Goal: Task Accomplishment & Management: Complete application form

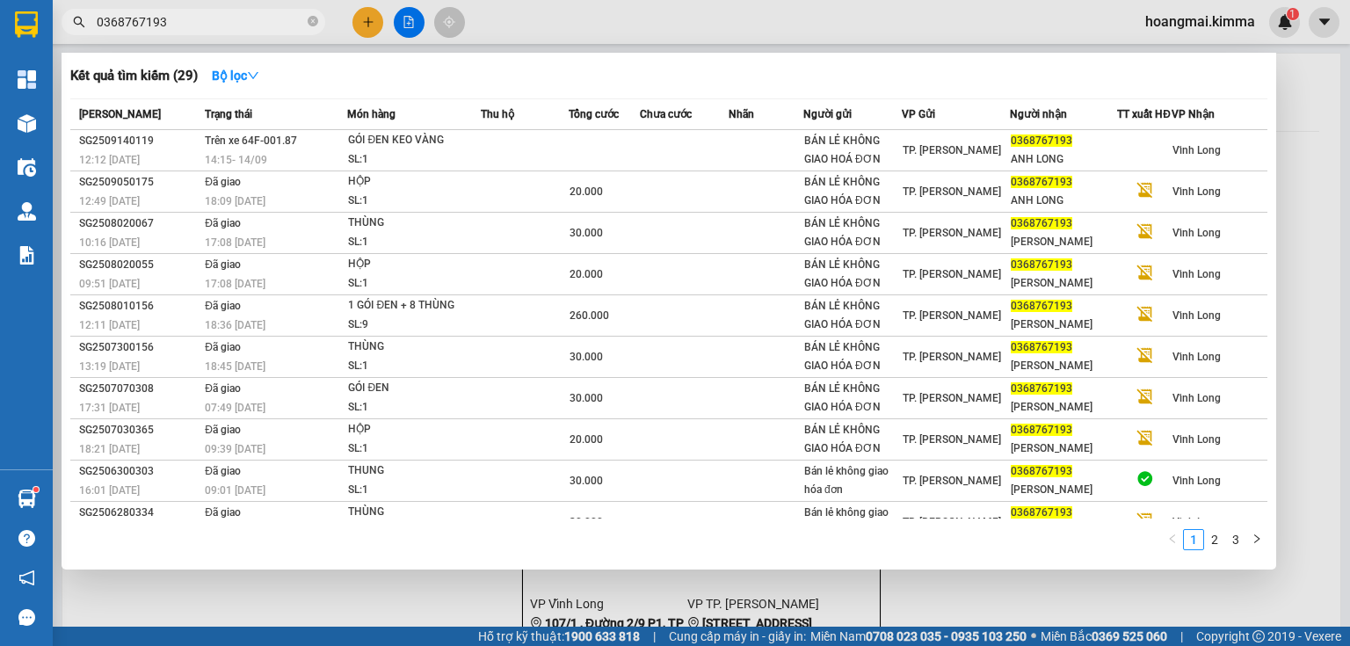
type input "0368767193"
click at [314, 18] on icon "close-circle" at bounding box center [313, 21] width 11 height 11
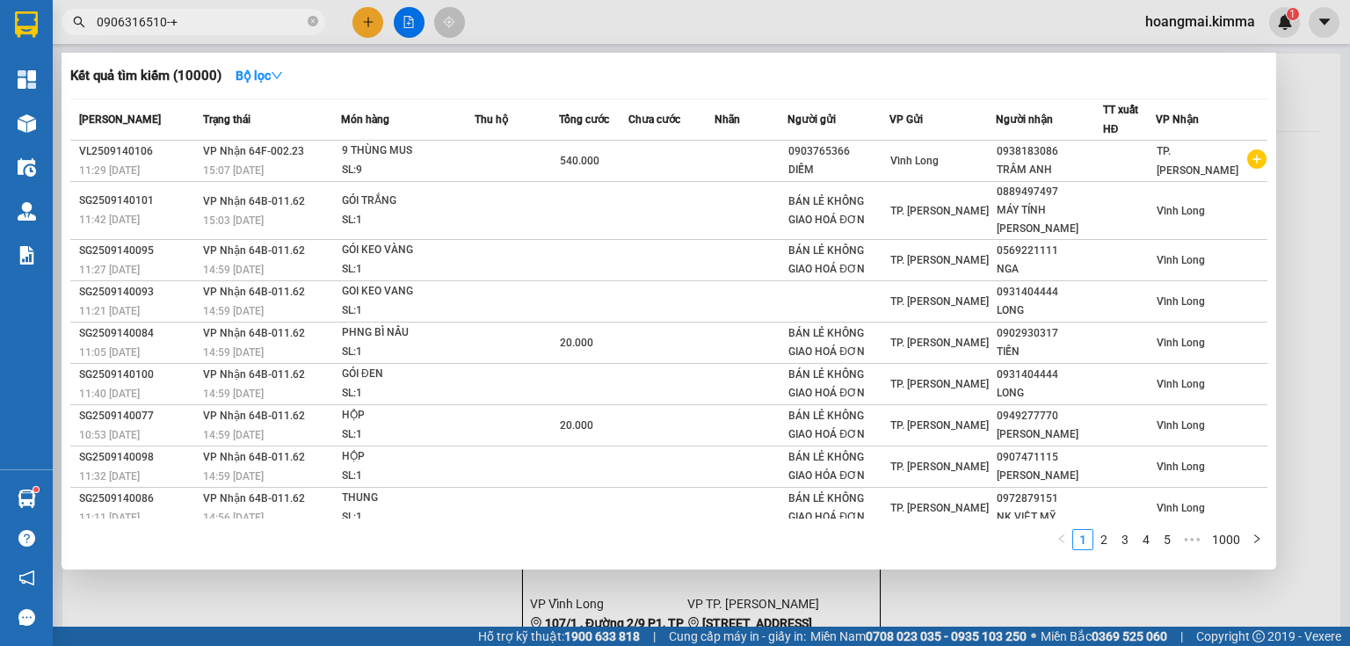
type input "0906316510-+"
click at [315, 22] on icon "close-circle" at bounding box center [313, 21] width 11 height 11
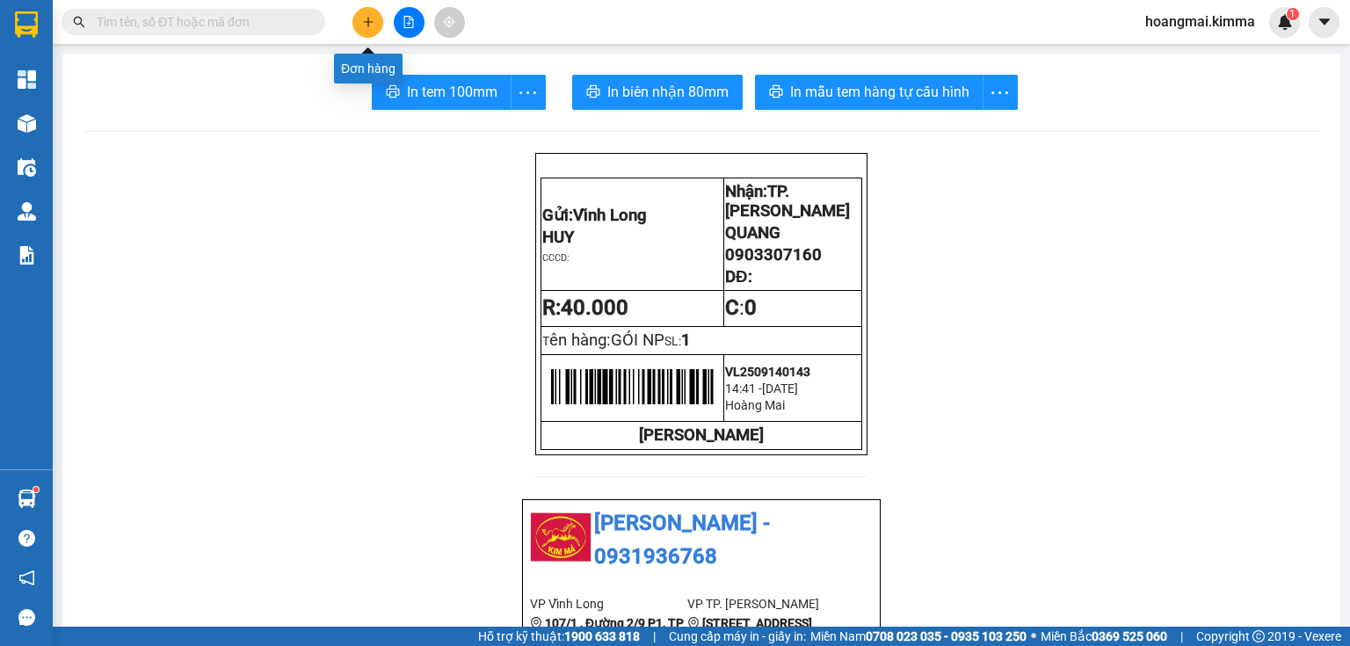
click at [377, 27] on button at bounding box center [367, 22] width 31 height 31
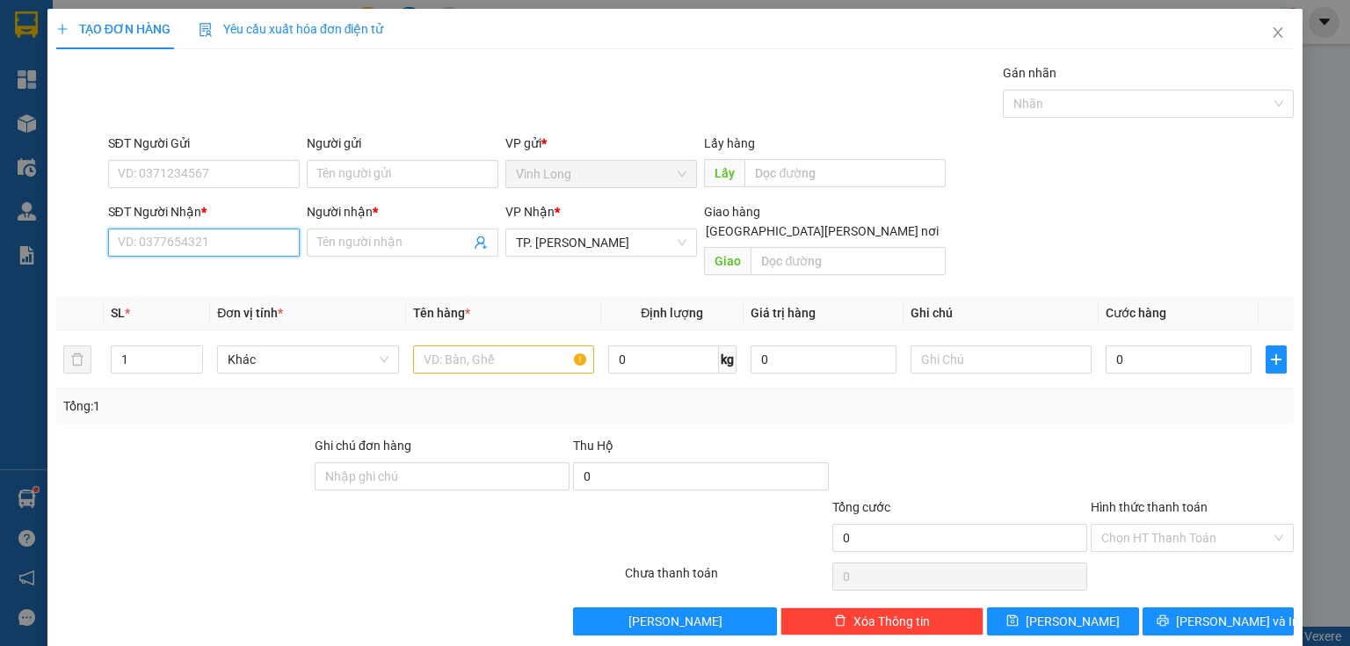
click at [185, 245] on input "SĐT Người Nhận *" at bounding box center [204, 242] width 192 height 28
type input "0794335240"
click at [253, 285] on div "0794335240 - PHƯỚC" at bounding box center [204, 276] width 173 height 19
type input "PHƯỚC"
type input "0794335240"
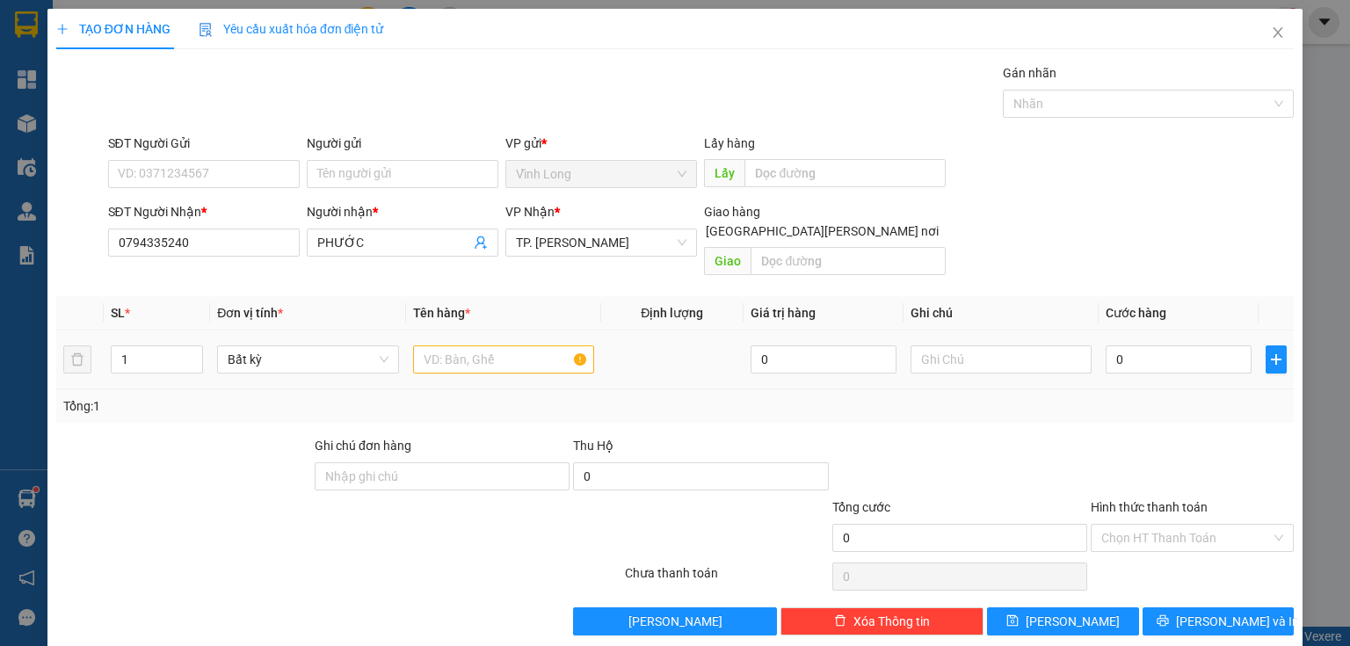
click at [462, 342] on div at bounding box center [503, 359] width 181 height 35
click at [465, 345] on input "text" at bounding box center [503, 359] width 181 height 28
type input "THÙNG"
drag, startPoint x: 931, startPoint y: 347, endPoint x: 861, endPoint y: 356, distance: 70.8
click at [924, 348] on input "text" at bounding box center [1000, 359] width 181 height 28
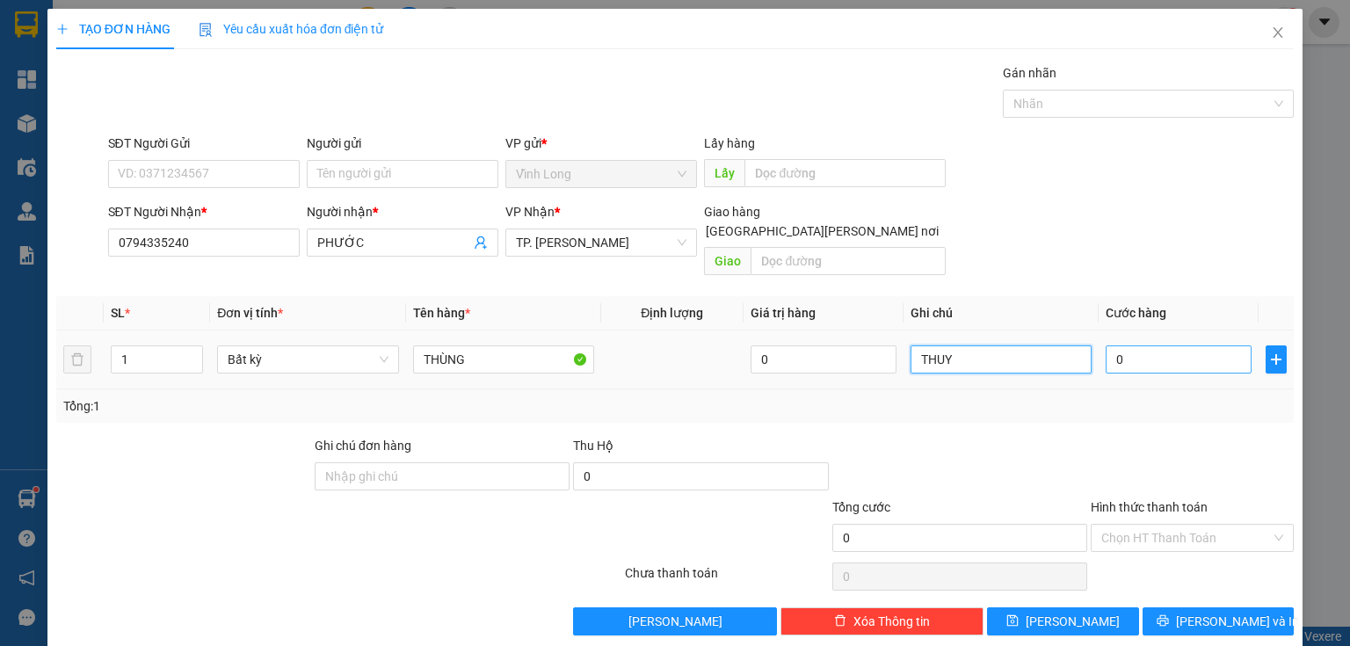
type input "THUY"
click at [1193, 345] on input "0" at bounding box center [1178, 359] width 146 height 28
type input "3"
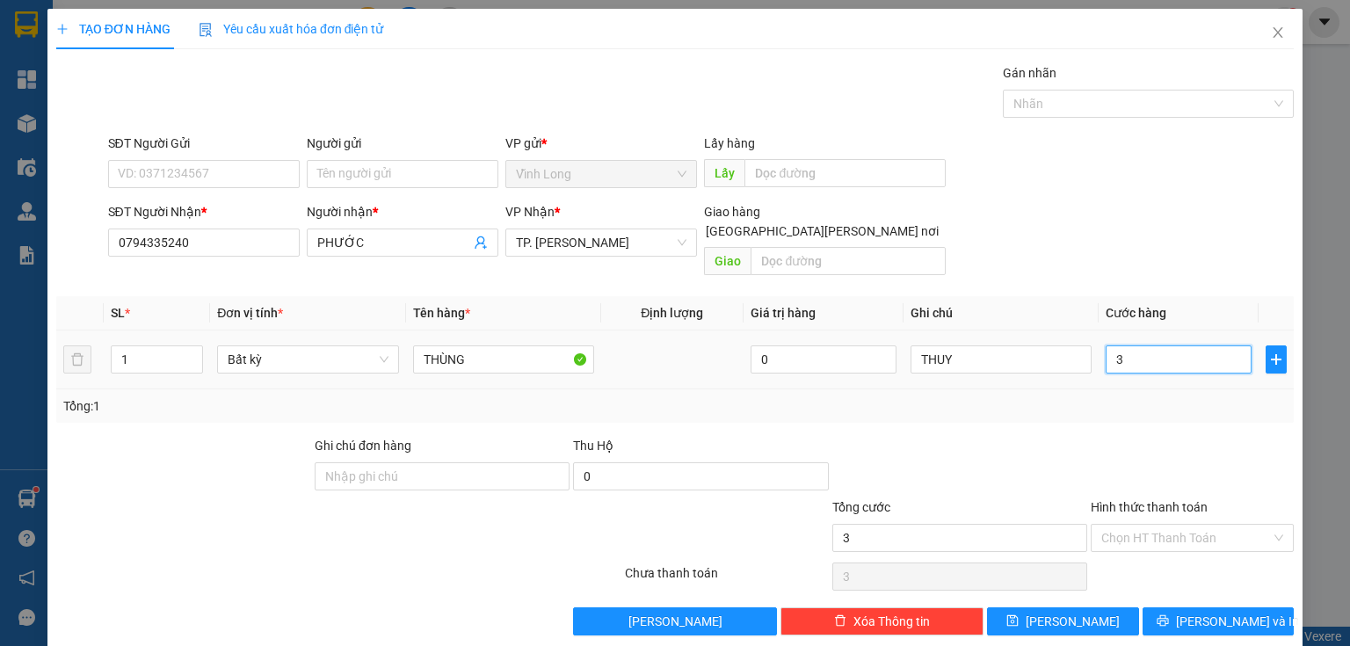
type input "30"
type input "30.000"
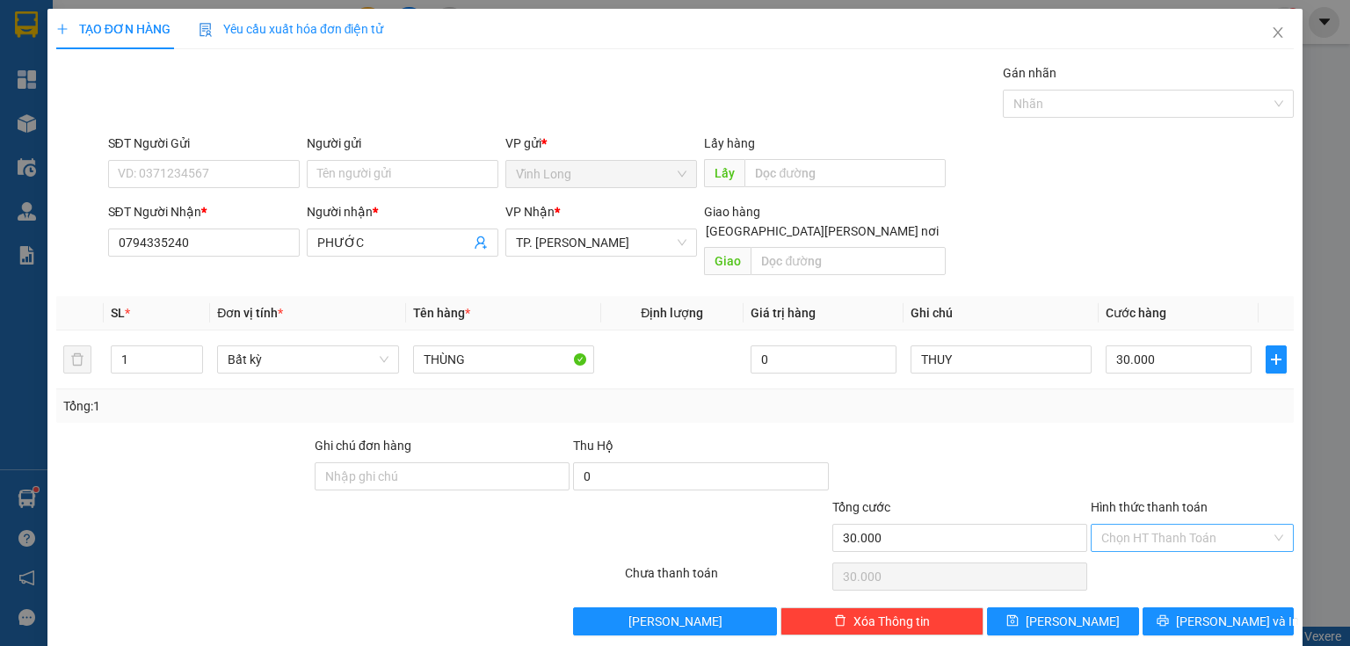
drag, startPoint x: 1148, startPoint y: 498, endPoint x: 1142, endPoint y: 518, distance: 20.3
click at [1148, 500] on div "Hình thức thanh toán" at bounding box center [1191, 510] width 203 height 26
click at [1141, 525] on input "Hình thức thanh toán" at bounding box center [1186, 538] width 170 height 26
drag, startPoint x: 1147, startPoint y: 548, endPoint x: 724, endPoint y: 376, distance: 457.2
click at [1114, 545] on div "Tại văn phòng" at bounding box center [1182, 551] width 181 height 19
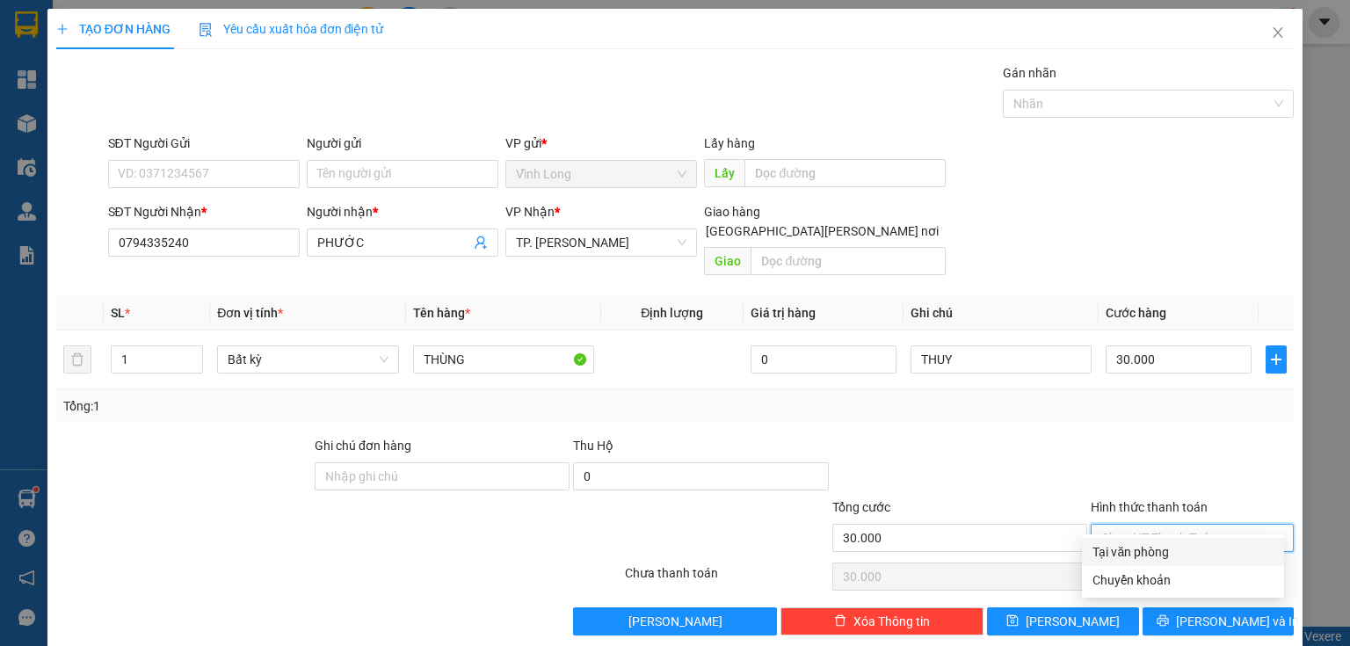
type input "0"
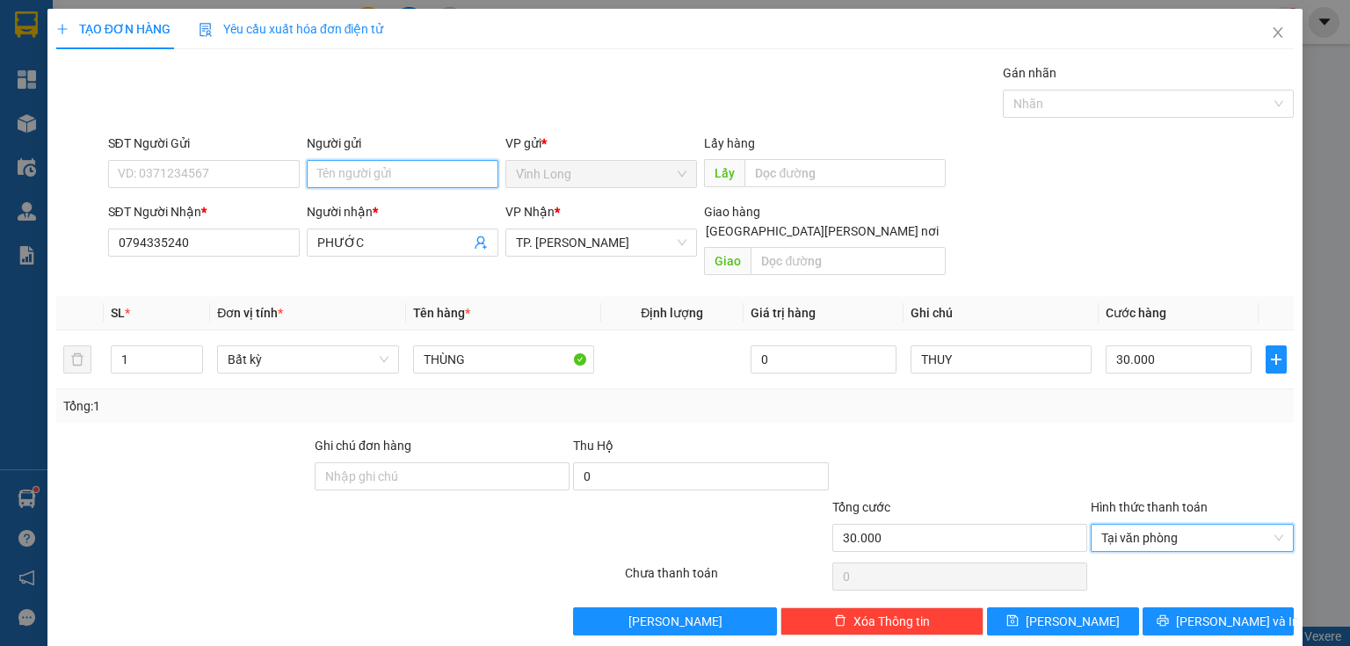
click at [397, 163] on input "Người gửi" at bounding box center [403, 174] width 192 height 28
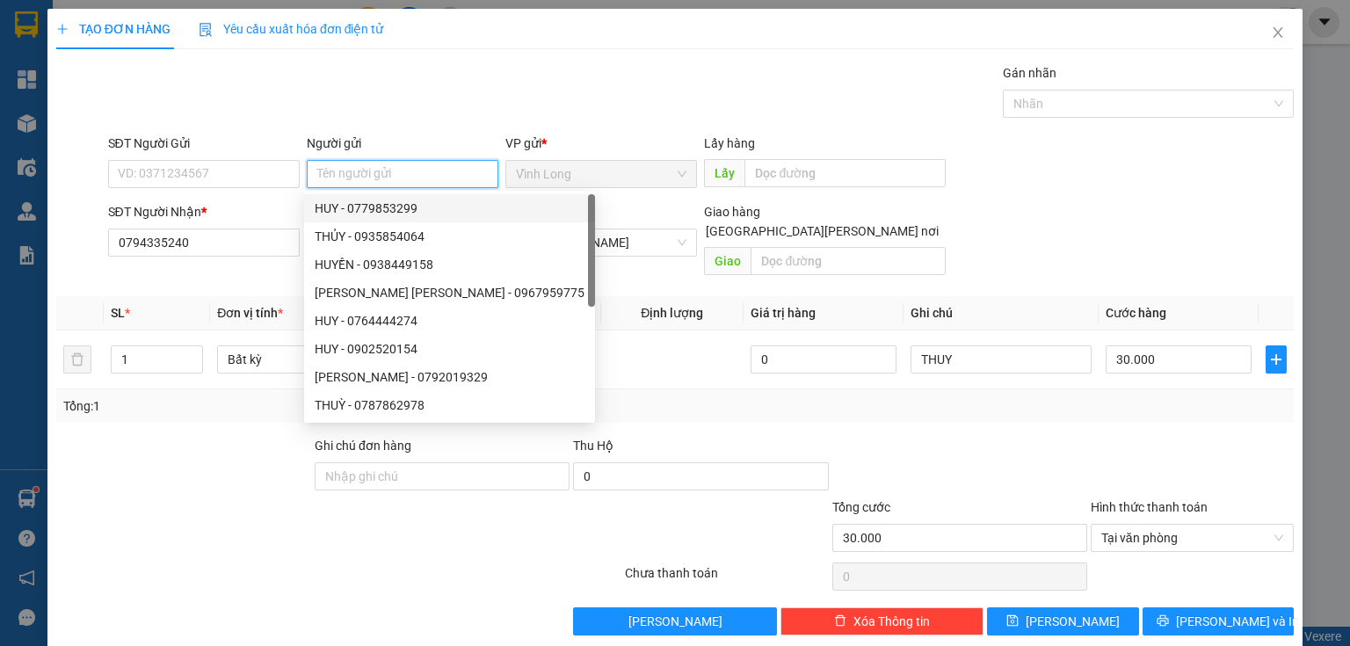
click at [369, 205] on div "HUY - 0779853299" at bounding box center [450, 208] width 270 height 19
type input "0779853299"
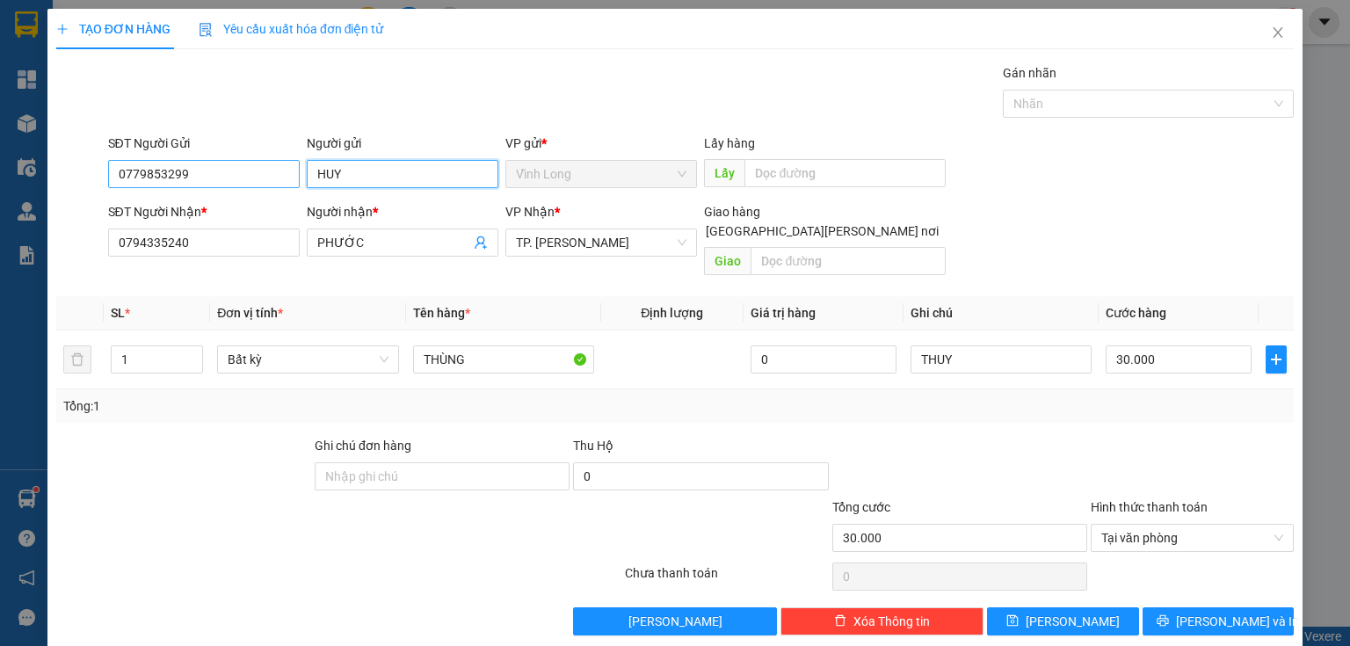
drag, startPoint x: 374, startPoint y: 165, endPoint x: 178, endPoint y: 171, distance: 196.0
click at [138, 178] on div "SĐT Người Gửi 0779853299 Người gửi HUY HUY VP gửi * Vĩnh Long Lấy hàng Lấy" at bounding box center [701, 165] width 1193 height 62
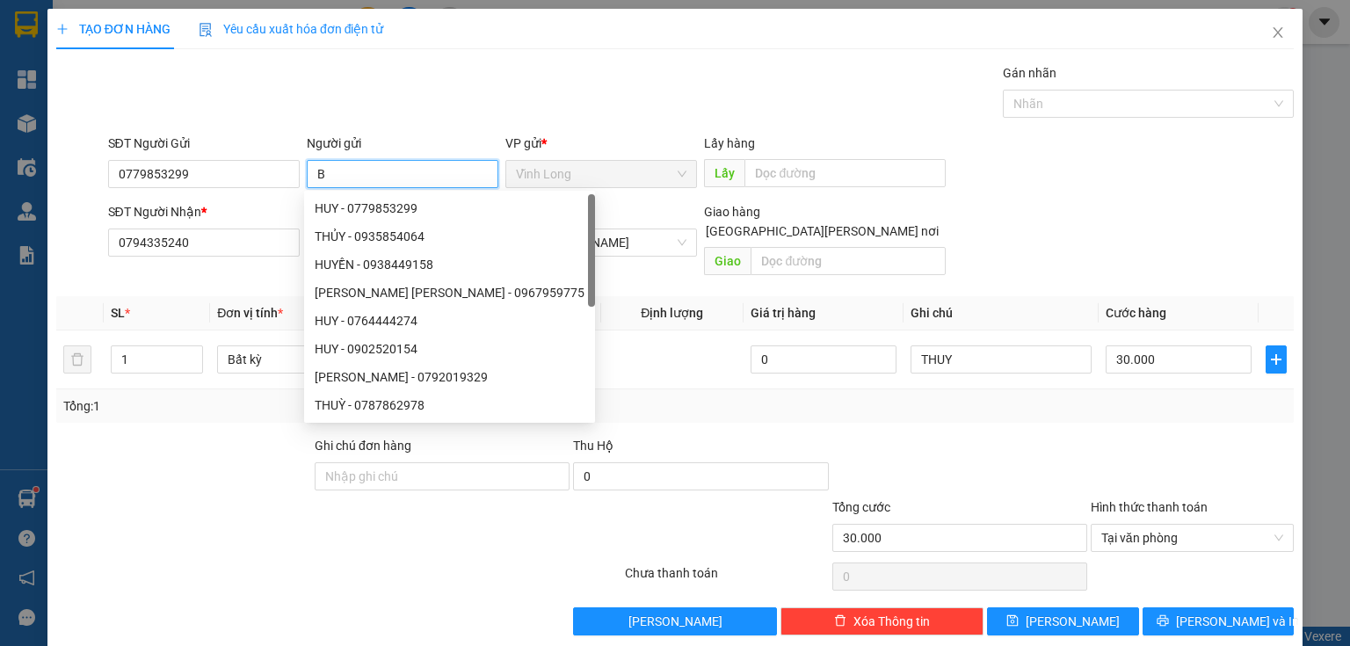
type input "BÁ"
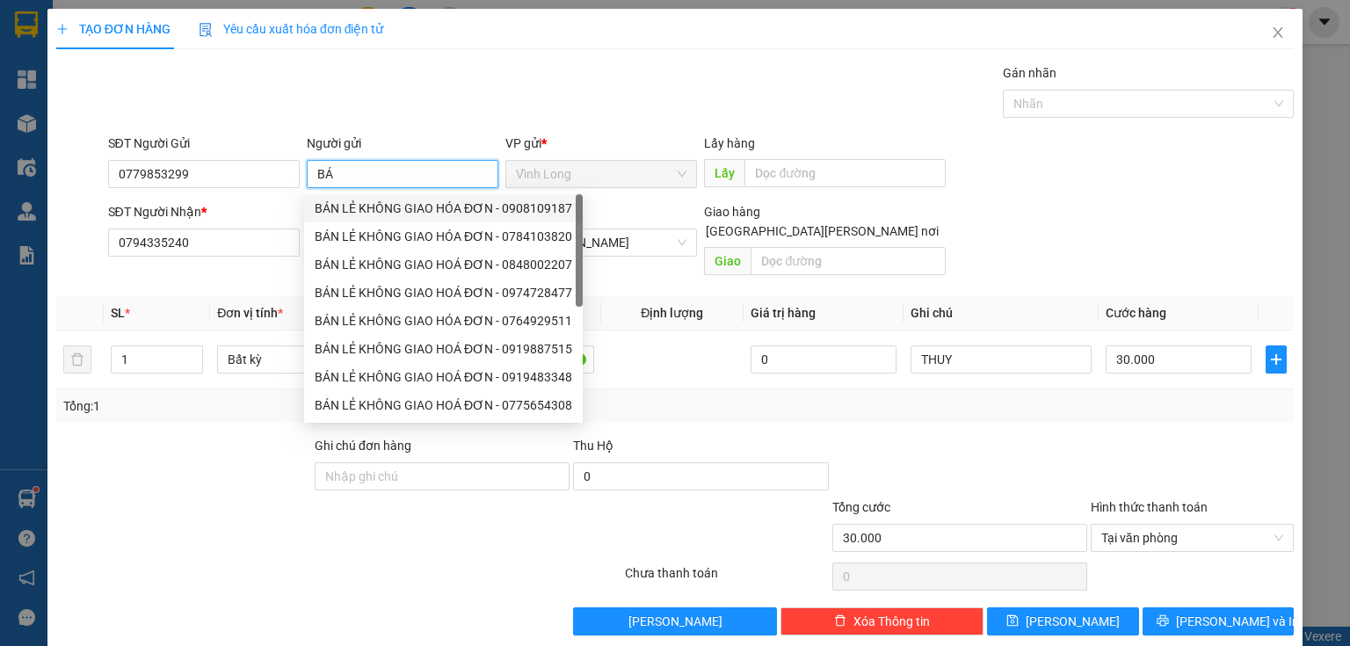
drag, startPoint x: 355, startPoint y: 206, endPoint x: 244, endPoint y: 180, distance: 113.8
click at [348, 206] on div "BÁN LẺ KHÔNG GIAO HÓA ĐƠN - 0908109187" at bounding box center [443, 208] width 257 height 19
type input "0908109187"
type input "BÁN LẺ KHÔNG GIAO HÓA ĐƠN"
drag, startPoint x: 235, startPoint y: 169, endPoint x: 0, endPoint y: 37, distance: 269.1
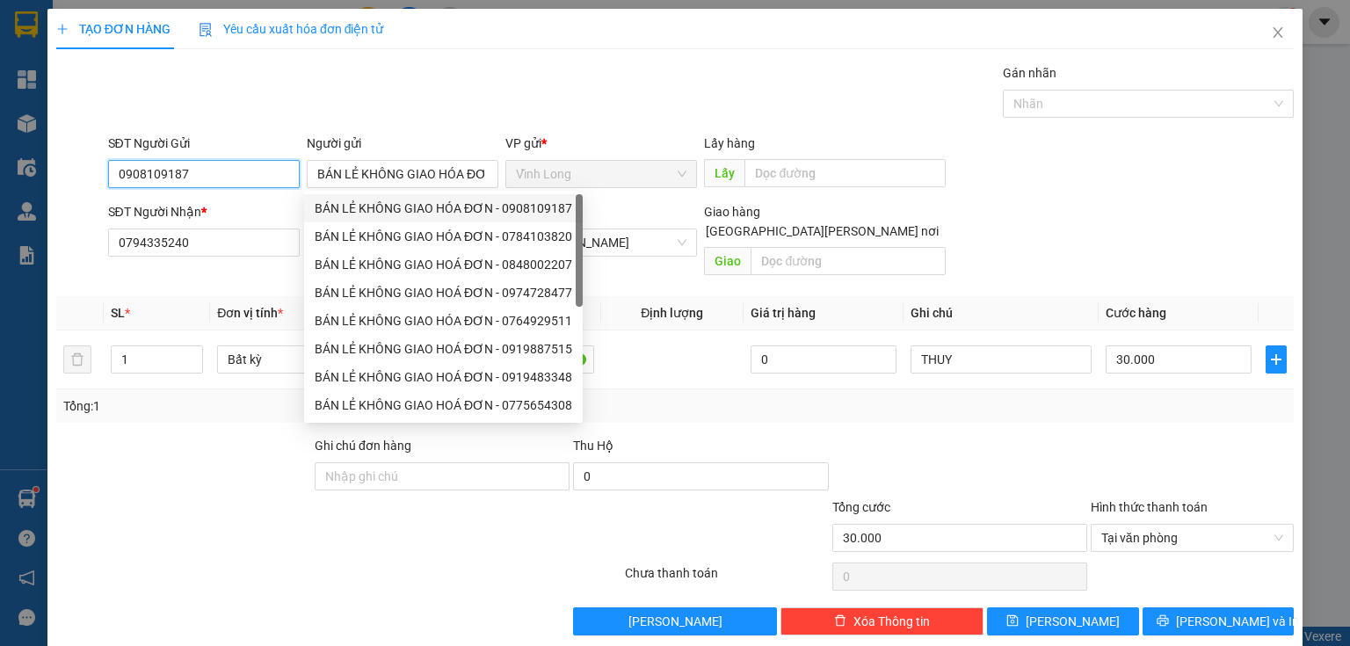
click at [0, 84] on div "TẠO ĐƠN HÀNG Yêu cầu xuất hóa đơn điện tử Transit Pickup Surcharge Ids Transit …" at bounding box center [675, 323] width 1350 height 646
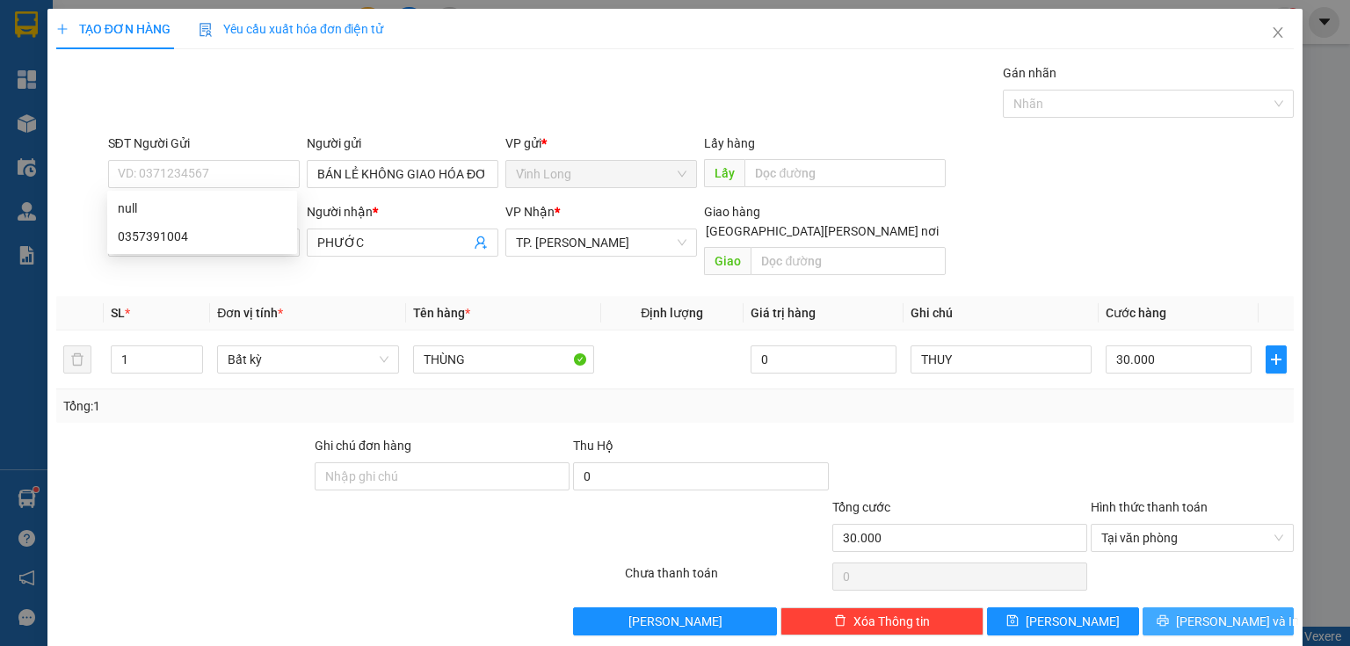
click at [1183, 587] on div "Transit Pickup Surcharge Ids Transit Deliver Surcharge Ids Transit Deliver Surc…" at bounding box center [674, 349] width 1237 height 572
click at [1169, 614] on icon "printer" at bounding box center [1162, 620] width 12 height 12
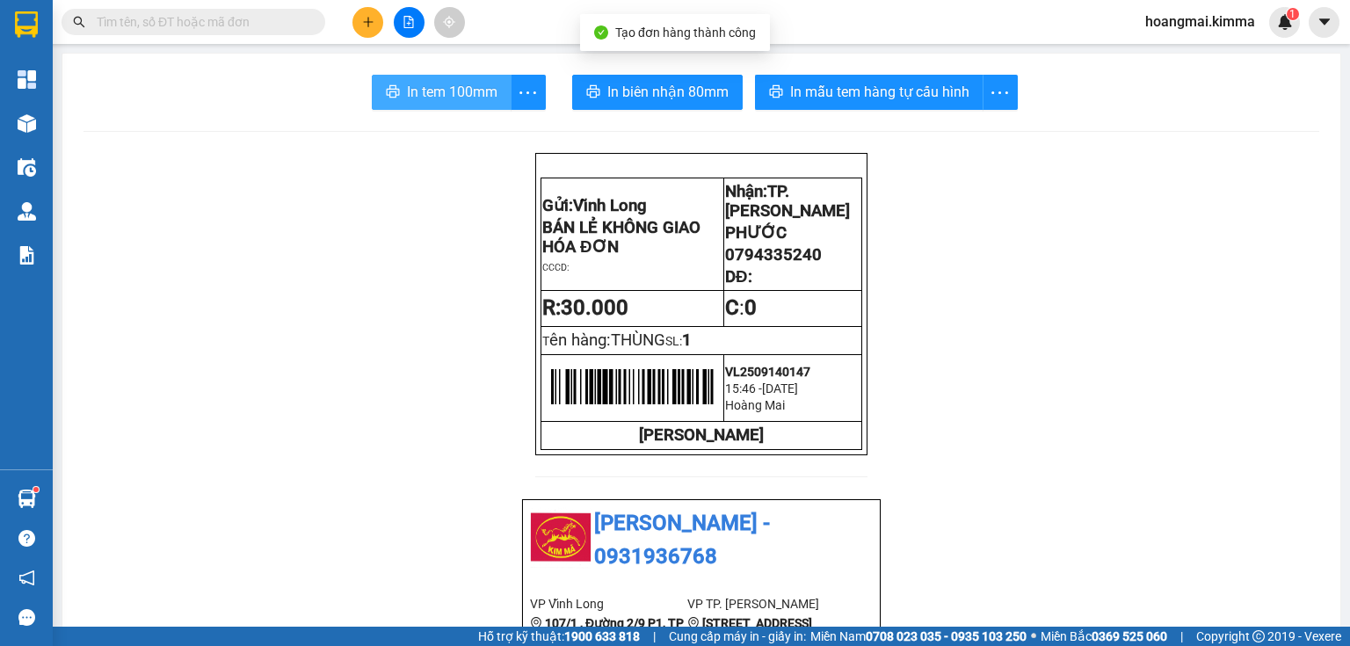
click at [467, 86] on span "In tem 100mm" at bounding box center [452, 92] width 90 height 22
click at [286, 18] on input "text" at bounding box center [200, 21] width 207 height 19
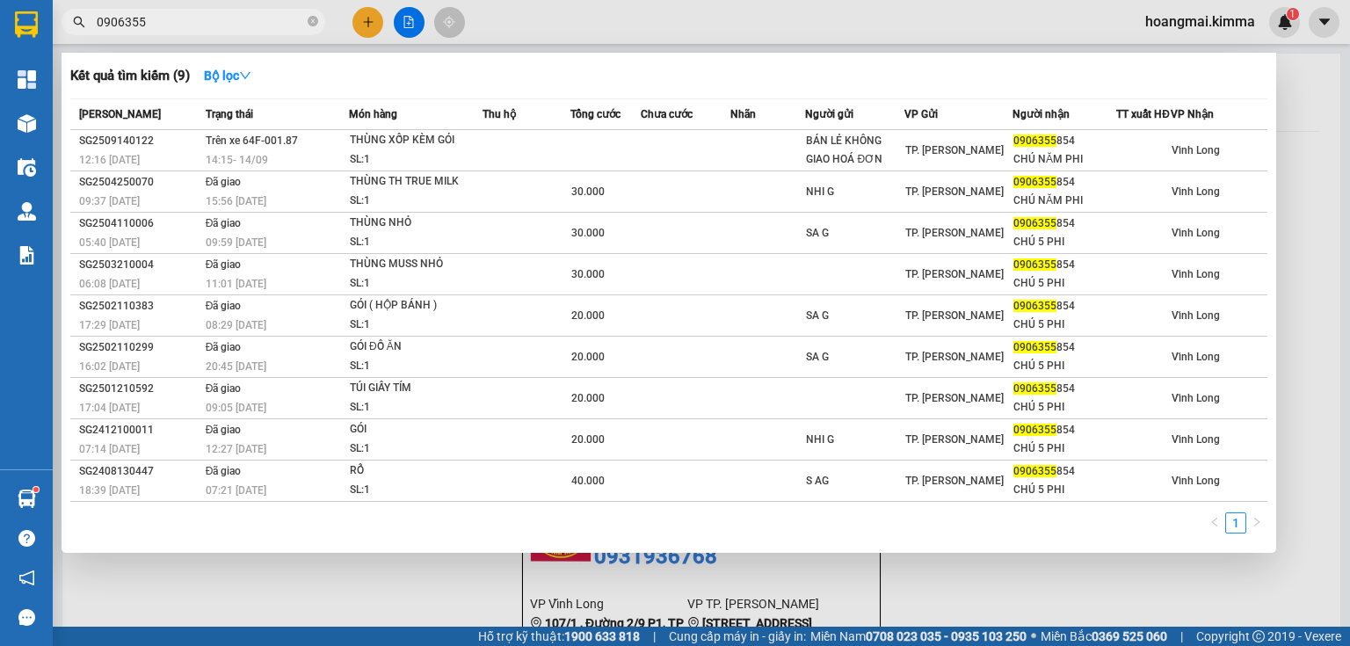
type input "0906355"
click at [309, 21] on icon "close-circle" at bounding box center [313, 21] width 11 height 11
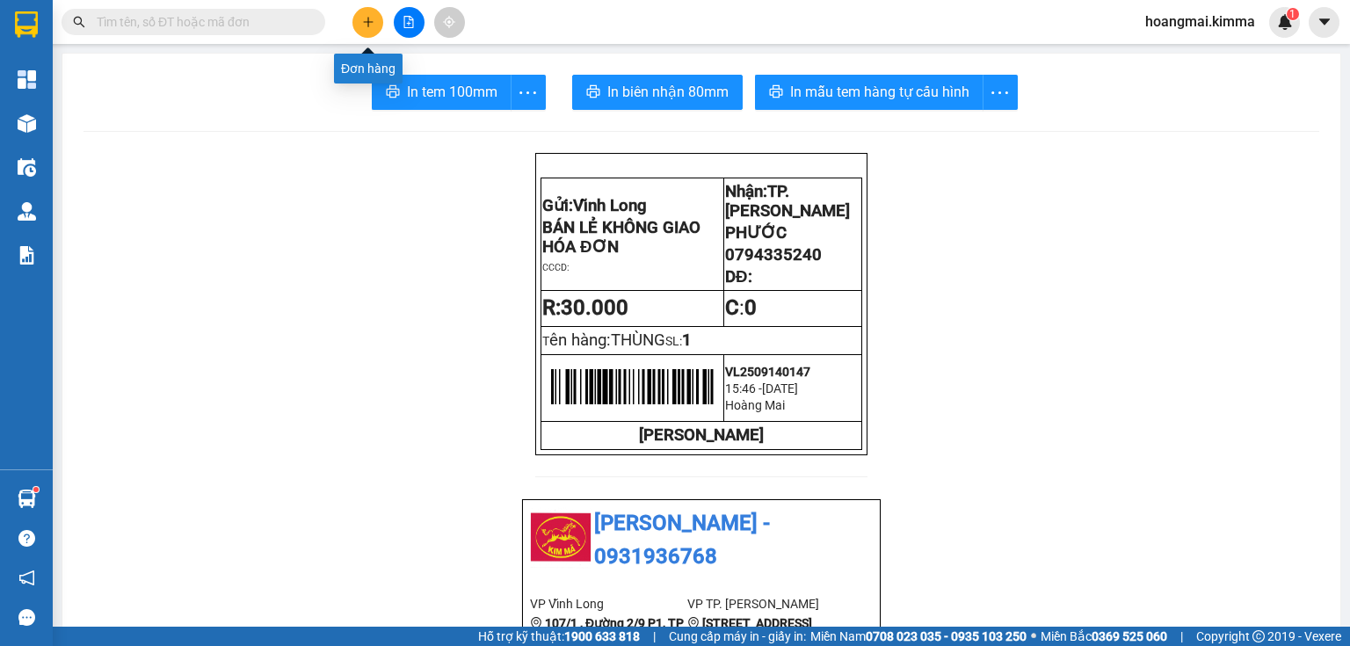
click at [360, 25] on button at bounding box center [367, 22] width 31 height 31
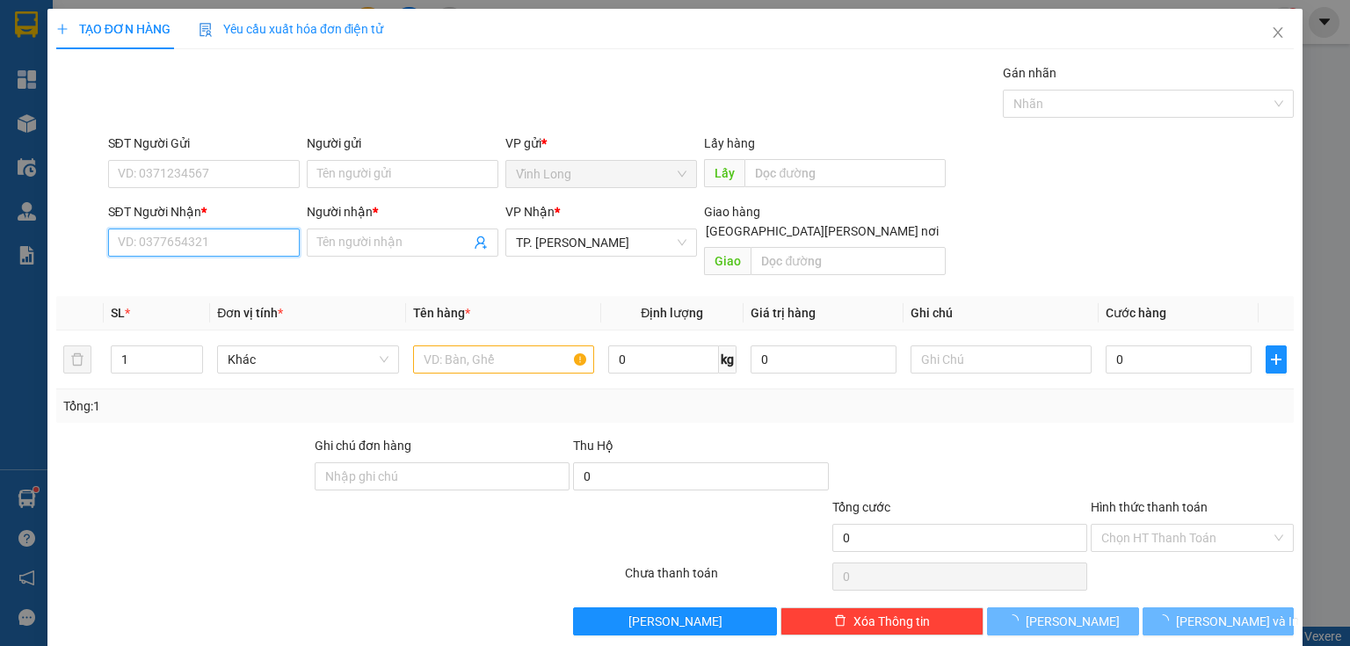
click at [255, 245] on input "SĐT Người Nhận *" at bounding box center [204, 242] width 192 height 28
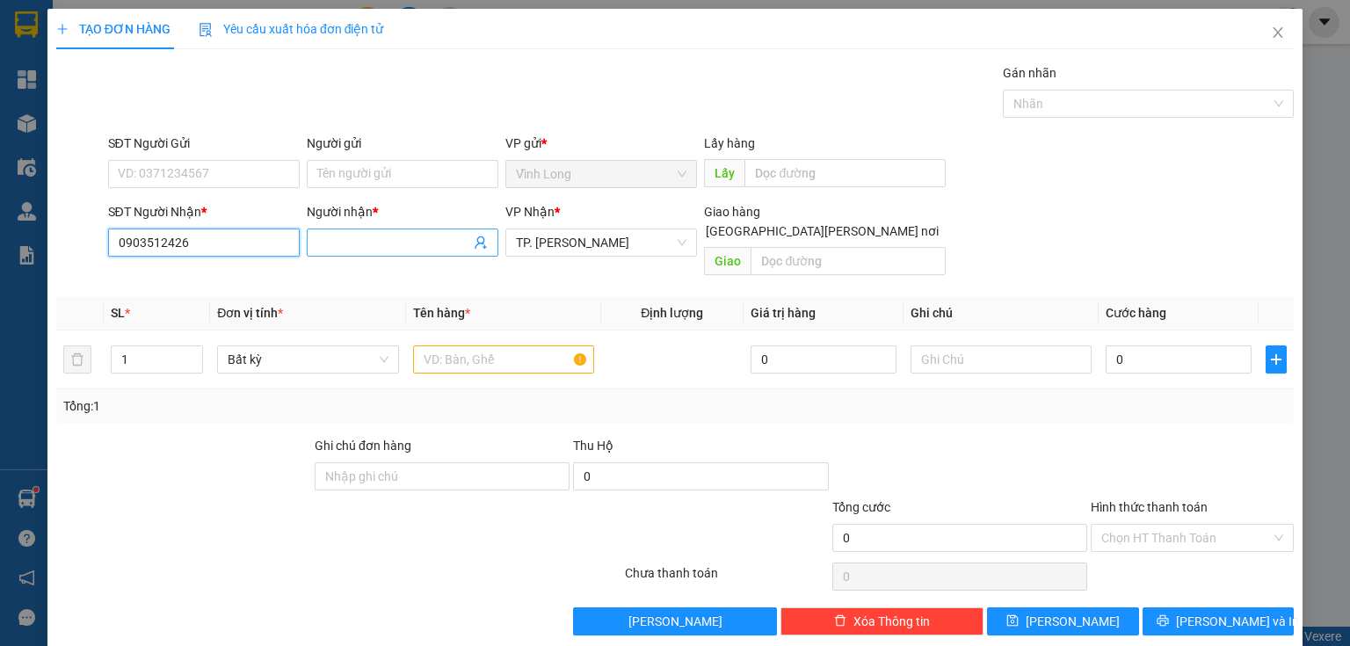
type input "0903512426"
click at [339, 241] on input "Người nhận *" at bounding box center [393, 242] width 153 height 19
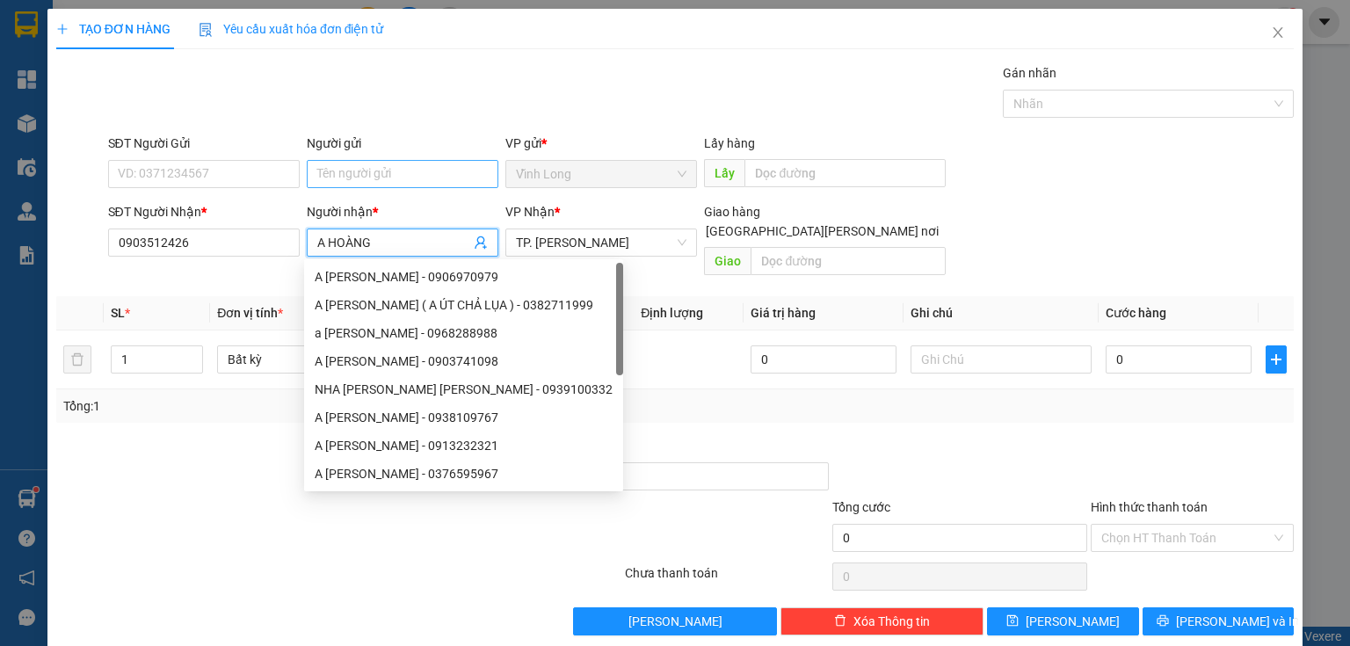
type input "A HOÀNG"
click at [366, 169] on input "Người gửi" at bounding box center [403, 174] width 192 height 28
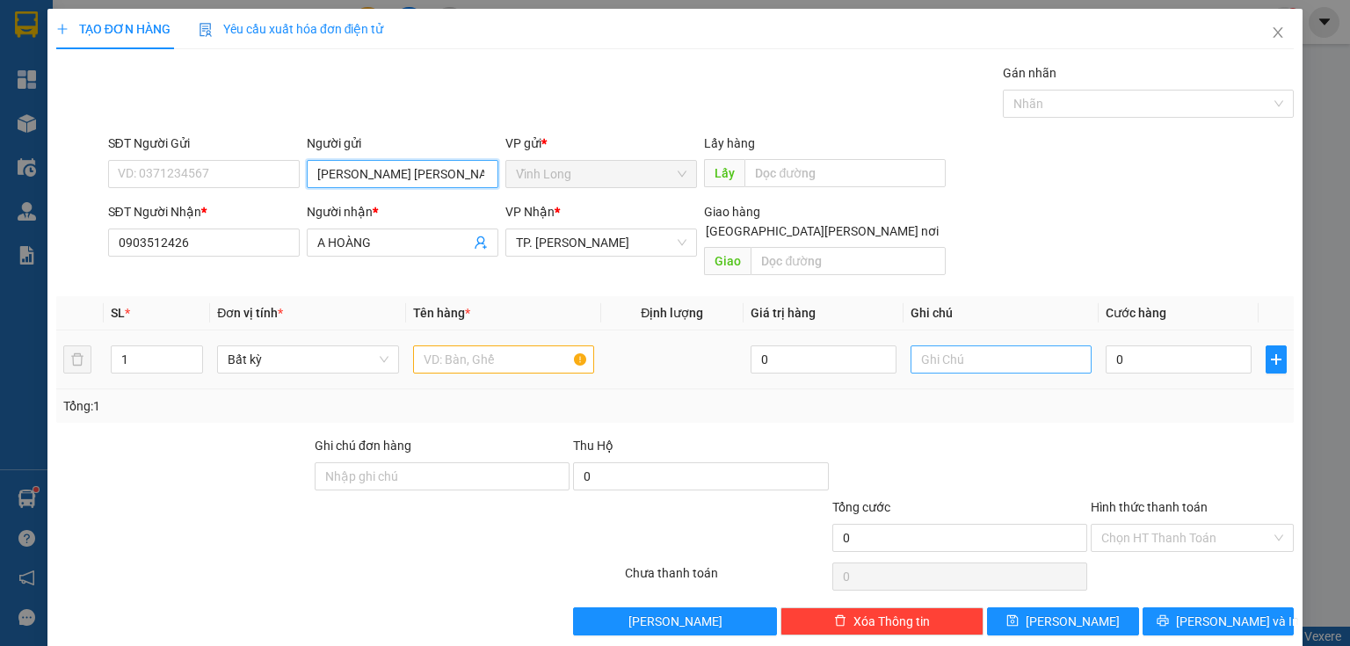
type input "NHÂN HỮU [PERSON_NAME]"
click at [942, 345] on input "text" at bounding box center [1000, 359] width 181 height 28
type input "THUY"
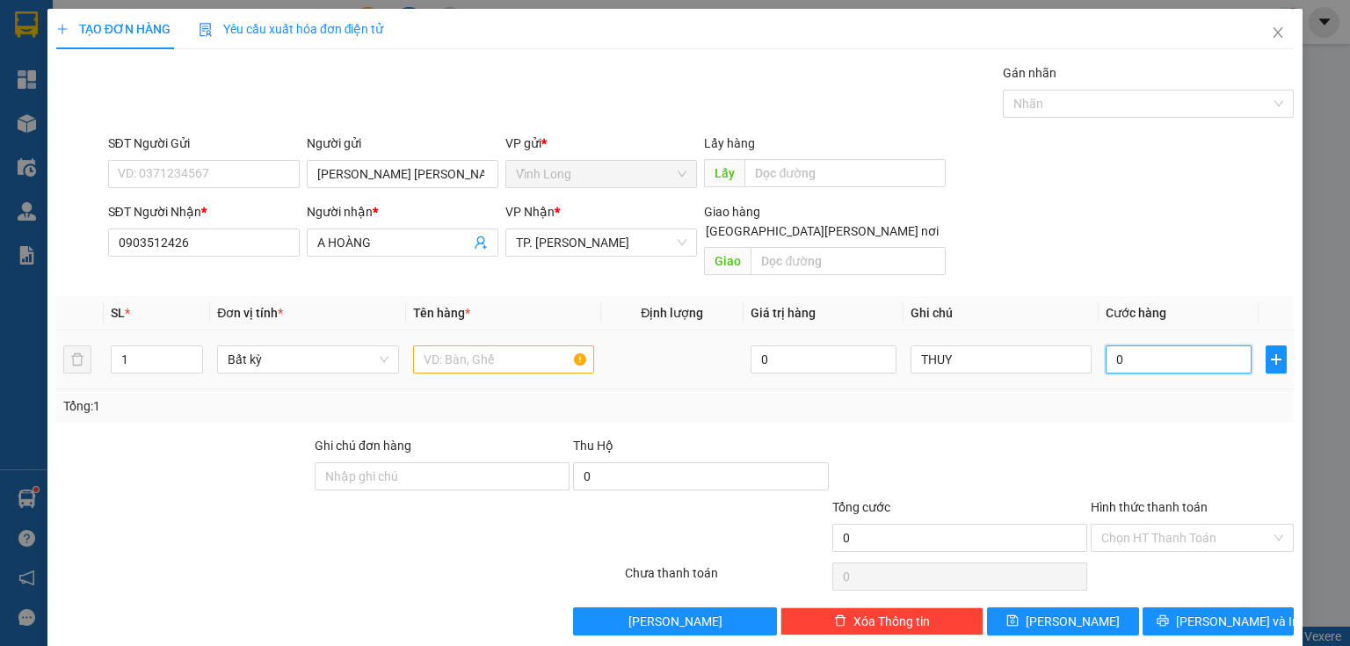
click at [1121, 345] on input "0" at bounding box center [1178, 359] width 146 height 28
type input "4"
type input "40"
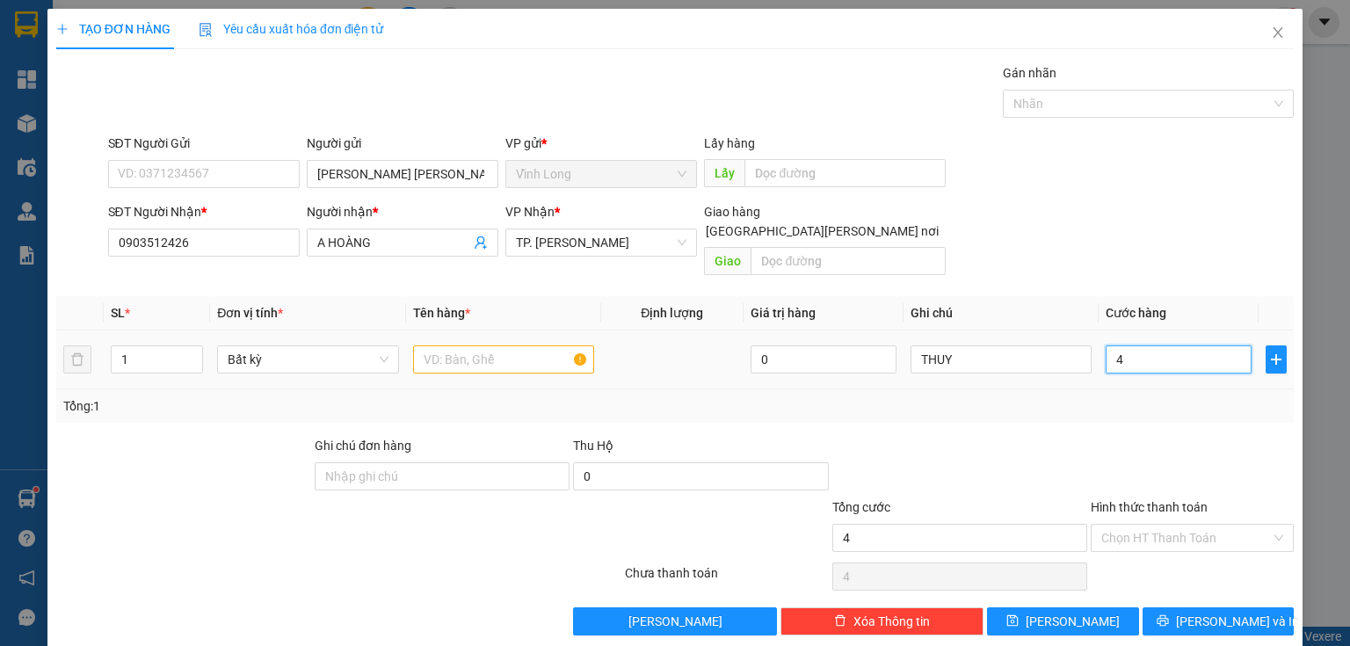
type input "40"
type input "40.000"
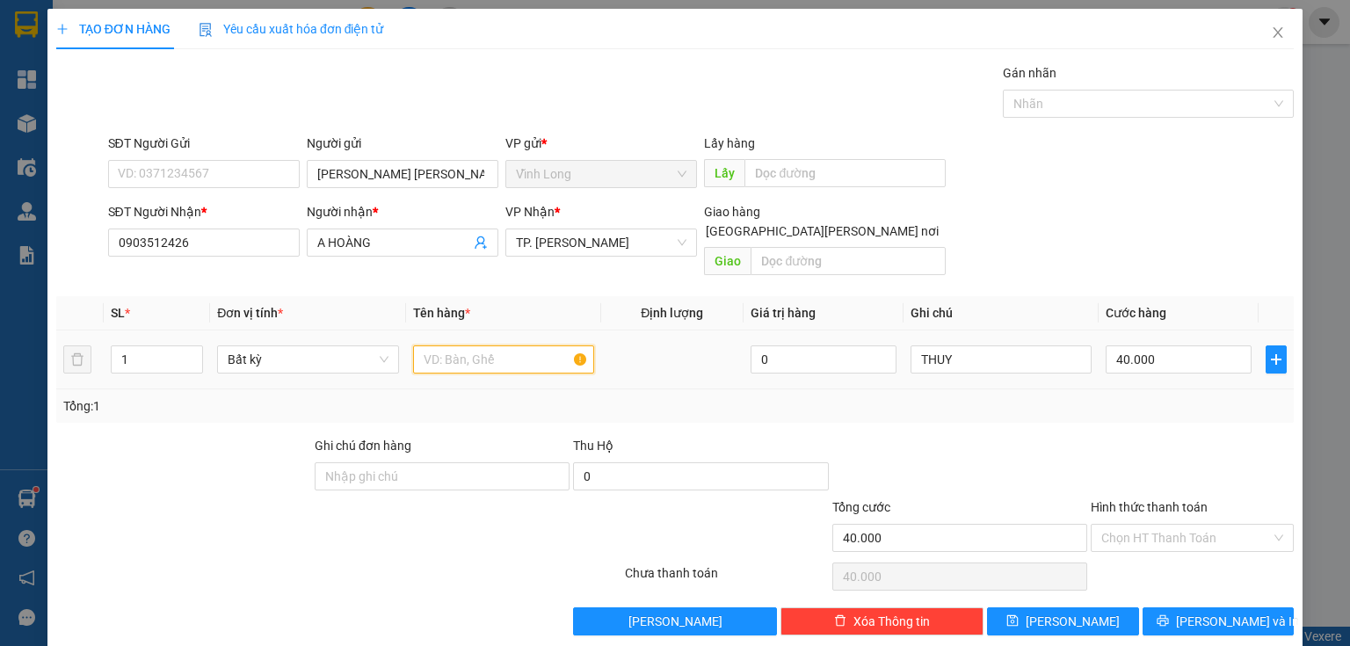
click at [481, 345] on input "text" at bounding box center [503, 359] width 181 height 28
type input "THÙNG"
click at [1134, 525] on input "Hình thức thanh toán" at bounding box center [1186, 538] width 170 height 26
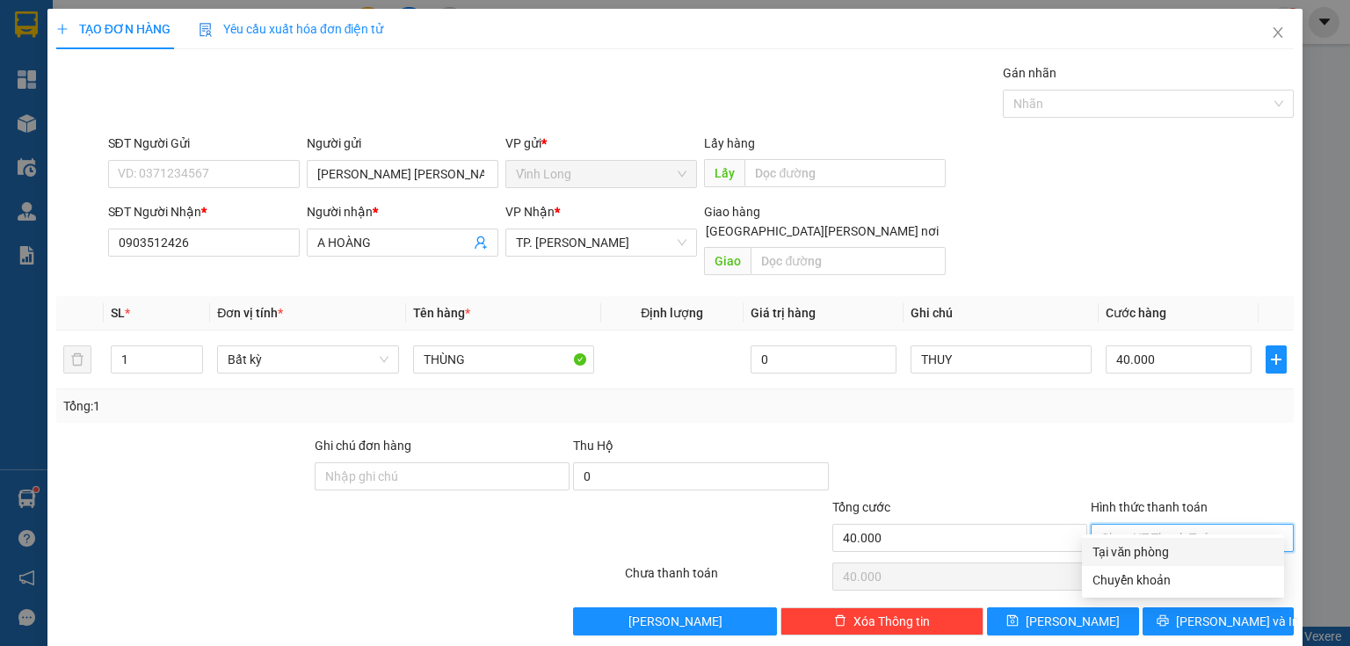
click at [1134, 546] on div "Tại văn phòng" at bounding box center [1182, 551] width 181 height 19
type input "0"
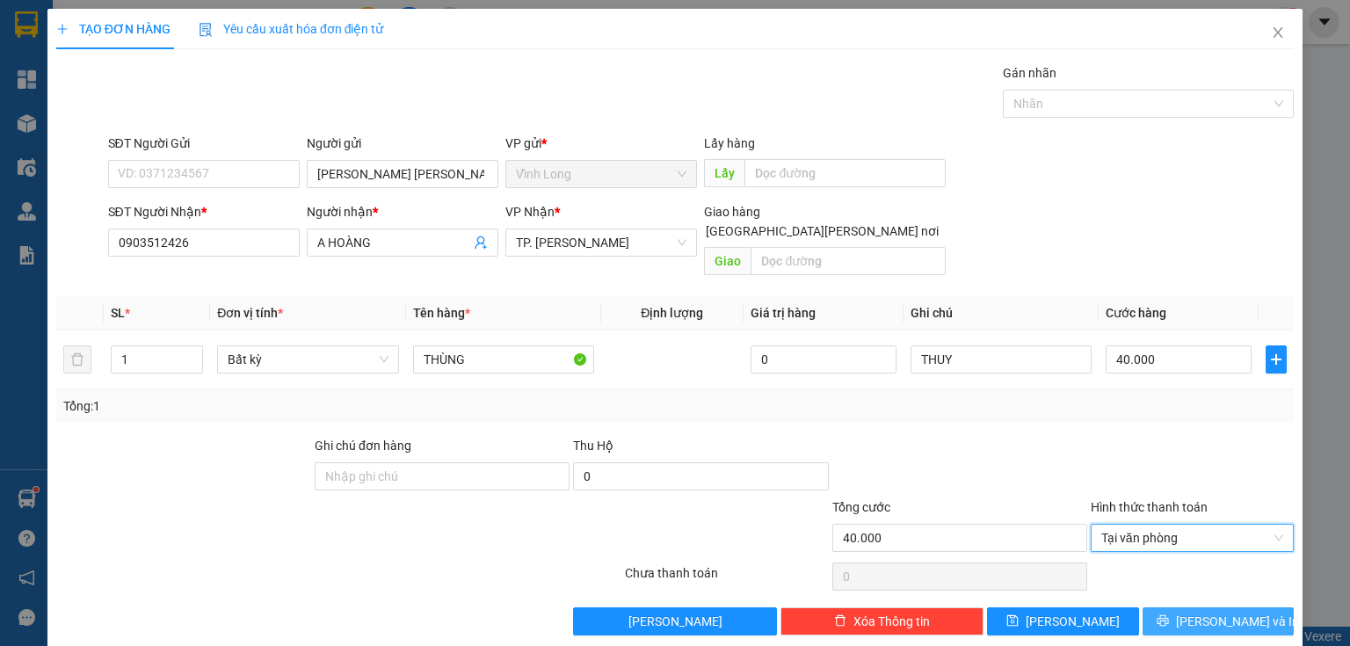
click at [1198, 612] on span "Lưu và In" at bounding box center [1237, 621] width 123 height 19
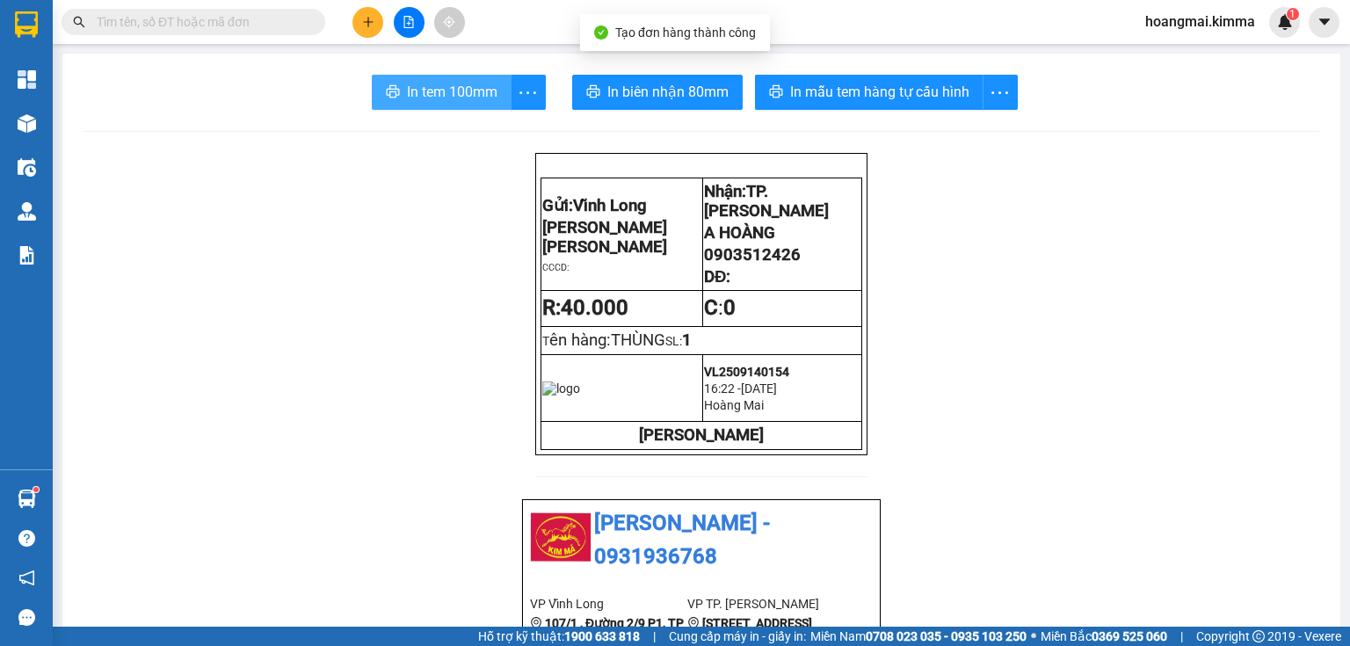
click at [423, 97] on span "In tem 100mm" at bounding box center [452, 92] width 90 height 22
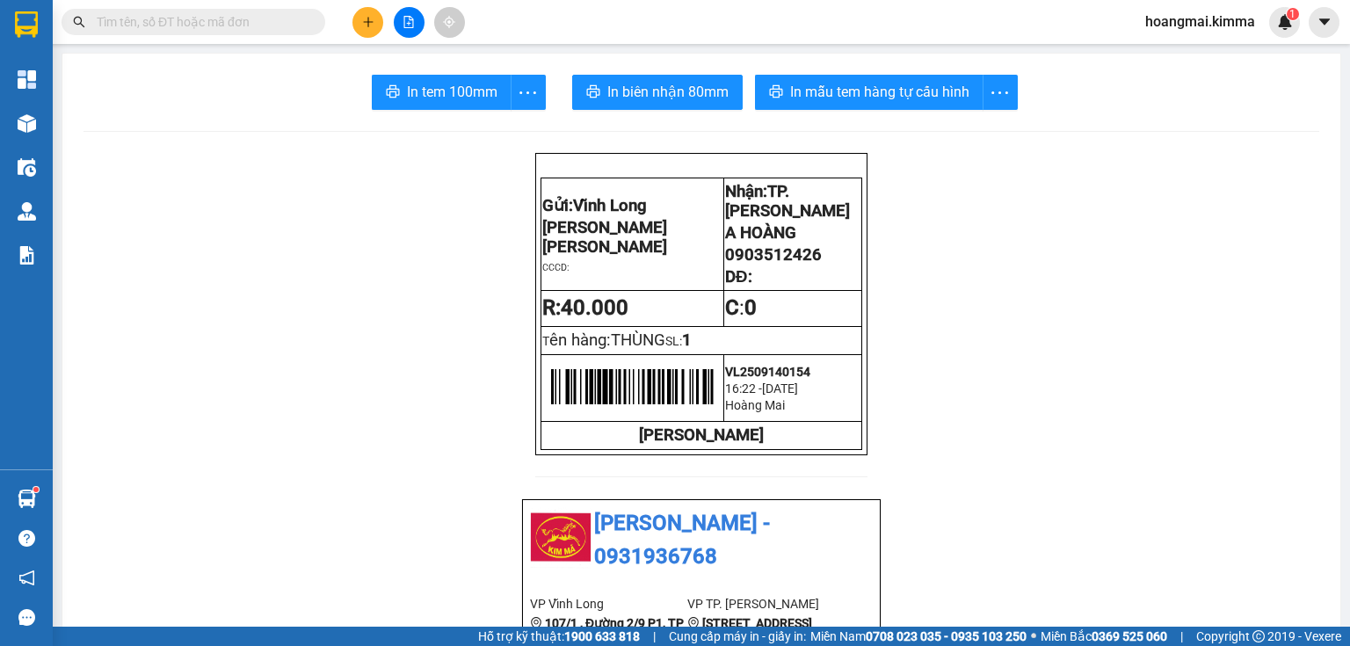
click at [358, 22] on button at bounding box center [367, 22] width 31 height 31
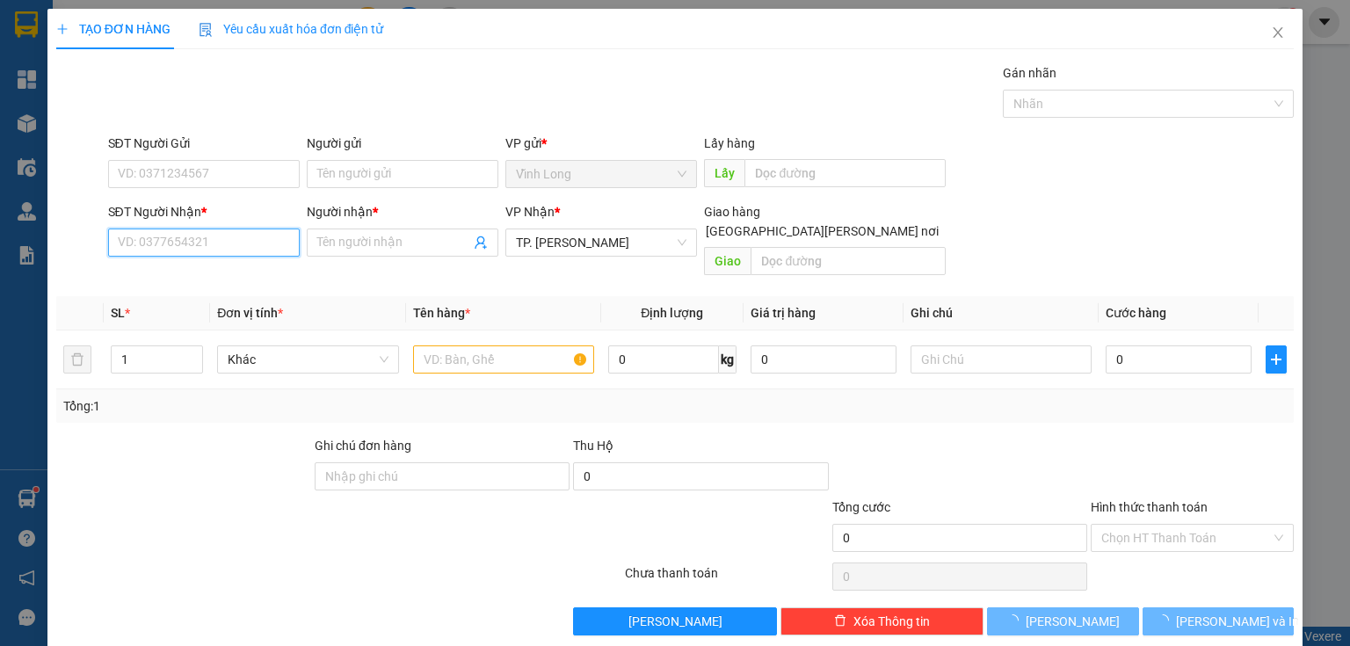
drag, startPoint x: 200, startPoint y: 241, endPoint x: 233, endPoint y: 240, distance: 32.5
click at [201, 241] on input "SĐT Người Nhận *" at bounding box center [204, 242] width 192 height 28
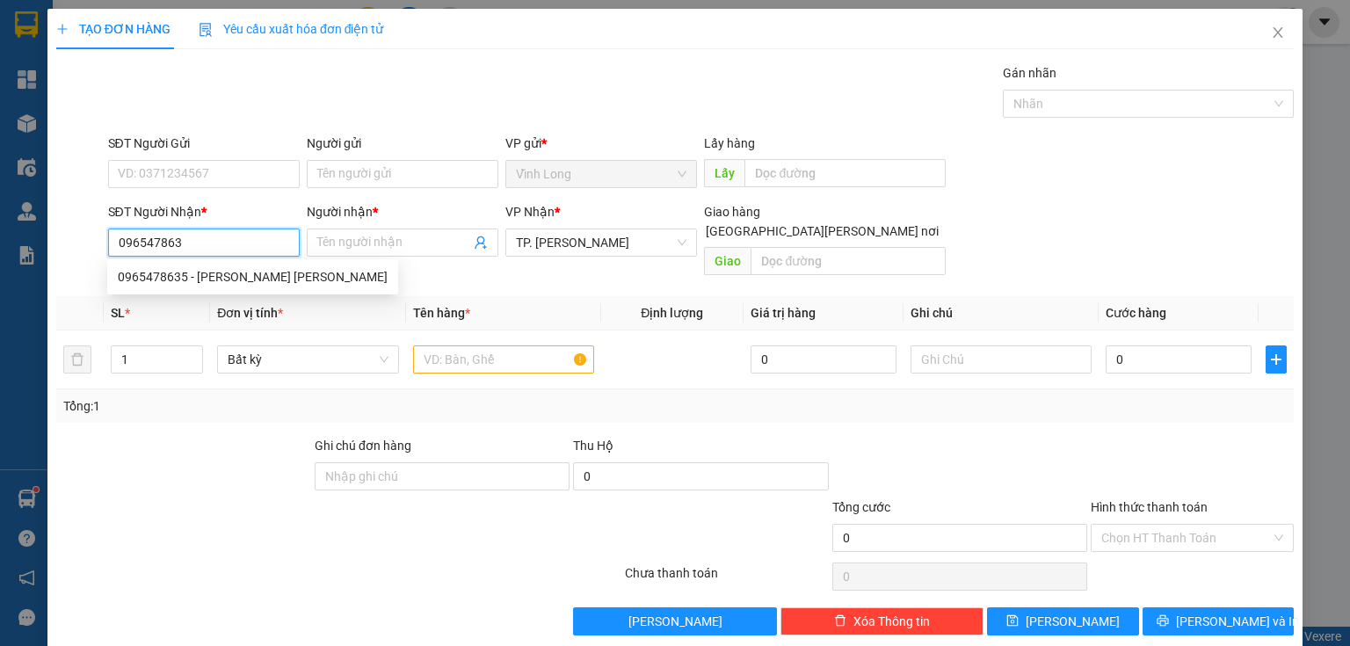
type input "0965478635"
drag, startPoint x: 215, startPoint y: 278, endPoint x: 235, endPoint y: 270, distance: 20.9
click at [218, 278] on div "0965478635 - HUỲNH TRỌNG HIẾU" at bounding box center [253, 276] width 270 height 19
type input "HUỲNH TRỌNG HIẾU"
type input "0965478635"
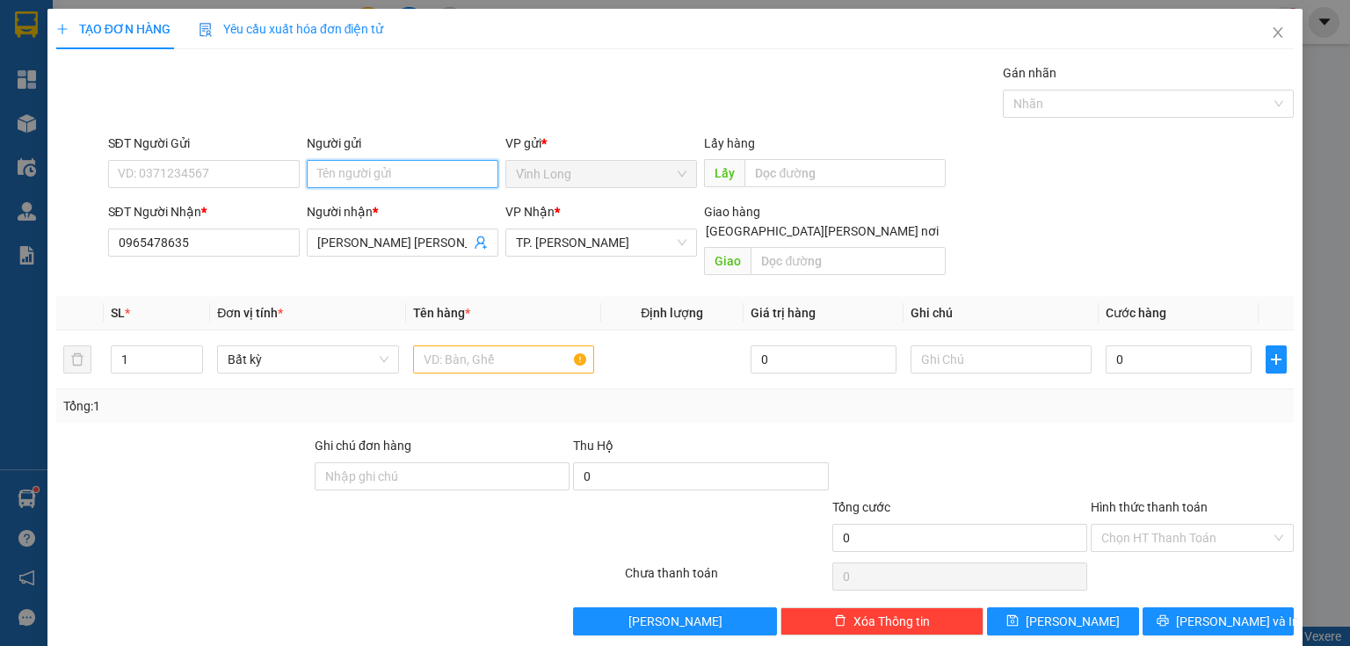
drag, startPoint x: 436, startPoint y: 176, endPoint x: 426, endPoint y: 178, distance: 10.0
click at [434, 176] on input "Người gửi" at bounding box center [403, 174] width 192 height 28
type input "BÁN"
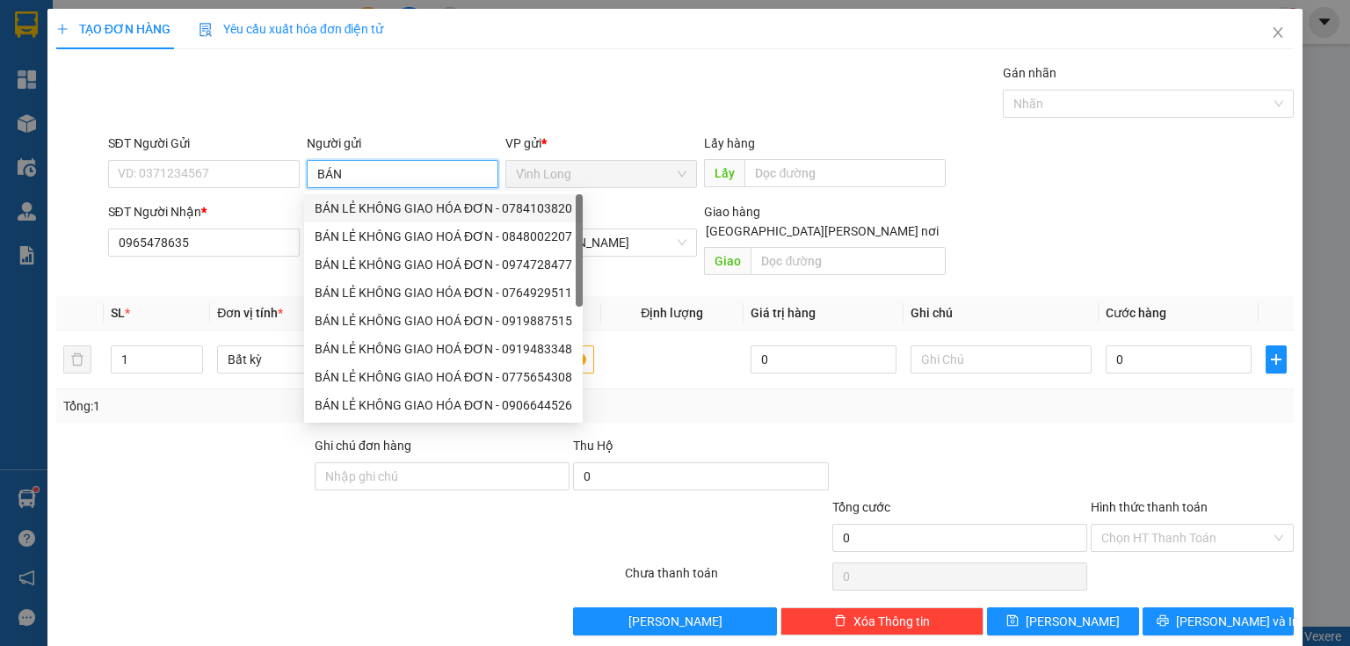
click at [356, 204] on div "BÁN LẺ KHÔNG GIAO HÓA ĐƠN - 0784103820" at bounding box center [443, 208] width 257 height 19
type input "0784103820"
type input "BÁN LẺ KHÔNG GIAO HÓA ĐƠN"
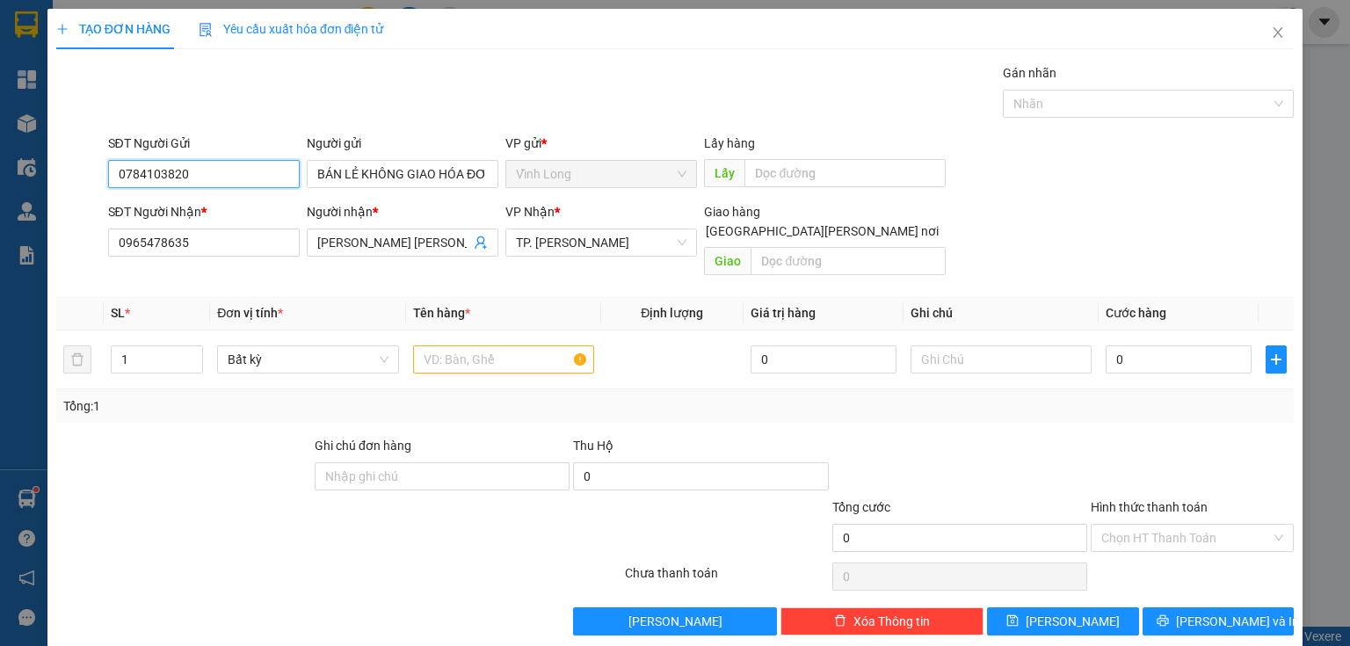
drag, startPoint x: 218, startPoint y: 161, endPoint x: 0, endPoint y: 163, distance: 217.9
click at [0, 170] on div "TẠO ĐƠN HÀNG Yêu cầu xuất hóa đơn điện tử Transit Pickup Surcharge Ids Transit …" at bounding box center [675, 323] width 1350 height 646
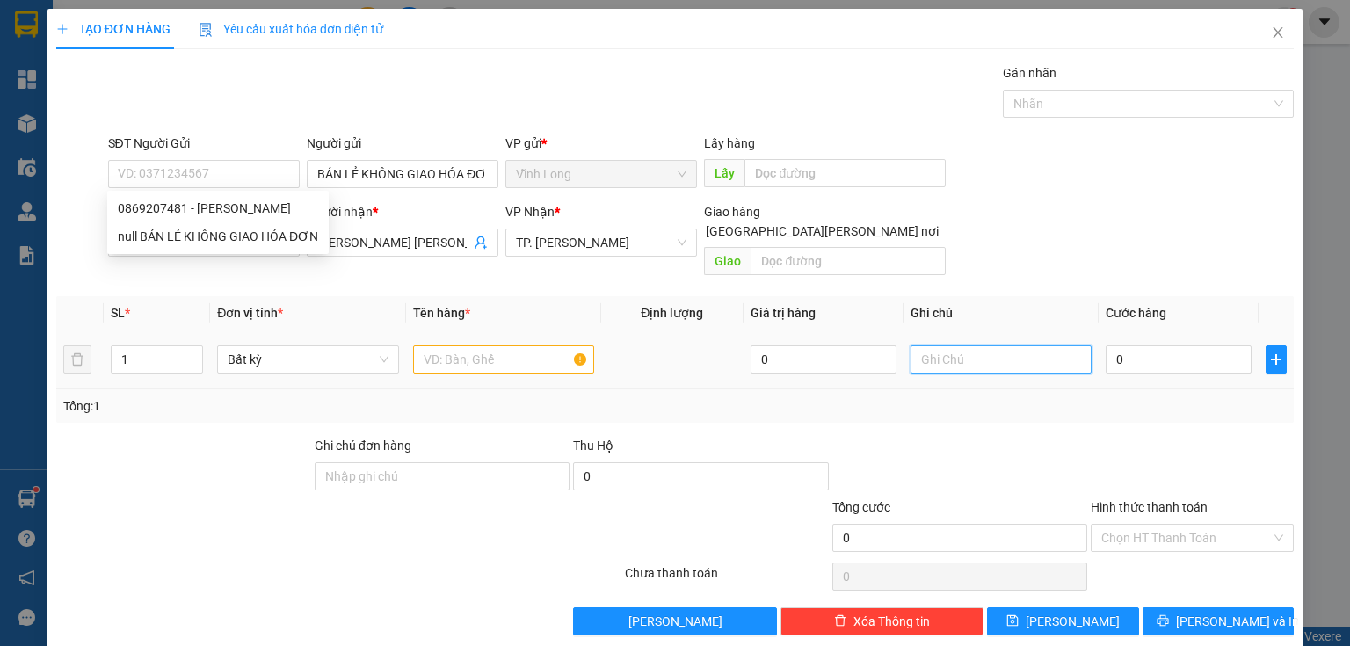
click at [934, 345] on input "text" at bounding box center [1000, 359] width 181 height 28
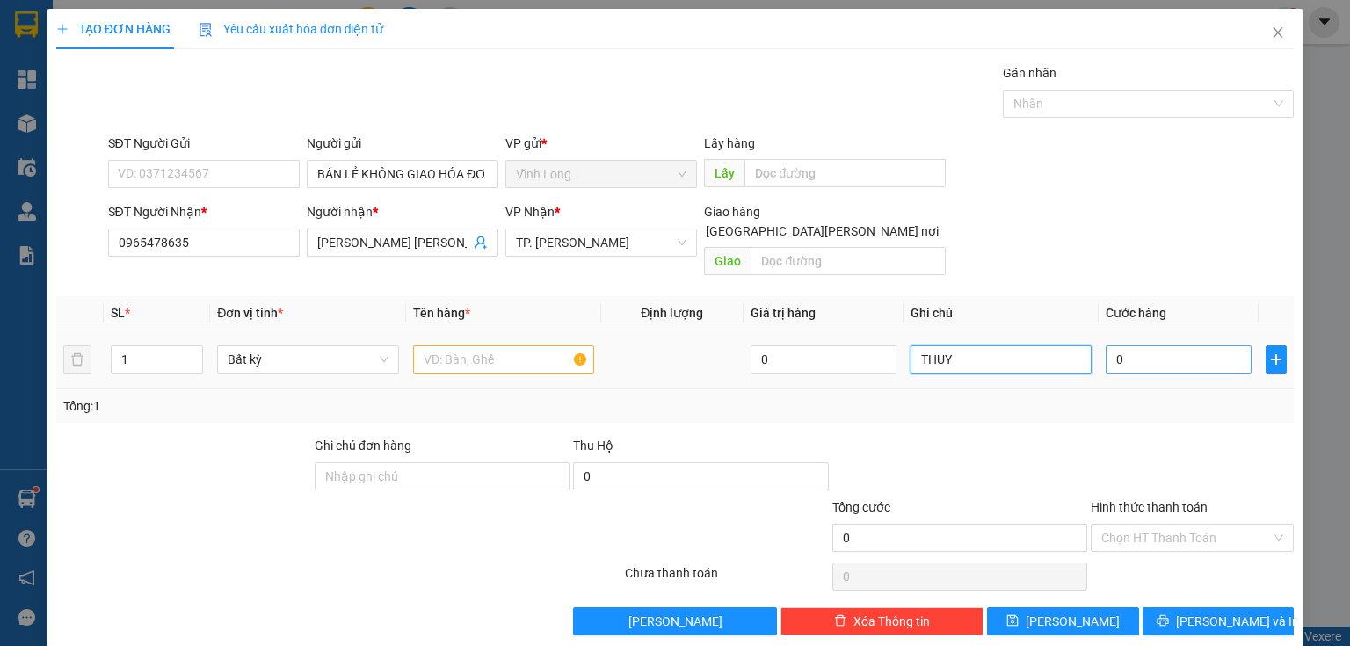
type input "THUY"
click at [1162, 345] on input "0" at bounding box center [1178, 359] width 146 height 28
type input "4"
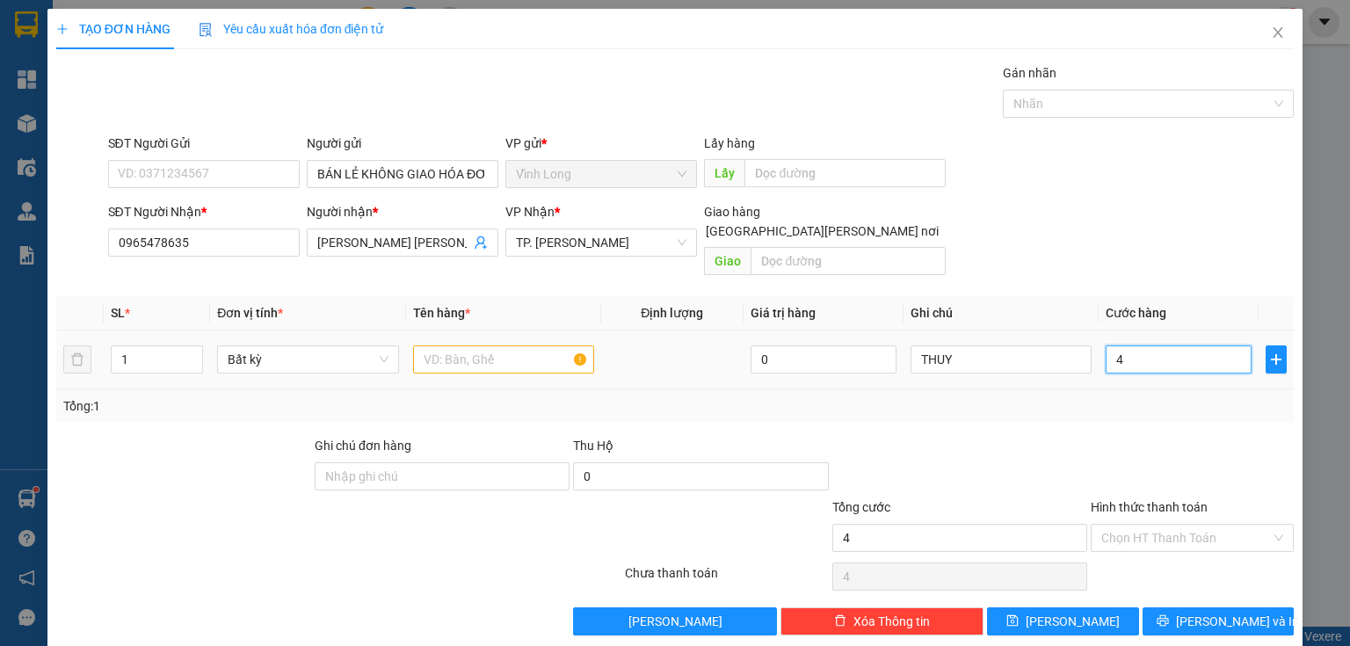
type input "40"
type input "40.000"
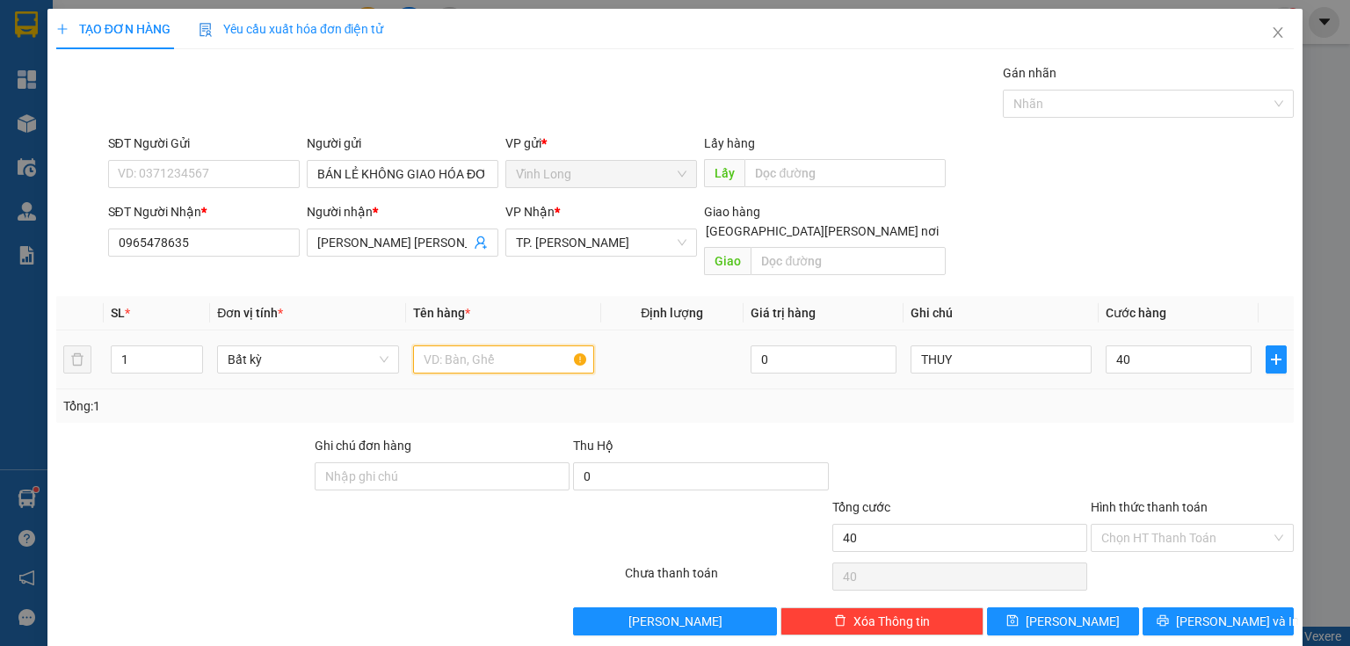
type input "40.000"
click at [520, 348] on input "text" at bounding box center [503, 359] width 181 height 28
type input "THÙNG"
click at [1154, 525] on input "Hình thức thanh toán" at bounding box center [1186, 538] width 170 height 26
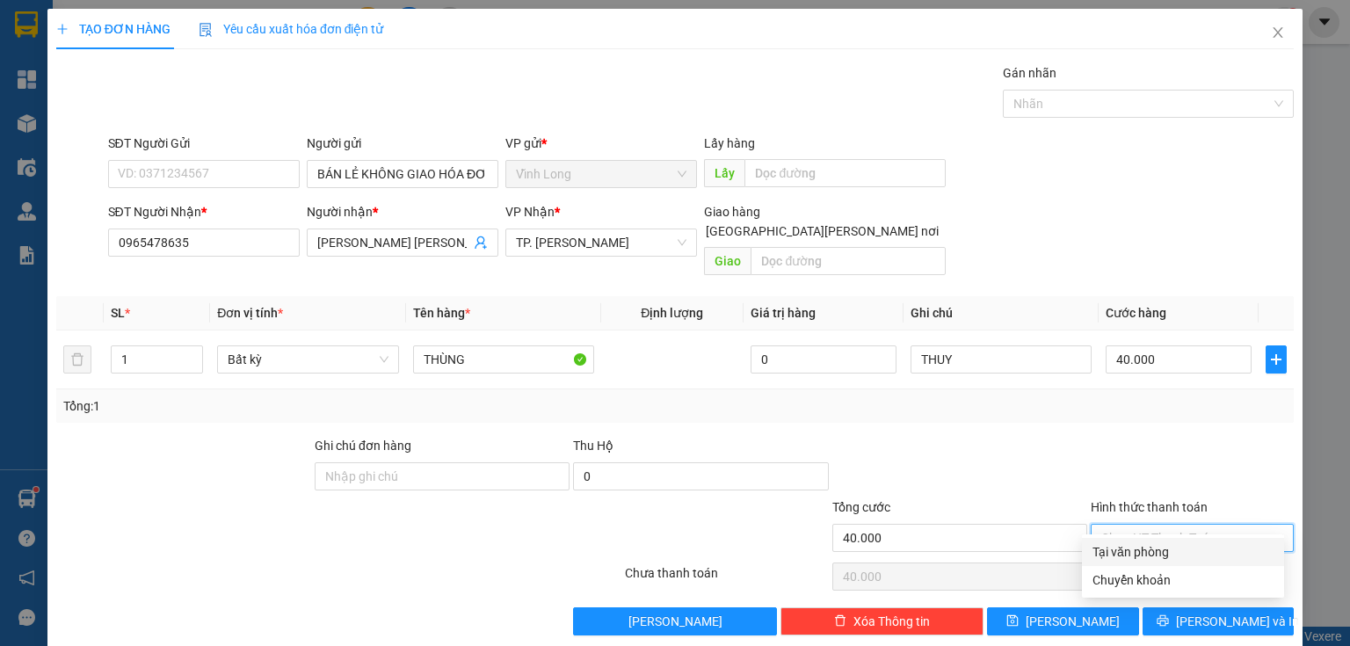
drag, startPoint x: 1129, startPoint y: 544, endPoint x: 1144, endPoint y: 554, distance: 18.3
click at [1131, 544] on div "Tại văn phòng" at bounding box center [1182, 551] width 181 height 19
type input "0"
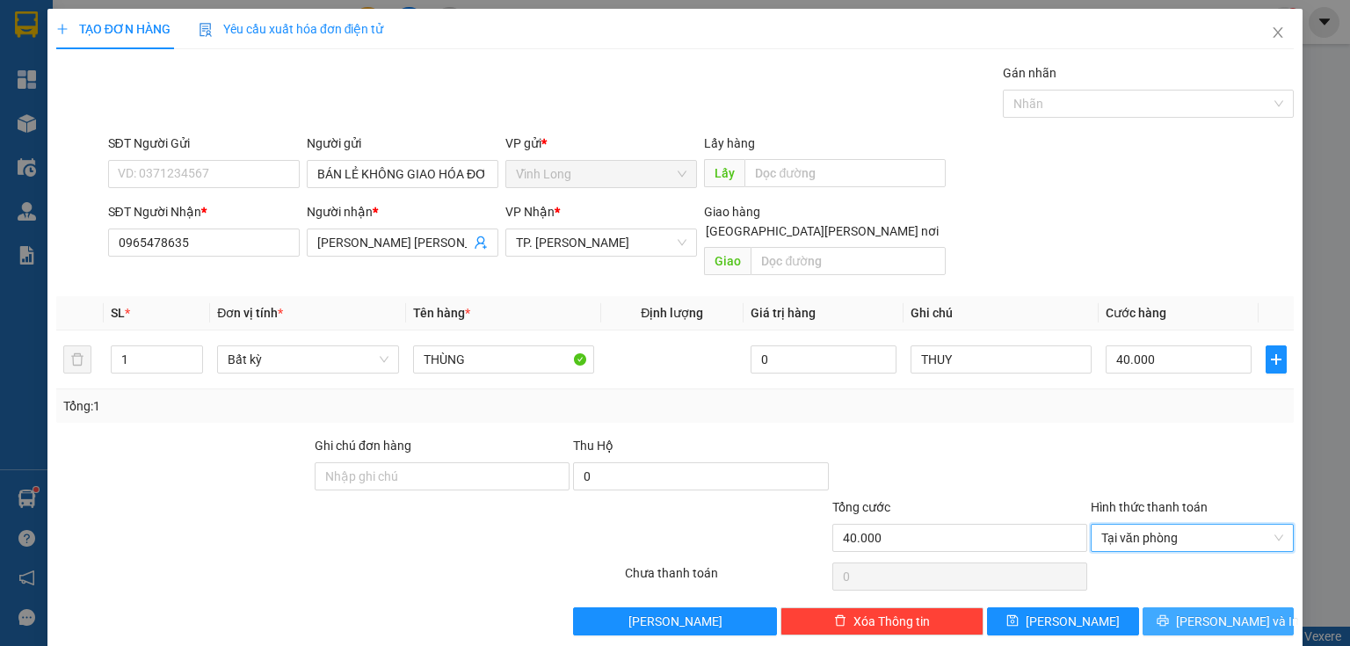
click at [1212, 612] on span "Lưu và In" at bounding box center [1237, 621] width 123 height 19
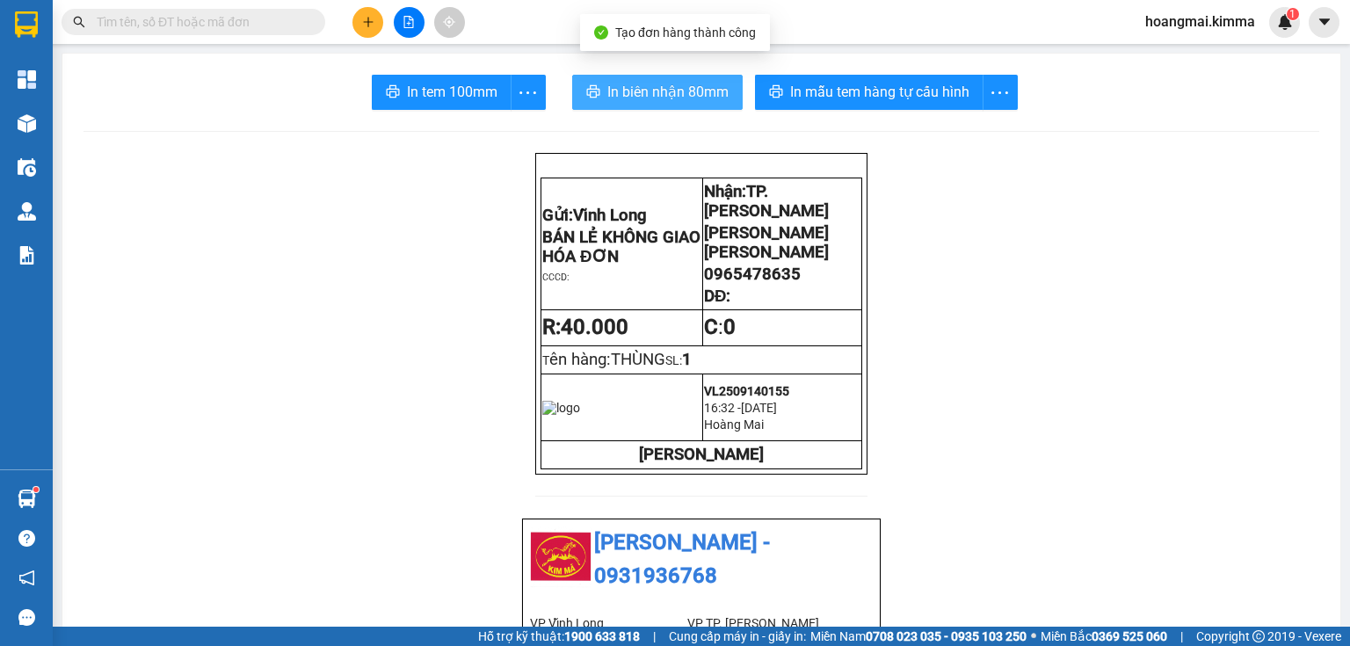
click at [622, 99] on span "In biên nhận 80mm" at bounding box center [667, 92] width 121 height 22
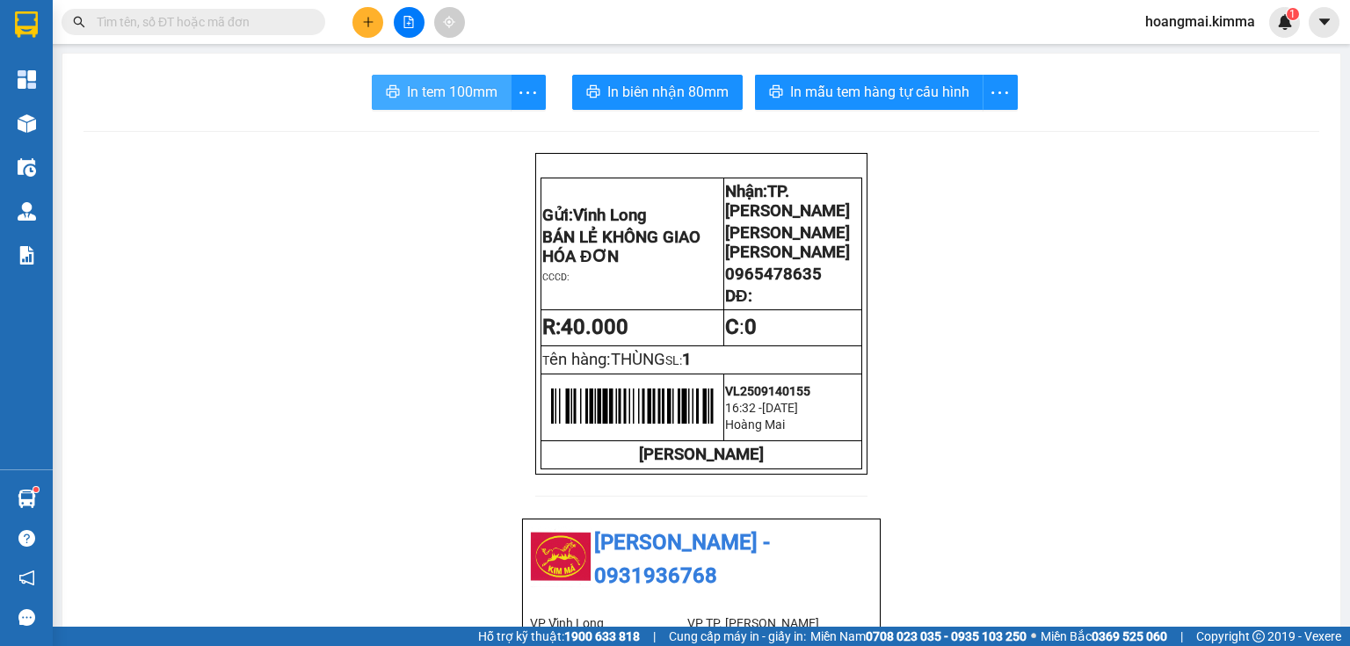
click at [461, 94] on span "In tem 100mm" at bounding box center [452, 92] width 90 height 22
click at [366, 18] on icon "plus" at bounding box center [368, 22] width 12 height 12
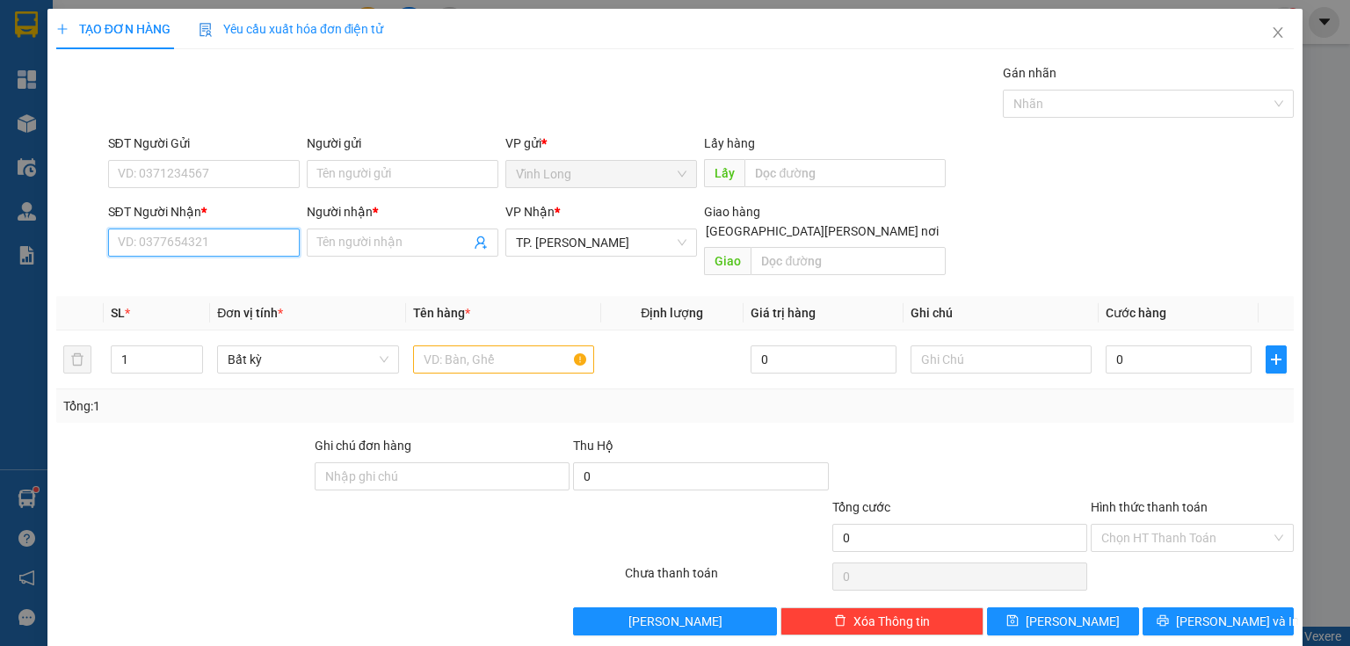
click at [246, 253] on input "SĐT Người Nhận *" at bounding box center [204, 242] width 192 height 28
type input "0849889489"
click at [219, 282] on div "0849889489 - A VŨ" at bounding box center [202, 276] width 169 height 19
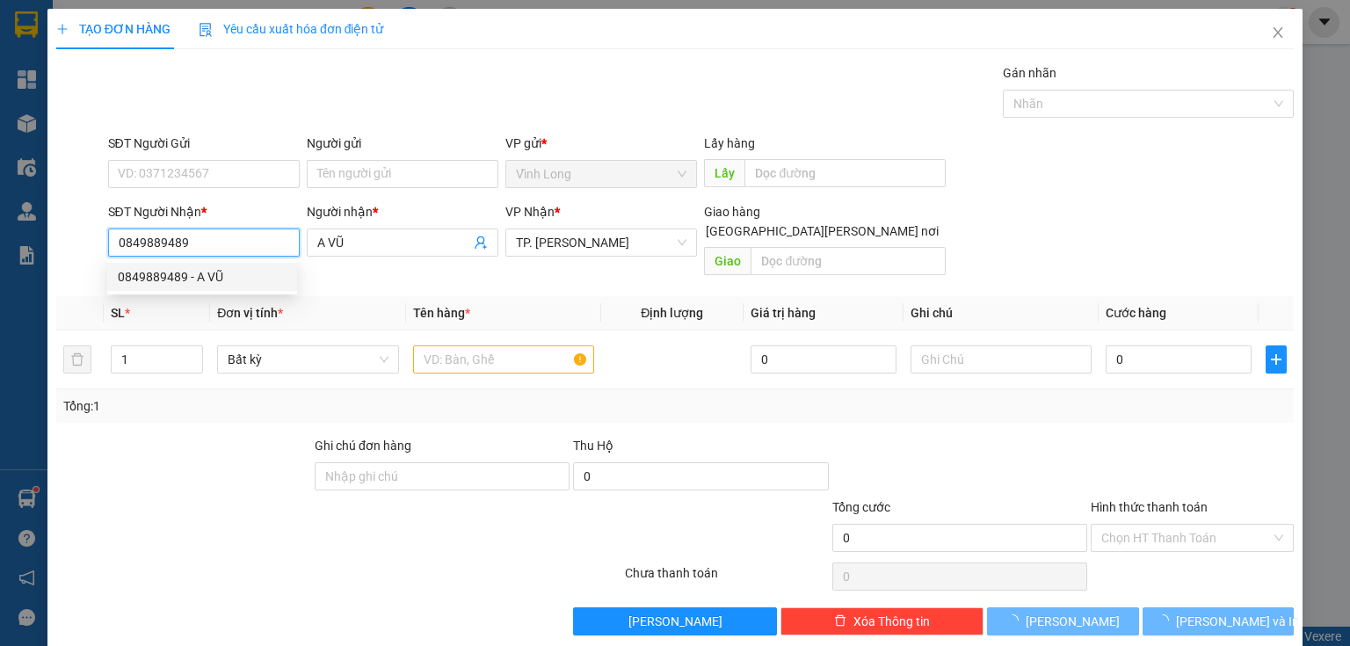
type input "A VŨ"
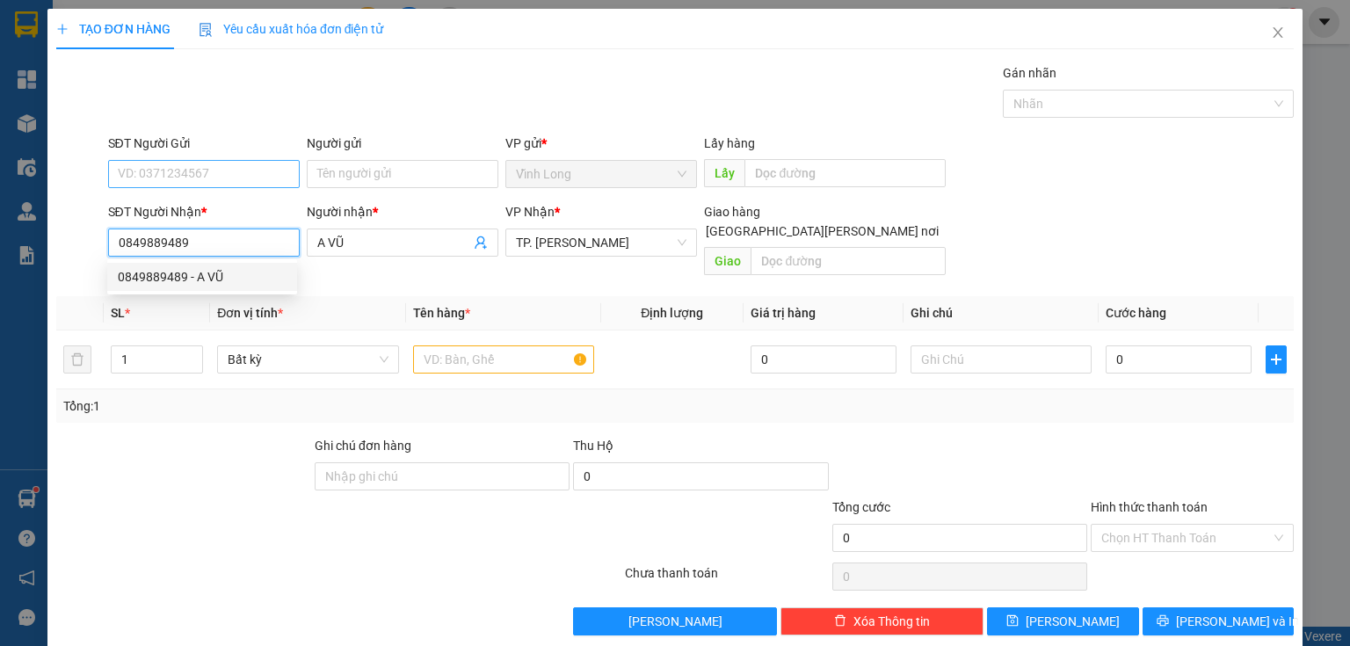
type input "0849889489"
click at [270, 178] on input "SĐT Người Gửi" at bounding box center [204, 174] width 192 height 28
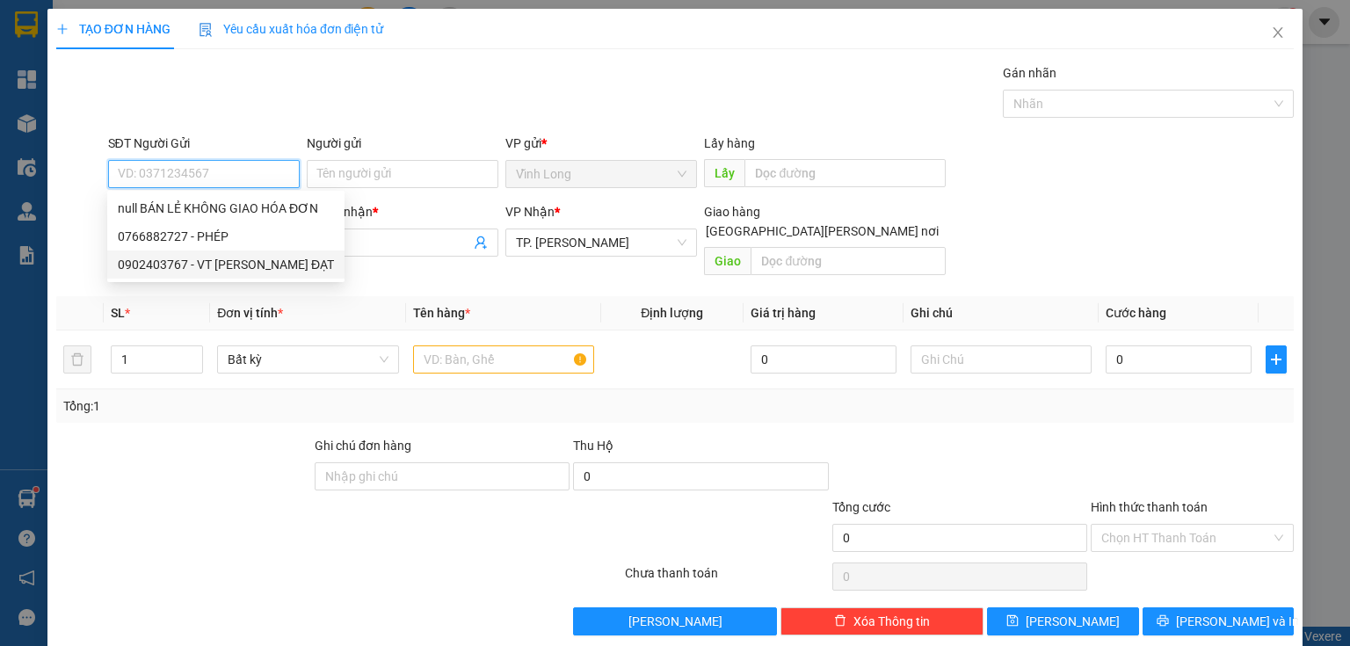
drag, startPoint x: 196, startPoint y: 260, endPoint x: 207, endPoint y: 283, distance: 25.5
click at [198, 260] on div "0902403767 - VT TRƯỜNG ĐẠT" at bounding box center [226, 264] width 216 height 19
type input "0902403767"
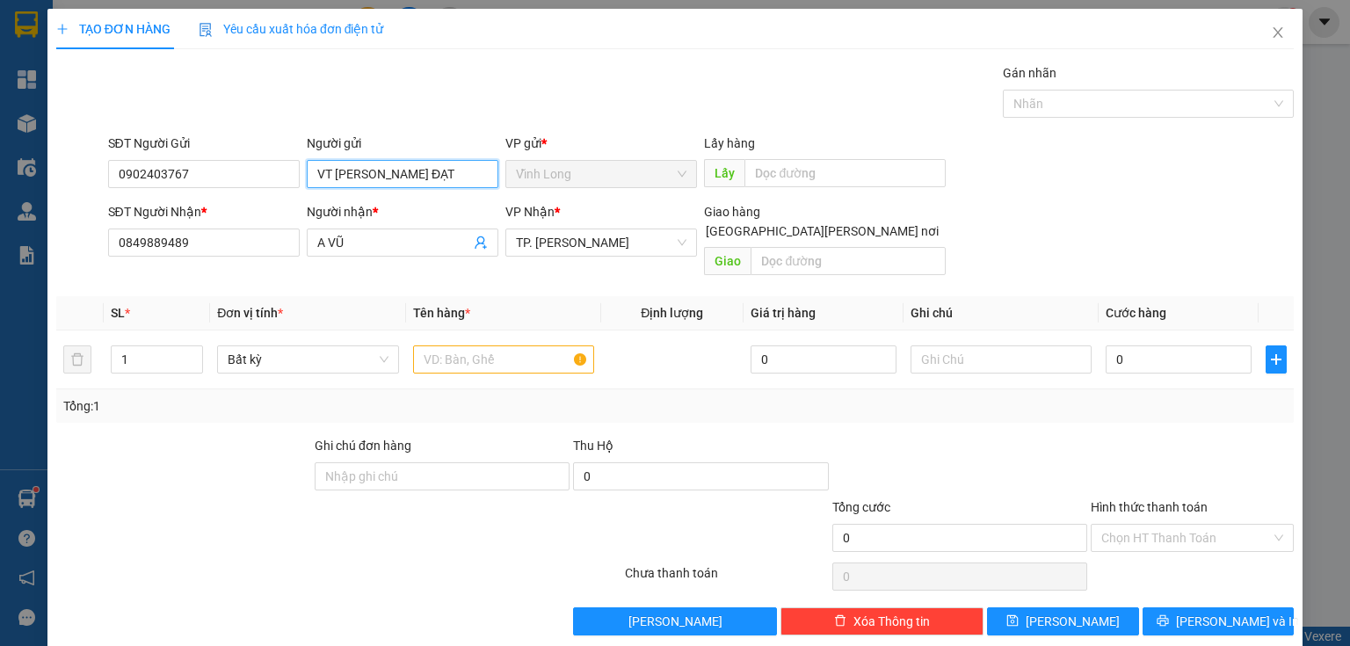
drag, startPoint x: 431, startPoint y: 175, endPoint x: 0, endPoint y: 219, distance: 432.8
click at [0, 219] on div "TẠO ĐƠN HÀNG Yêu cầu xuất hóa đơn điện tử Transit Pickup Surcharge Ids Transit …" at bounding box center [675, 323] width 1350 height 646
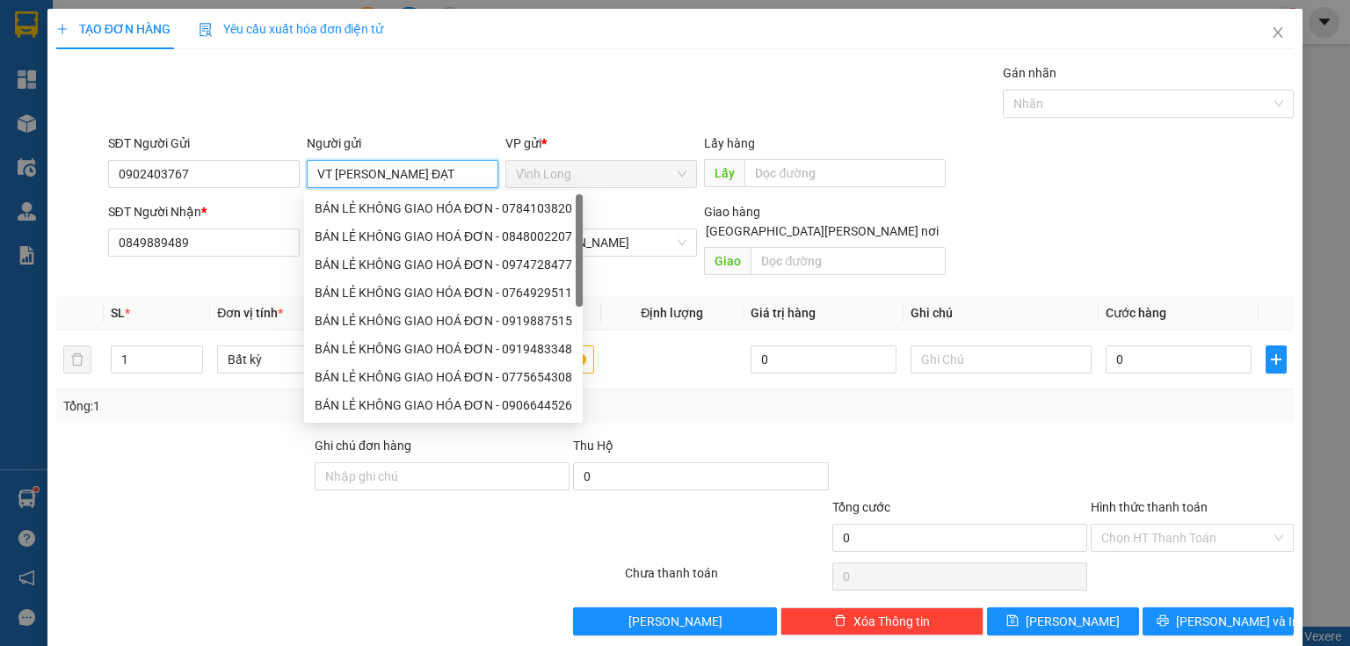
type input "V"
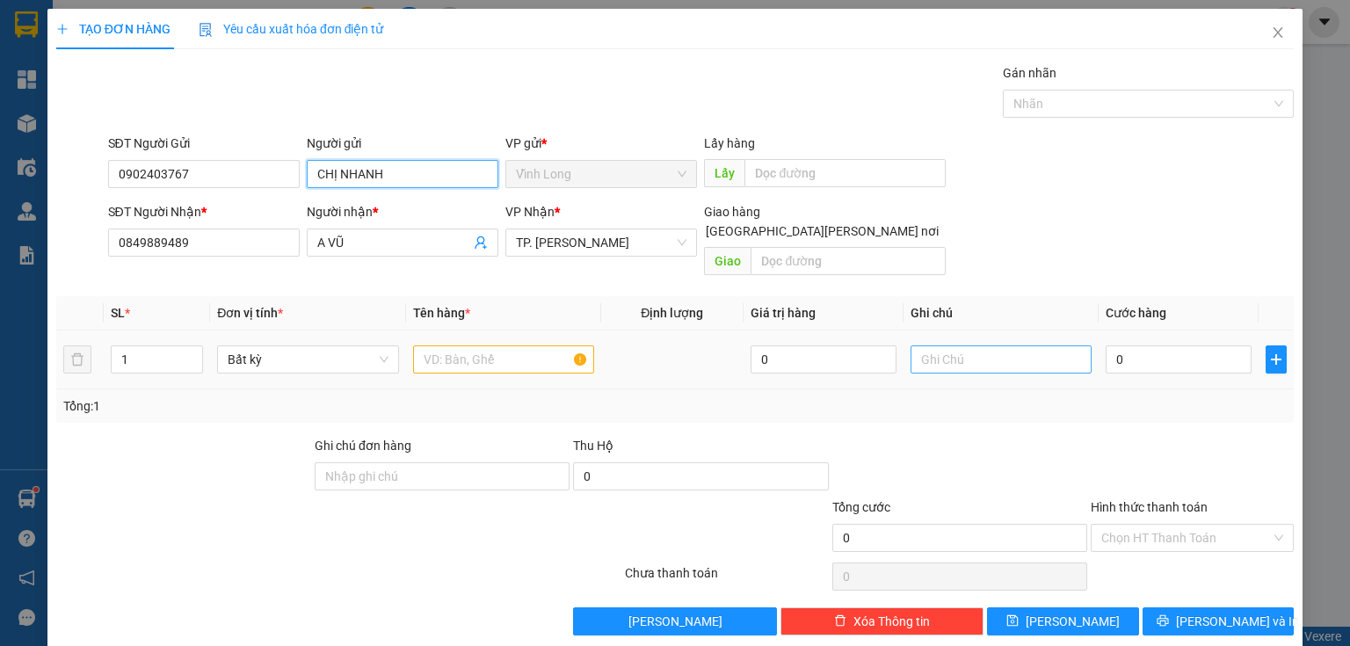
type input "CHỊ NHANH"
click at [945, 345] on input "text" at bounding box center [1000, 359] width 181 height 28
type input "THUY"
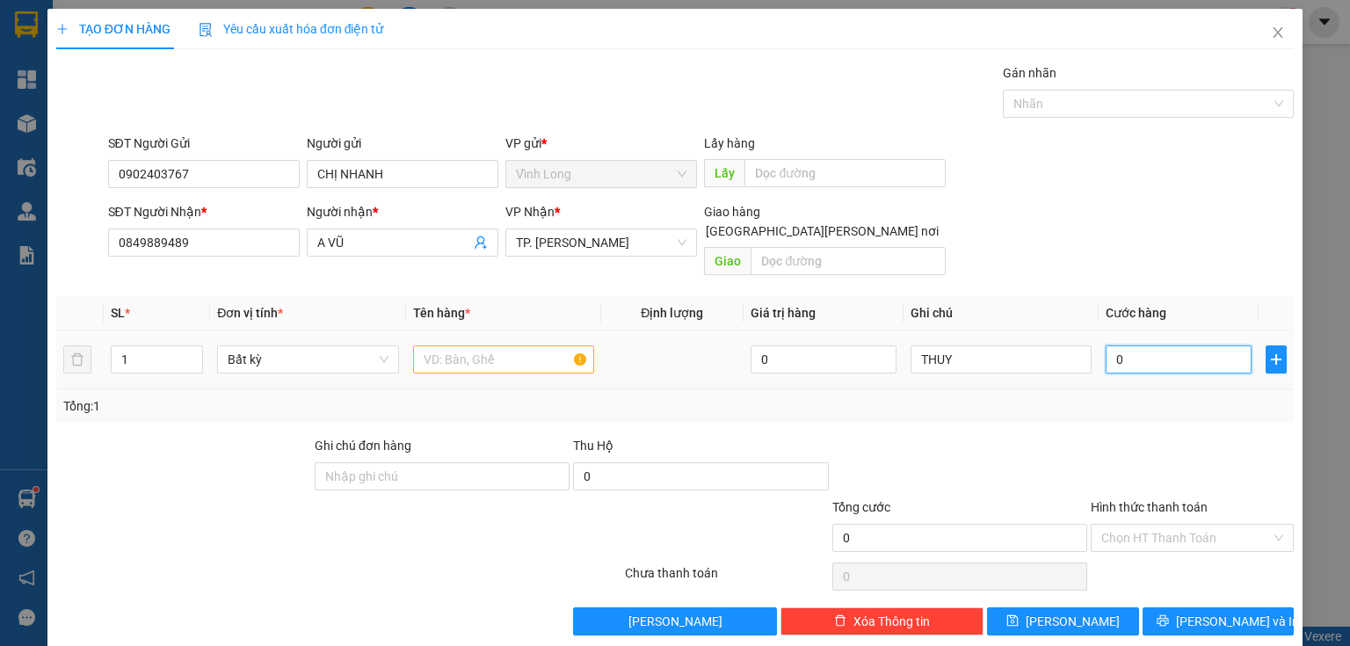
click at [1128, 345] on input "0" at bounding box center [1178, 359] width 146 height 28
type input "4"
type input "40"
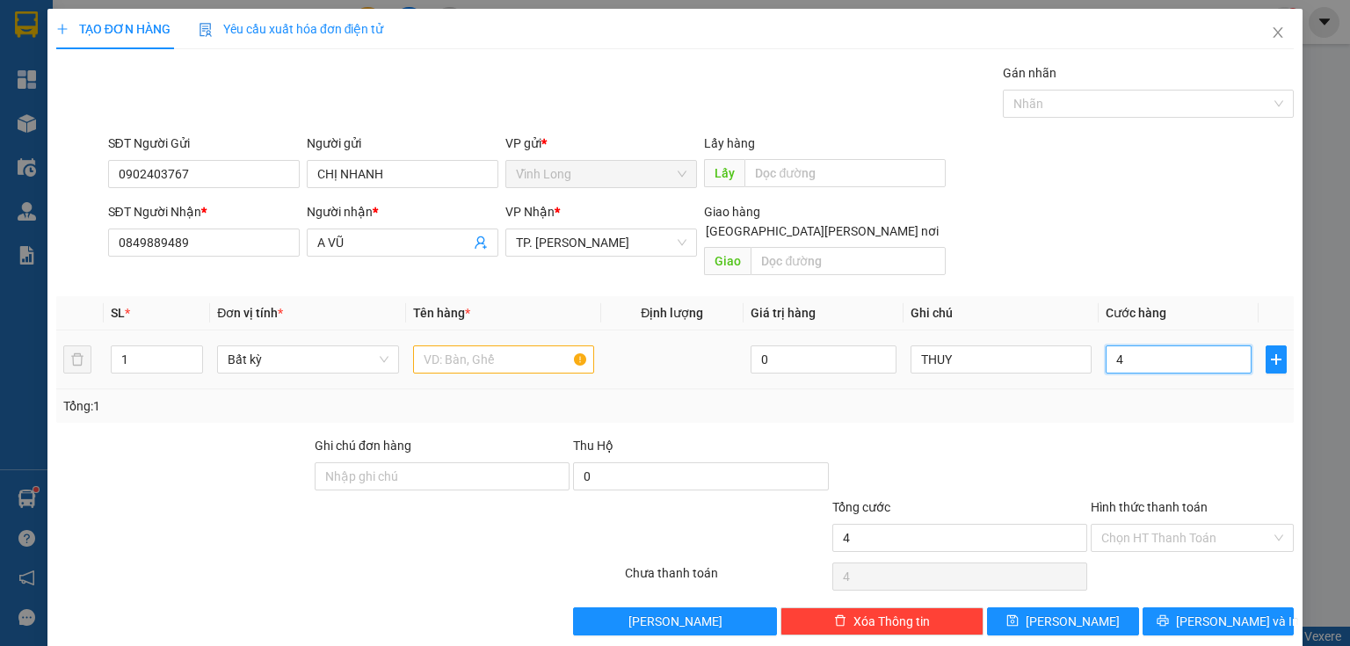
type input "40"
type input "40.000"
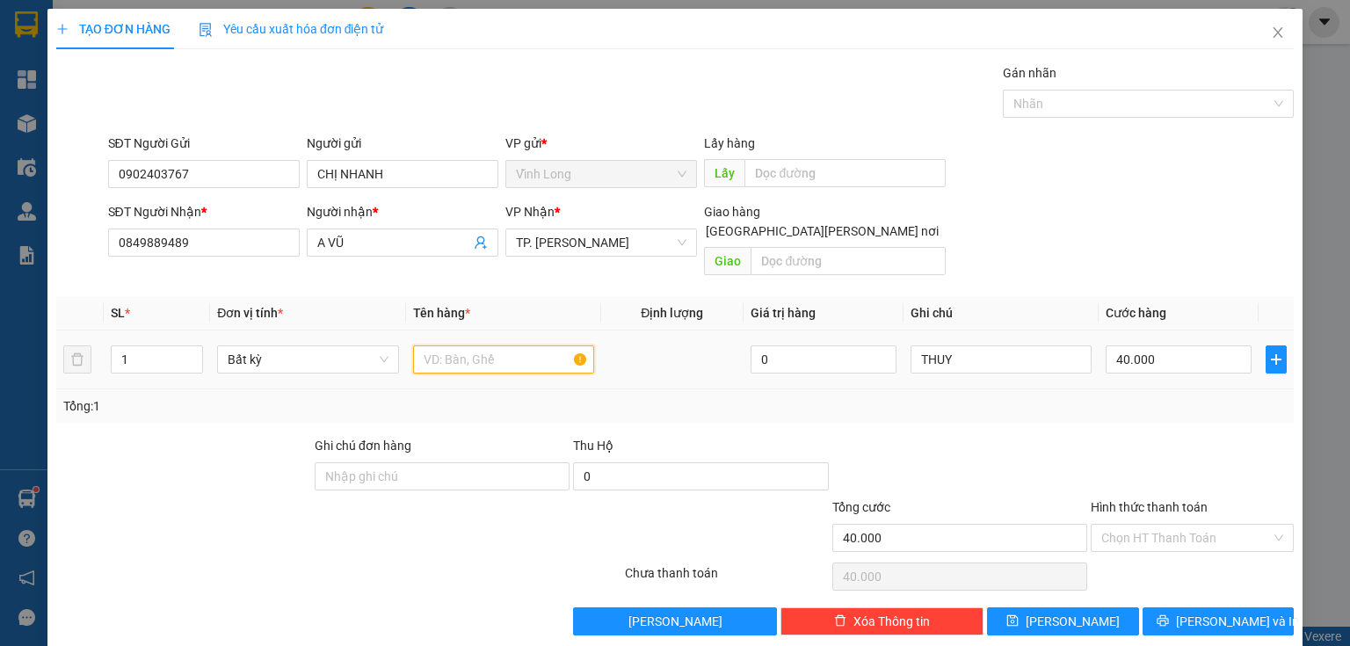
click at [430, 345] on input "text" at bounding box center [503, 359] width 181 height 28
type input "GO"
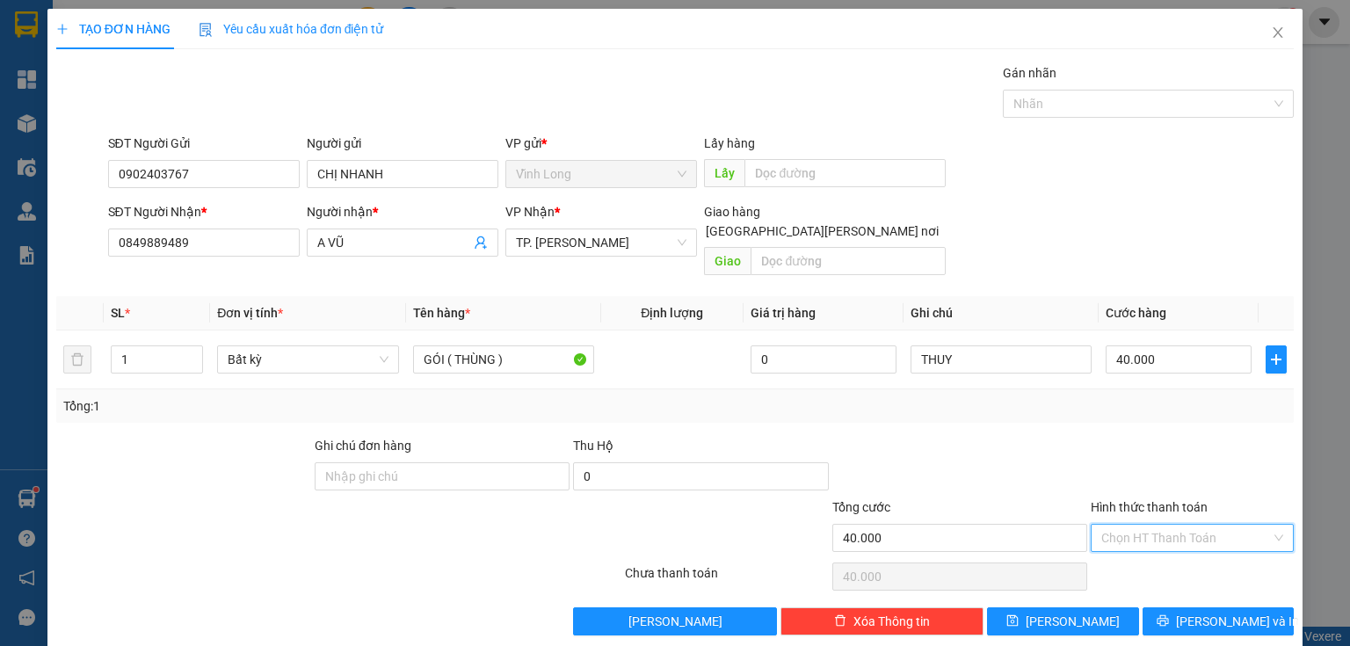
click at [1147, 525] on input "Hình thức thanh toán" at bounding box center [1186, 538] width 170 height 26
click at [1135, 543] on div "Tại văn phòng" at bounding box center [1182, 551] width 181 height 19
click at [1220, 612] on span "Lưu và In" at bounding box center [1237, 621] width 123 height 19
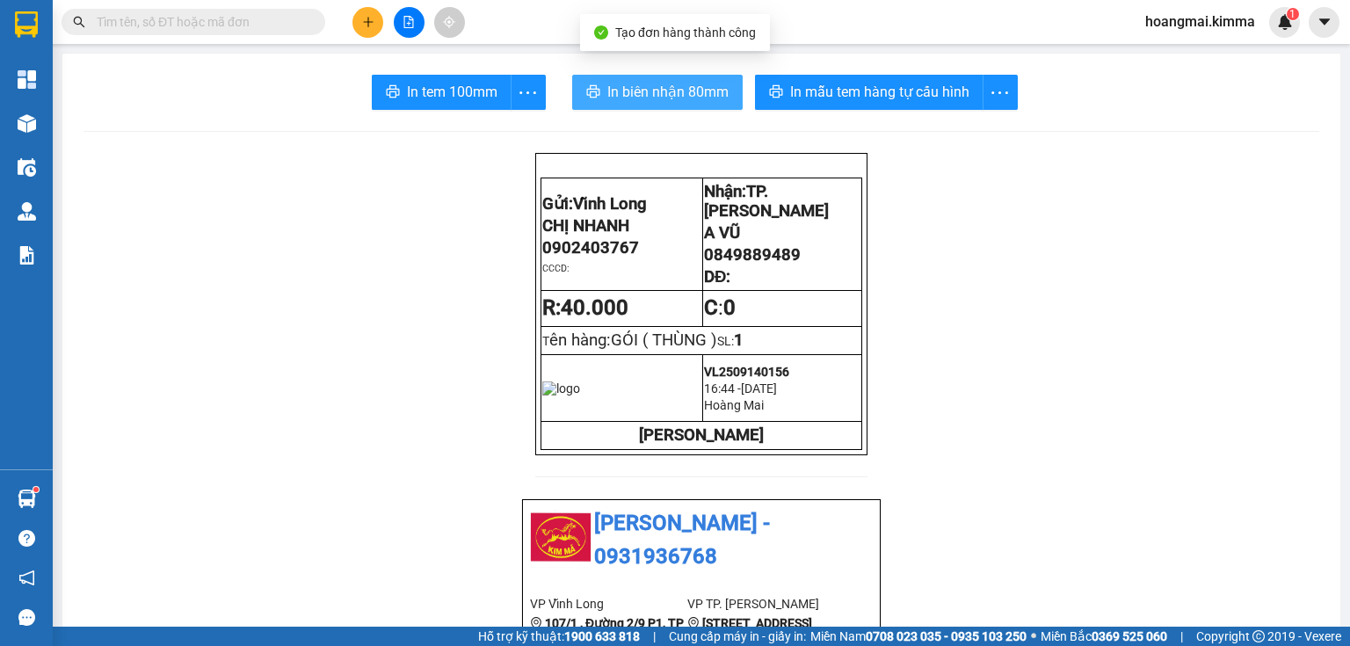
click at [630, 106] on button "In biên nhận 80mm" at bounding box center [657, 92] width 170 height 35
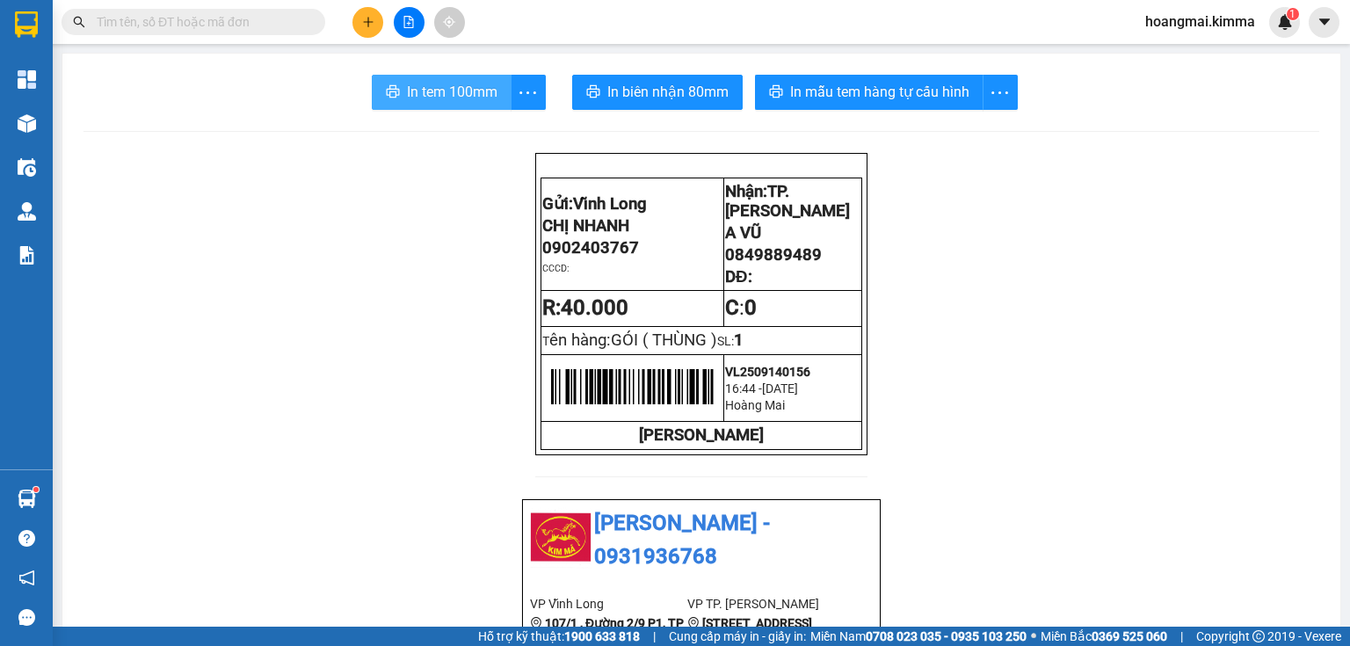
click at [460, 86] on span "In tem 100mm" at bounding box center [452, 92] width 90 height 22
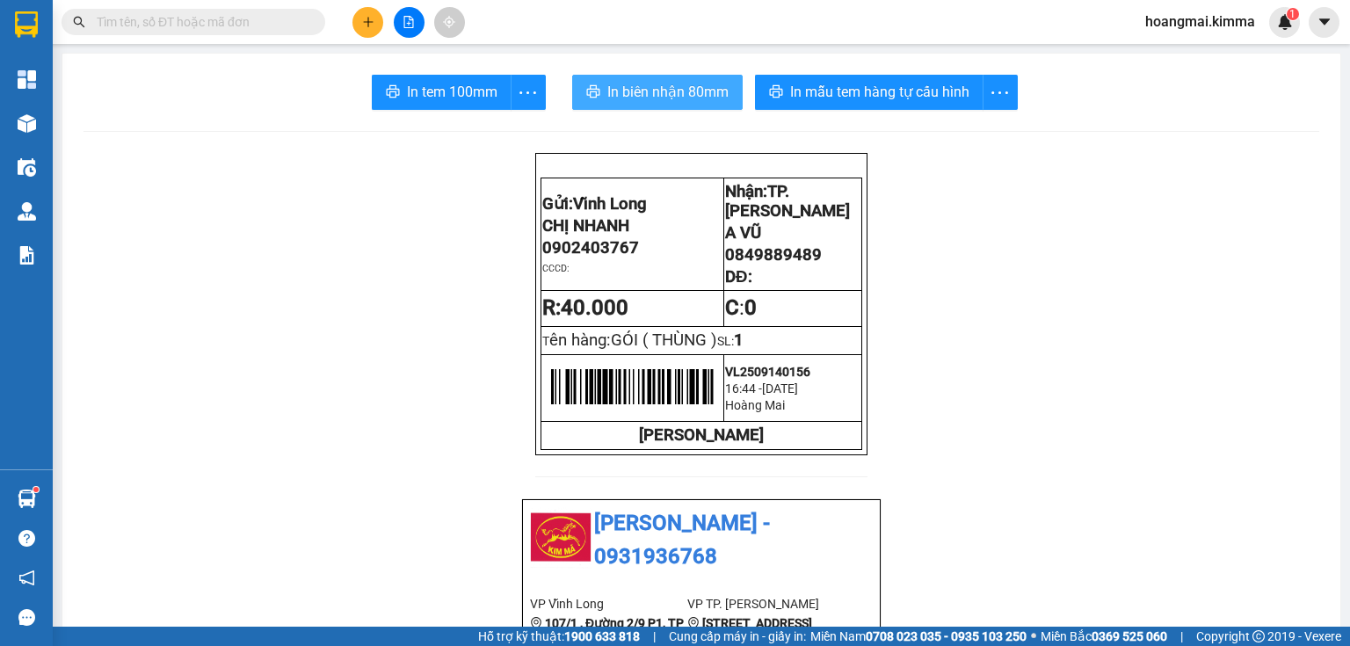
click at [638, 100] on span "In biên nhận 80mm" at bounding box center [667, 92] width 121 height 22
click at [355, 21] on button at bounding box center [367, 22] width 31 height 31
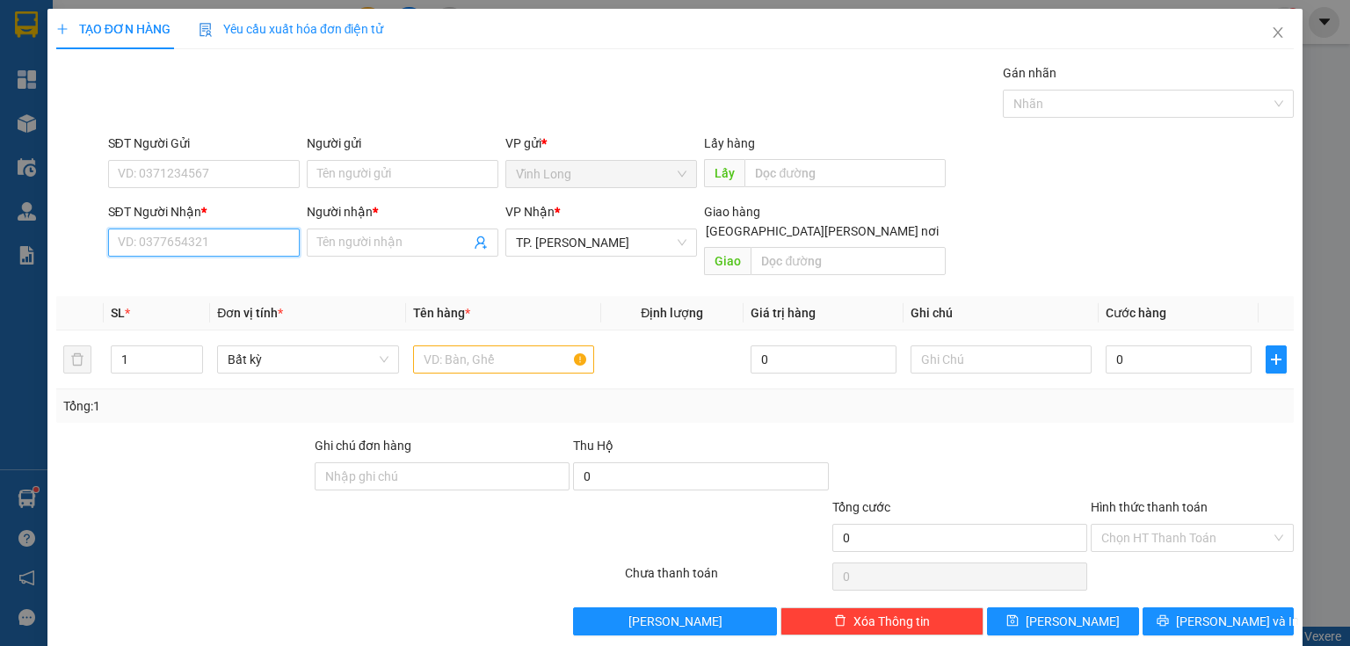
click at [225, 240] on input "SĐT Người Nhận *" at bounding box center [204, 242] width 192 height 28
type input "0908497699"
click at [225, 274] on div "0908497699 - THUỲ PHẠM" at bounding box center [202, 276] width 169 height 19
type input "THUỲ PHẠM"
type input "0908497699"
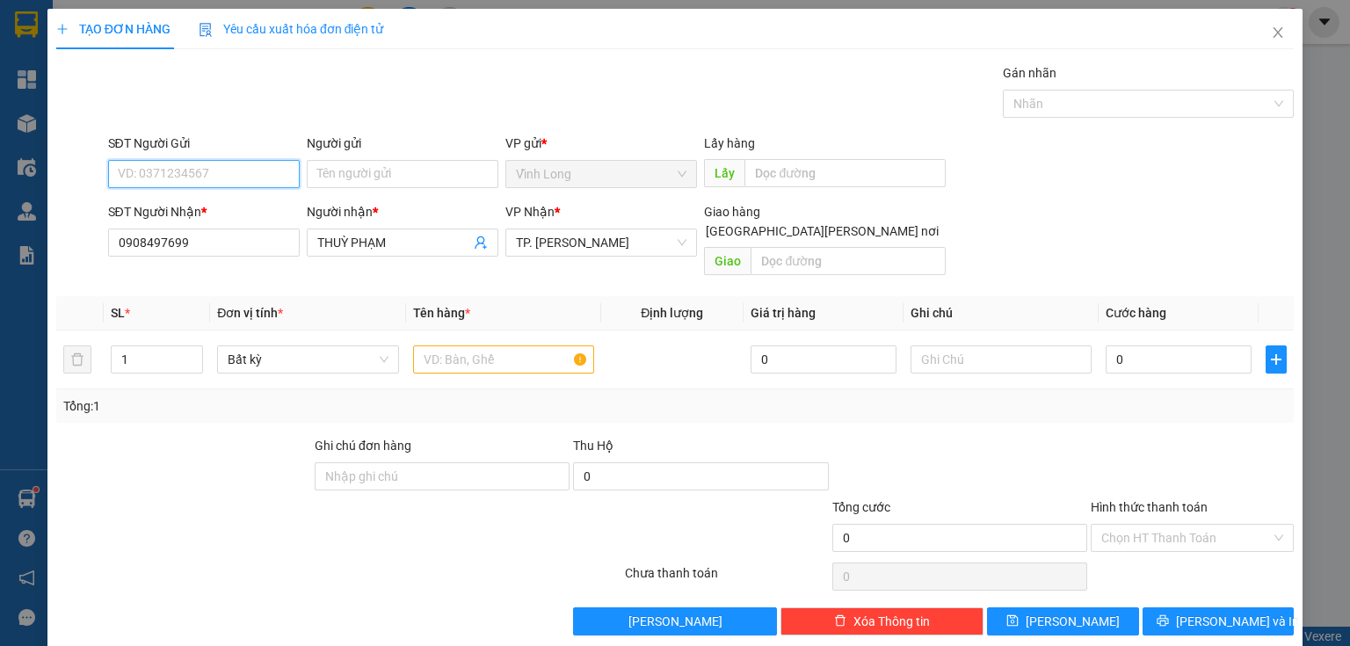
click at [221, 179] on input "SĐT Người Gửi" at bounding box center [204, 174] width 192 height 28
type input "0939793694"
click at [236, 210] on div "0939793694 - TOÀN" at bounding box center [202, 208] width 169 height 19
type input "TOÀN"
type input "0939793694"
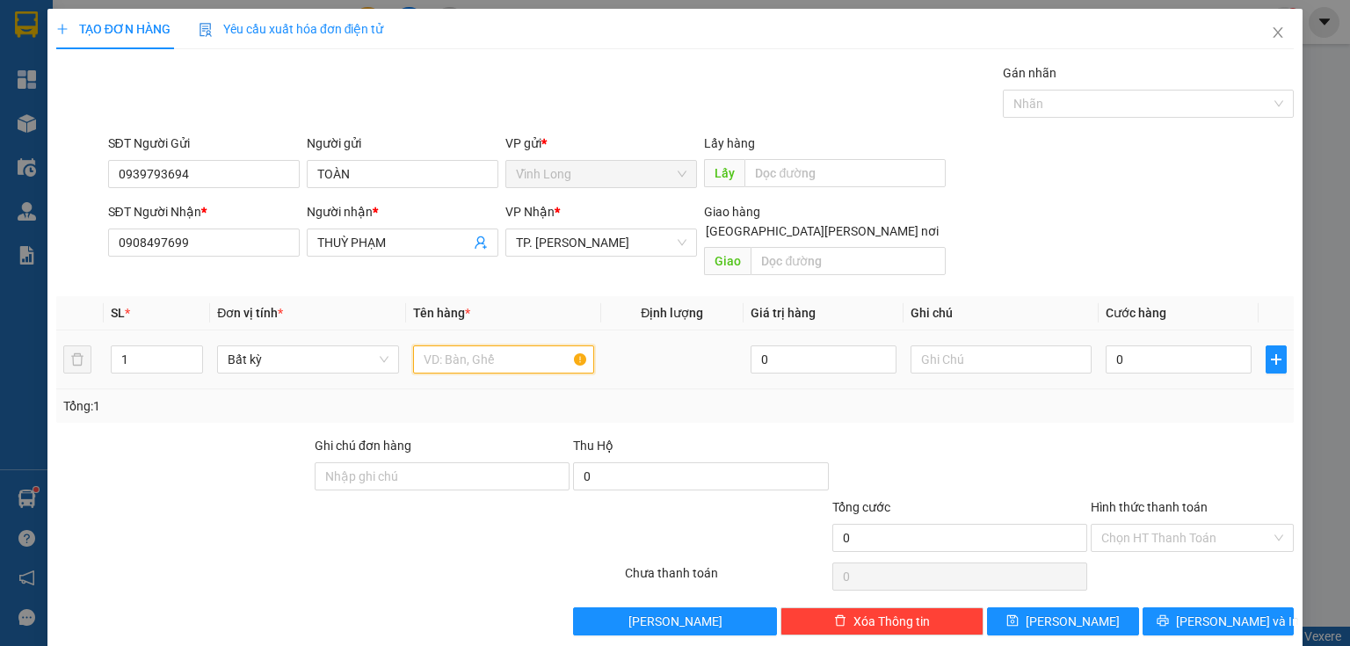
click at [510, 346] on input "text" at bounding box center [503, 359] width 181 height 28
type input "GÓI VS"
click at [1026, 348] on input "text" at bounding box center [1000, 359] width 181 height 28
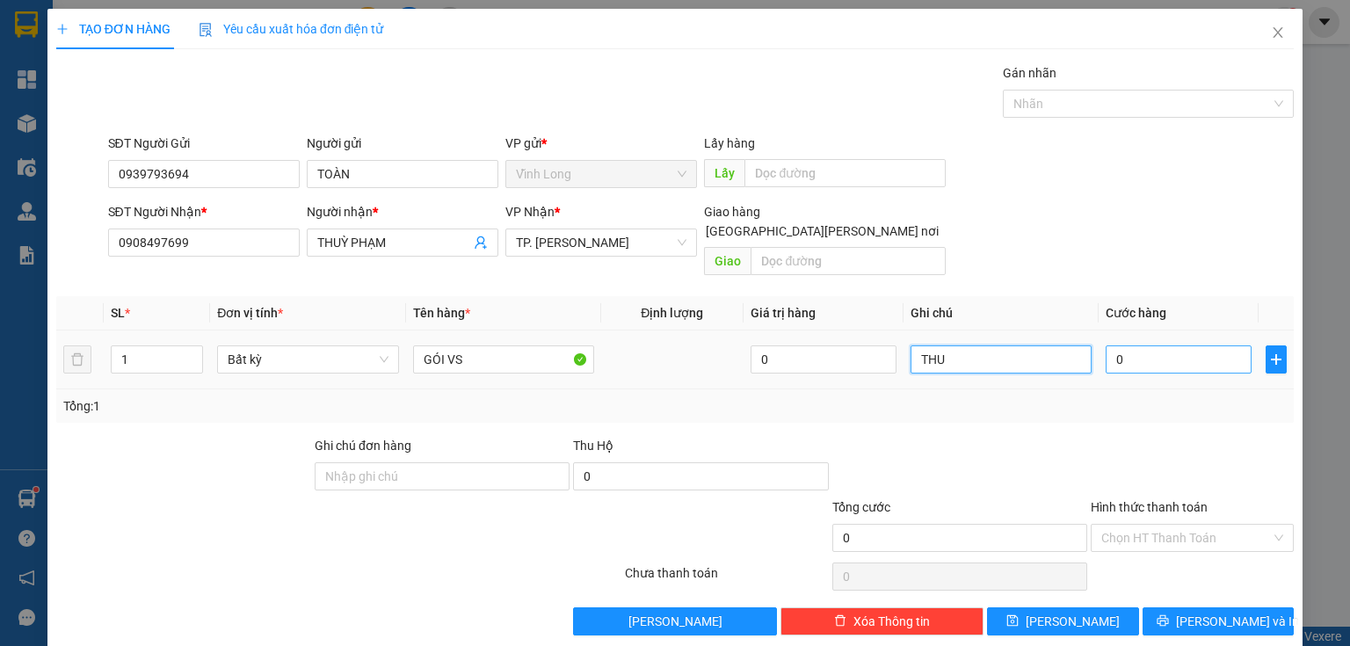
type input "THU"
click at [1160, 345] on input "0" at bounding box center [1178, 359] width 146 height 28
click at [1013, 354] on div "THU" at bounding box center [1000, 359] width 181 height 35
click at [1009, 345] on input "THU" at bounding box center [1000, 359] width 181 height 28
click at [1168, 345] on input "0" at bounding box center [1178, 359] width 146 height 28
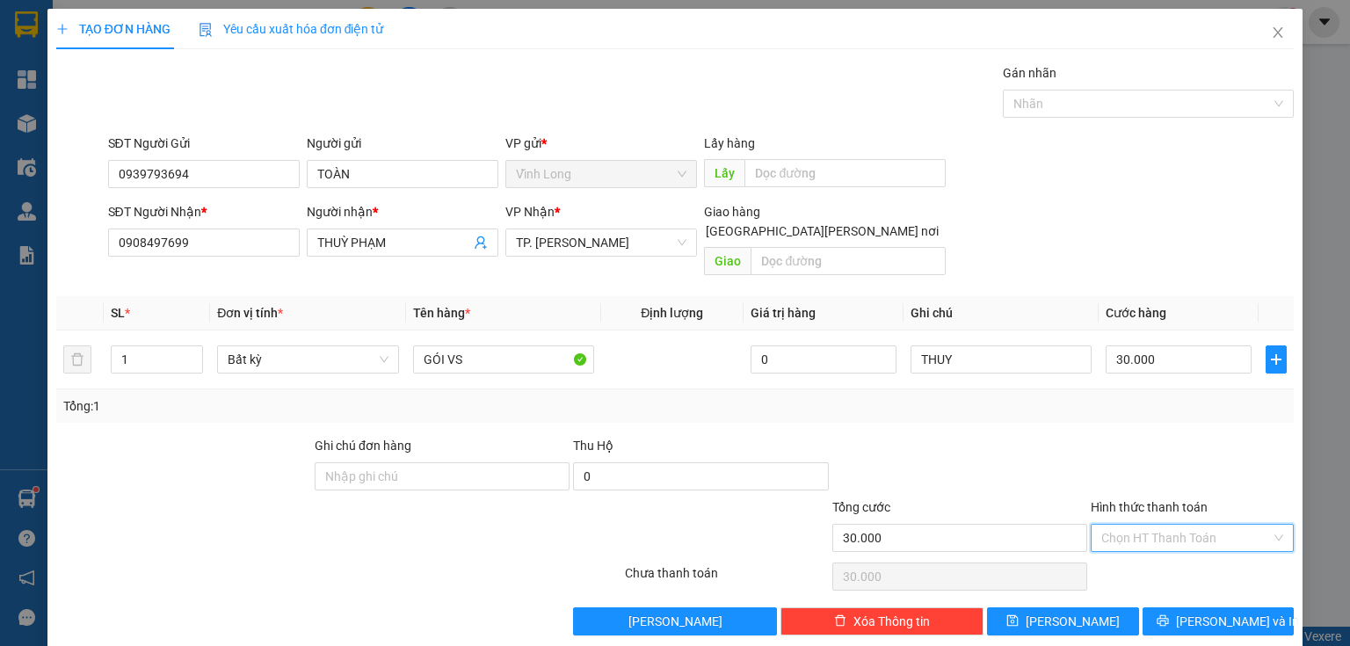
click at [1134, 525] on input "Hình thức thanh toán" at bounding box center [1186, 538] width 170 height 26
click at [1140, 540] on div "Tại văn phòng" at bounding box center [1183, 552] width 202 height 28
click at [1169, 614] on icon "printer" at bounding box center [1162, 620] width 12 height 12
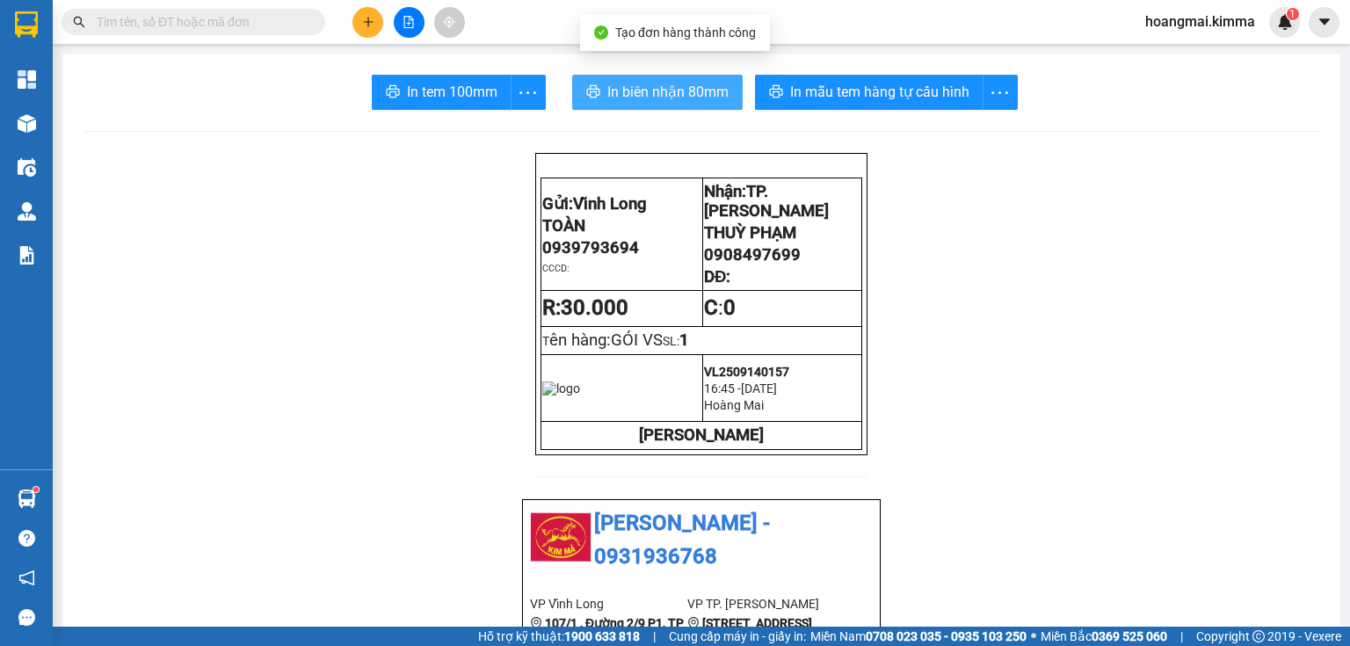
click at [617, 84] on span "In biên nhận 80mm" at bounding box center [667, 92] width 121 height 22
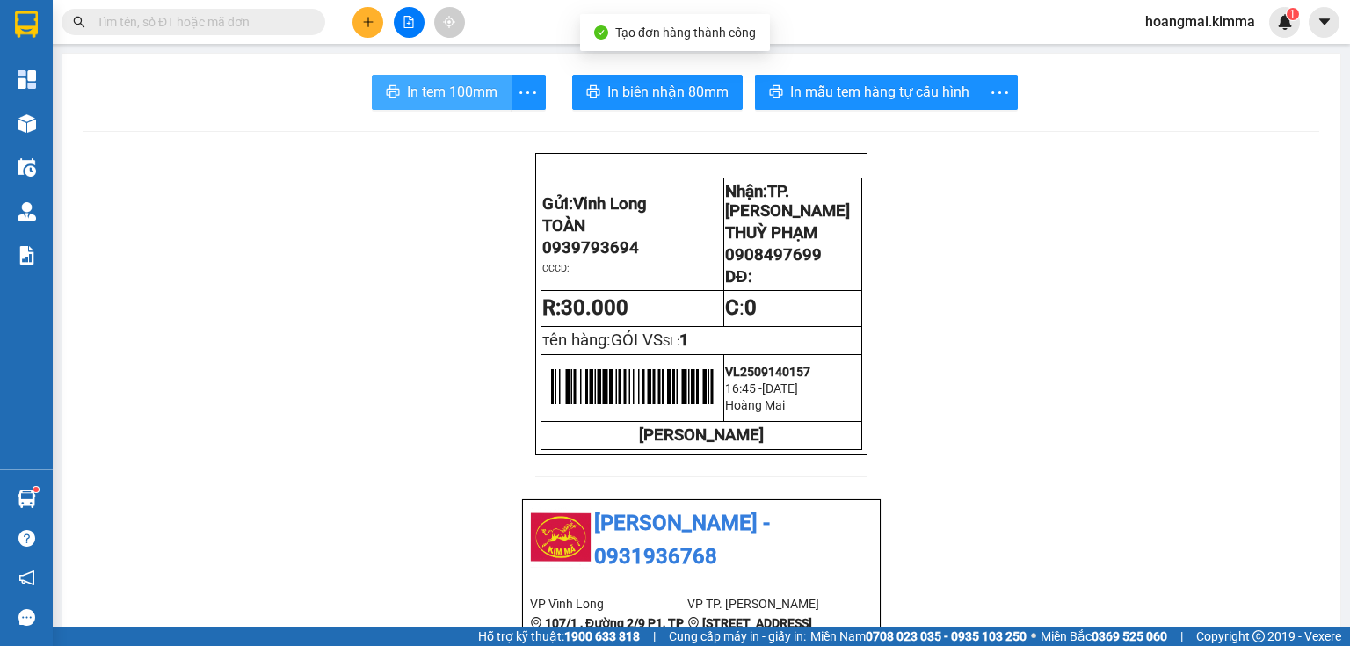
click at [436, 81] on span "In tem 100mm" at bounding box center [452, 92] width 90 height 22
click at [242, 19] on input "text" at bounding box center [200, 21] width 207 height 19
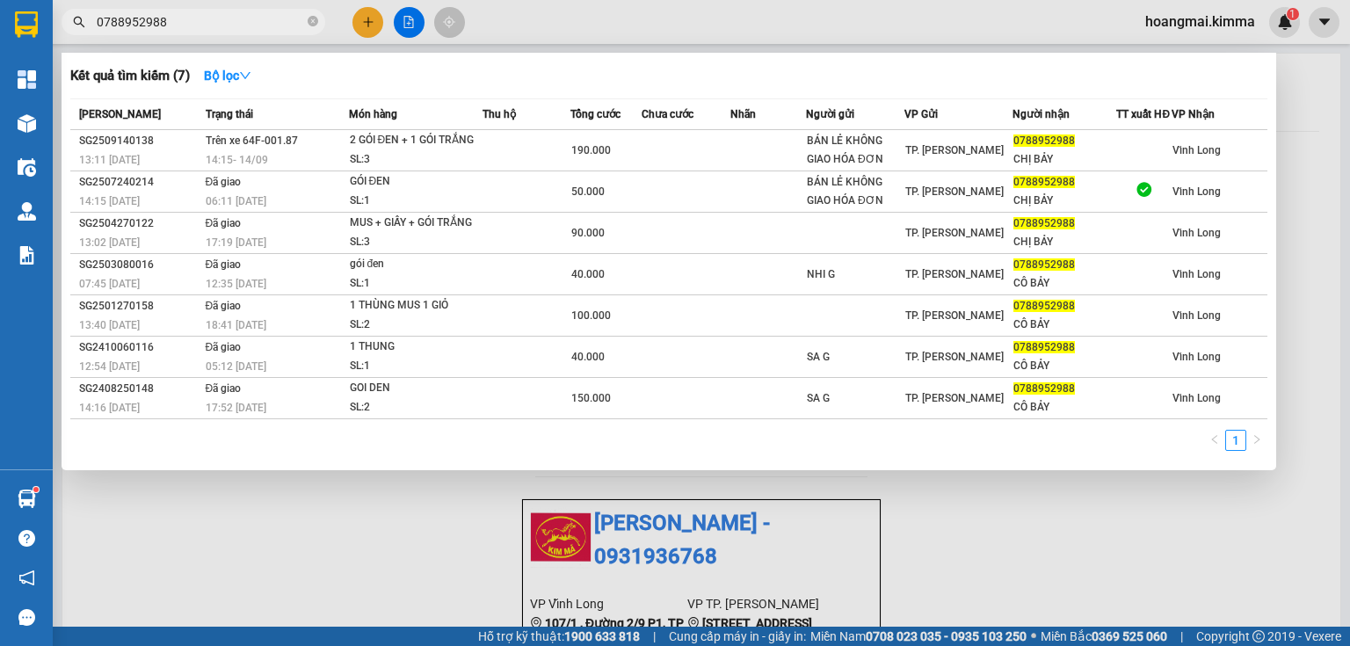
type input "0788952988"
click at [320, 20] on span "0788952988" at bounding box center [194, 22] width 264 height 26
click at [302, 17] on input "0788952988" at bounding box center [200, 21] width 207 height 19
click at [312, 20] on icon "close-circle" at bounding box center [313, 21] width 11 height 11
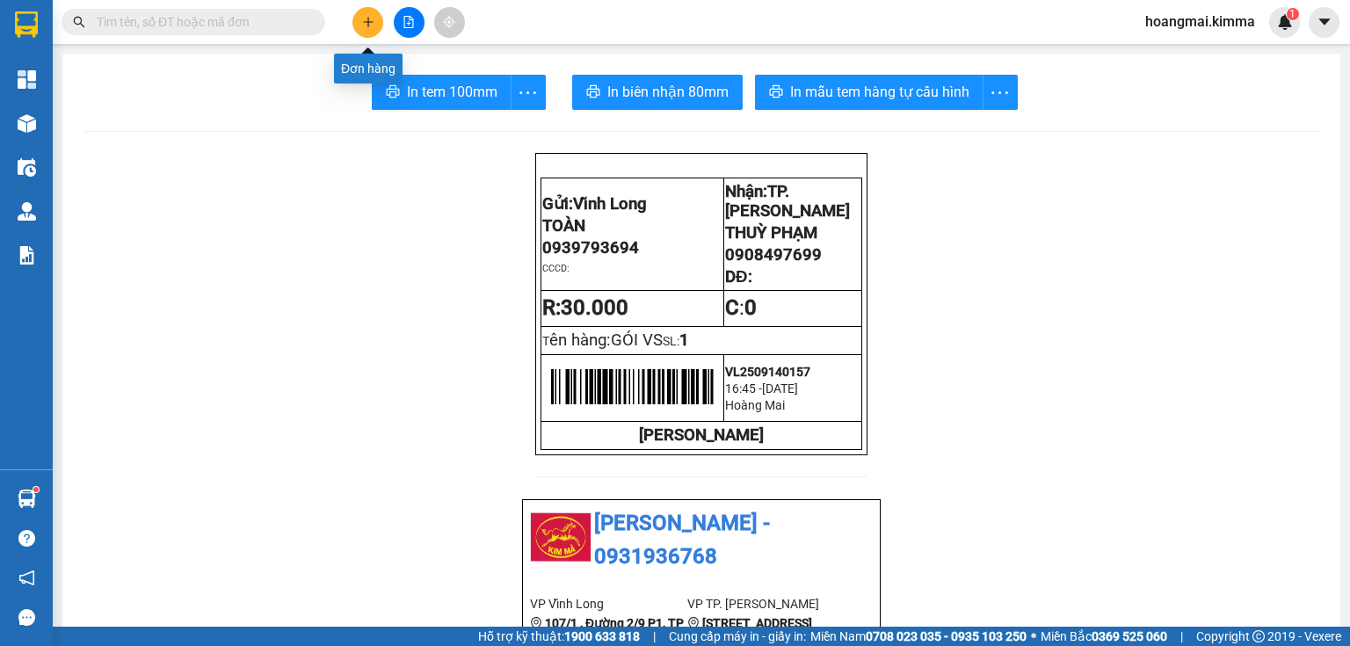
click at [368, 16] on icon "plus" at bounding box center [368, 22] width 12 height 12
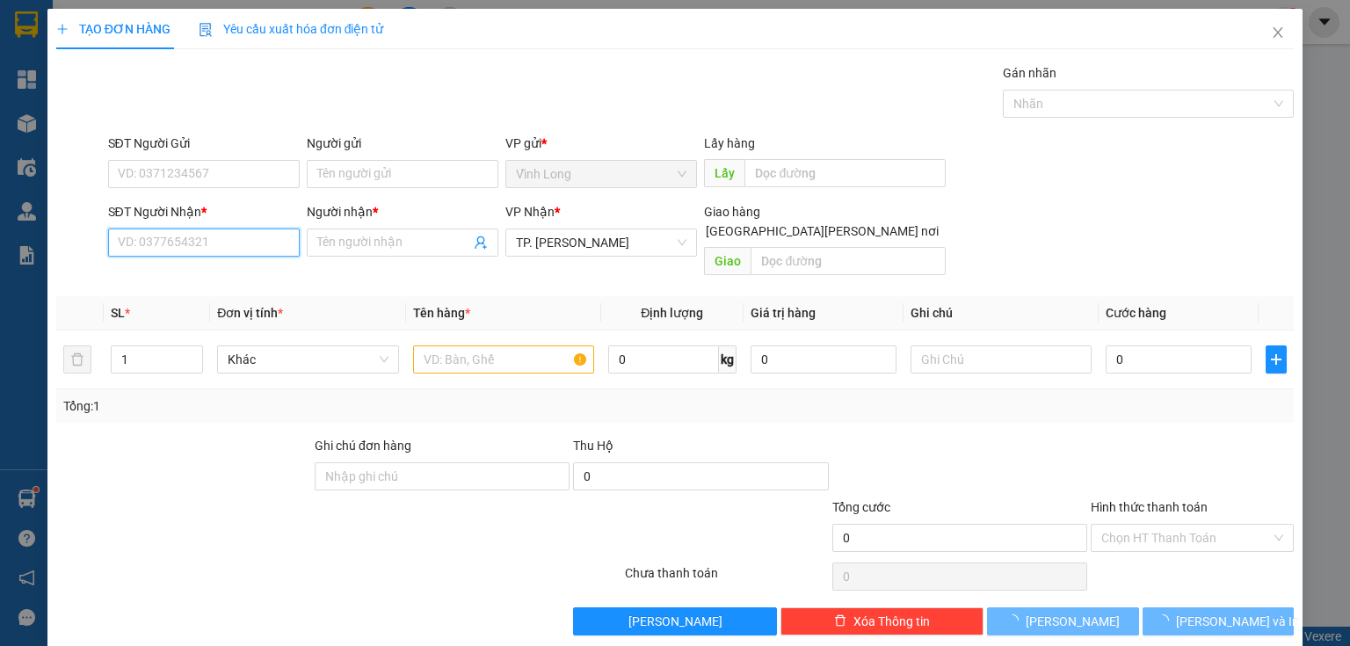
click at [219, 242] on input "SĐT Người Nhận *" at bounding box center [204, 242] width 192 height 28
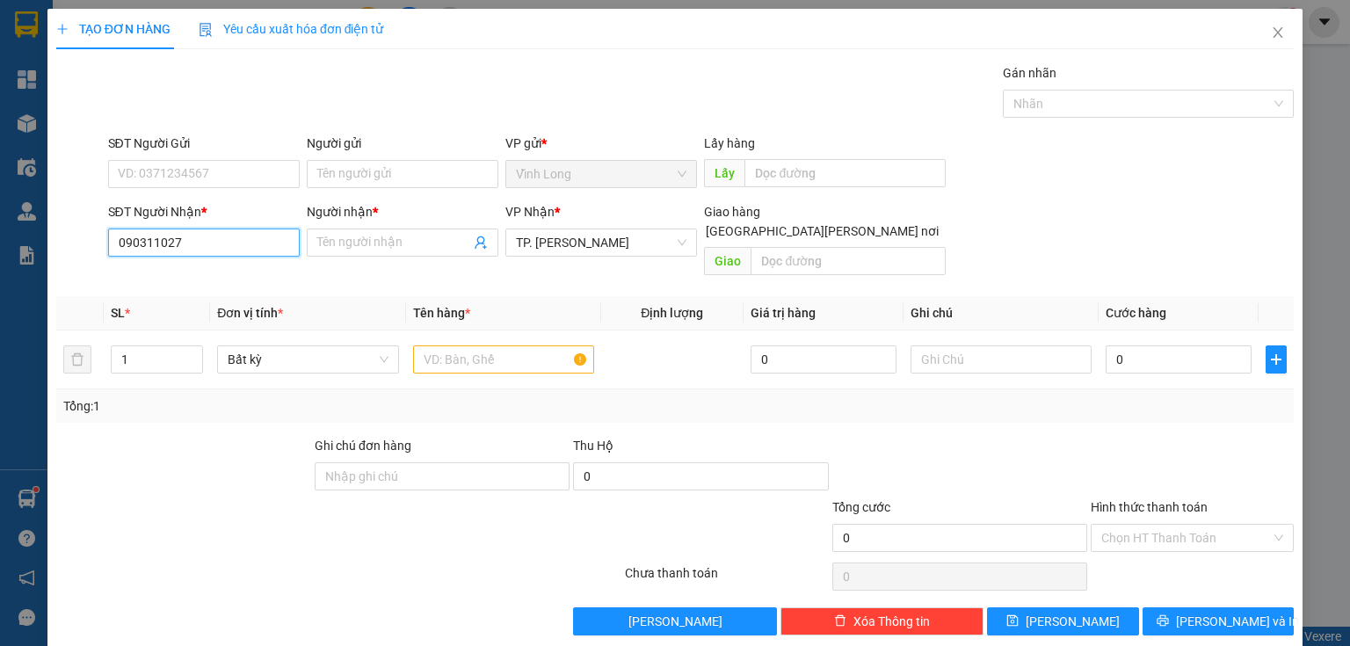
type input "0903110279"
drag, startPoint x: 246, startPoint y: 285, endPoint x: 383, endPoint y: 202, distance: 160.0
click at [252, 280] on div "0903110279 - VŨ VĂN TIẾN" at bounding box center [204, 276] width 173 height 19
type input "[PERSON_NAME]"
type input "0903110279"
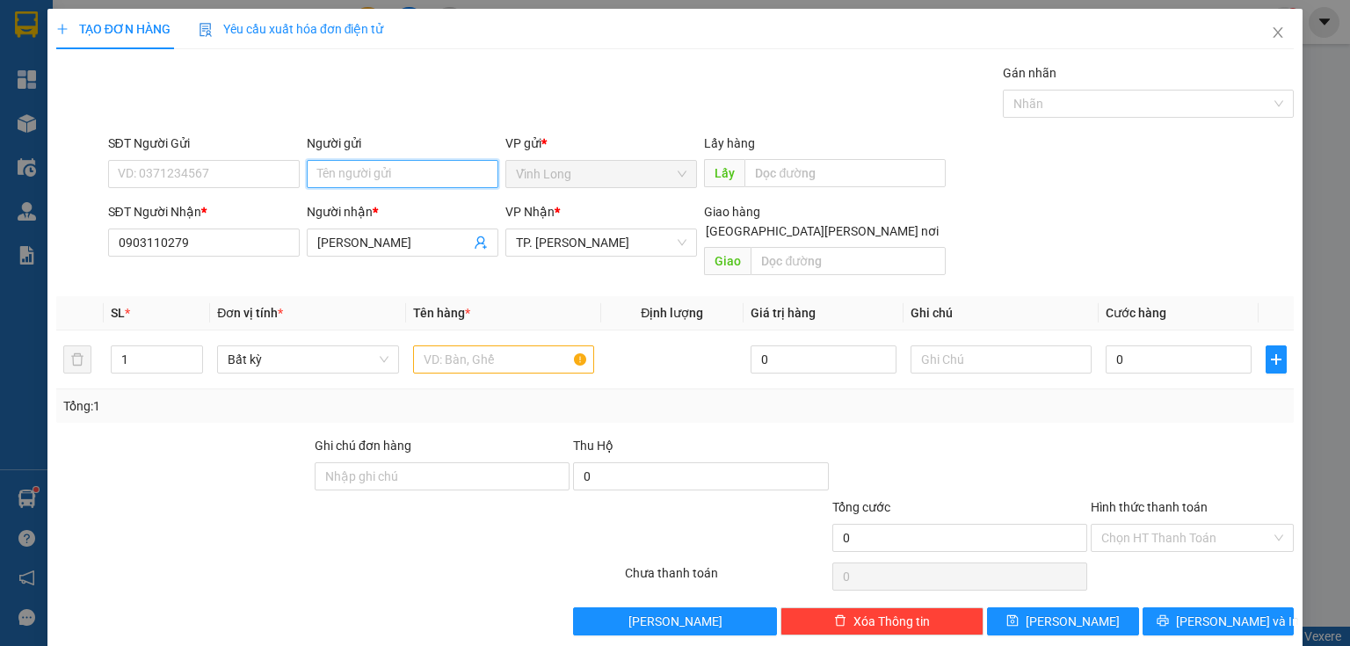
click at [395, 178] on input "Người gửi" at bounding box center [403, 174] width 192 height 28
type input "BÁ"
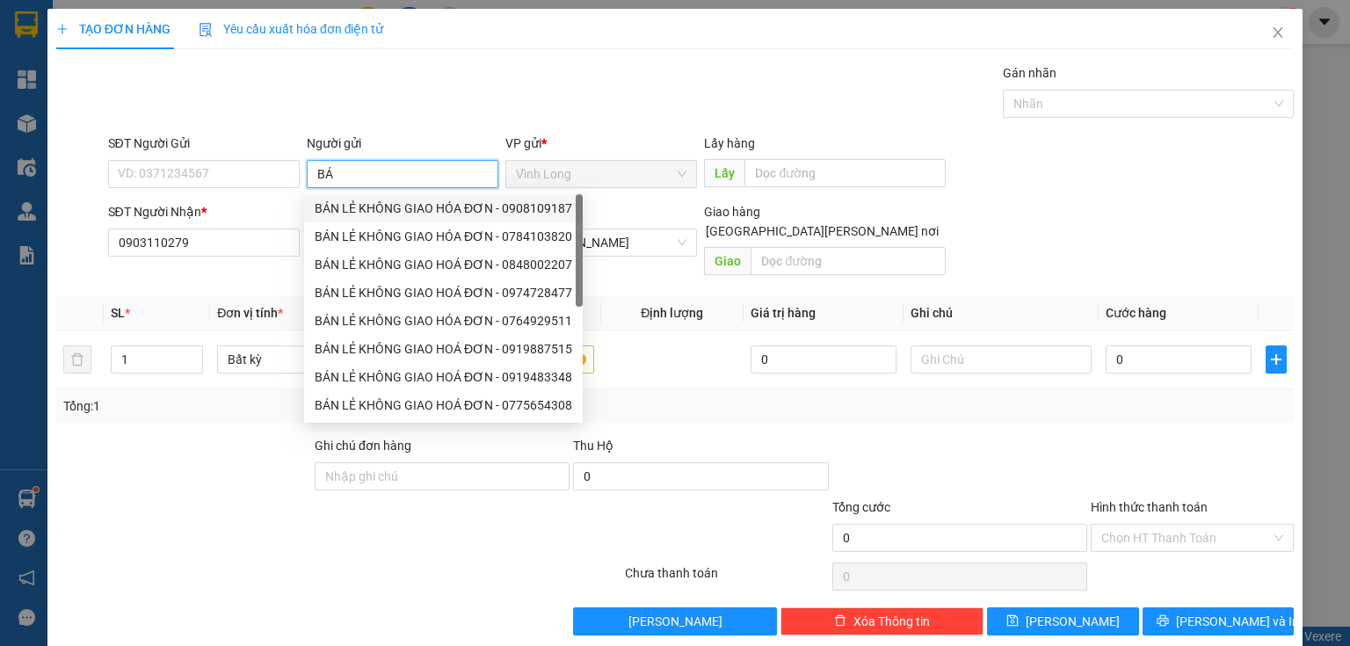
click at [345, 218] on div "BÁN LẺ KHÔNG GIAO HÓA ĐƠN - 0908109187" at bounding box center [443, 208] width 279 height 28
type input "0908109187"
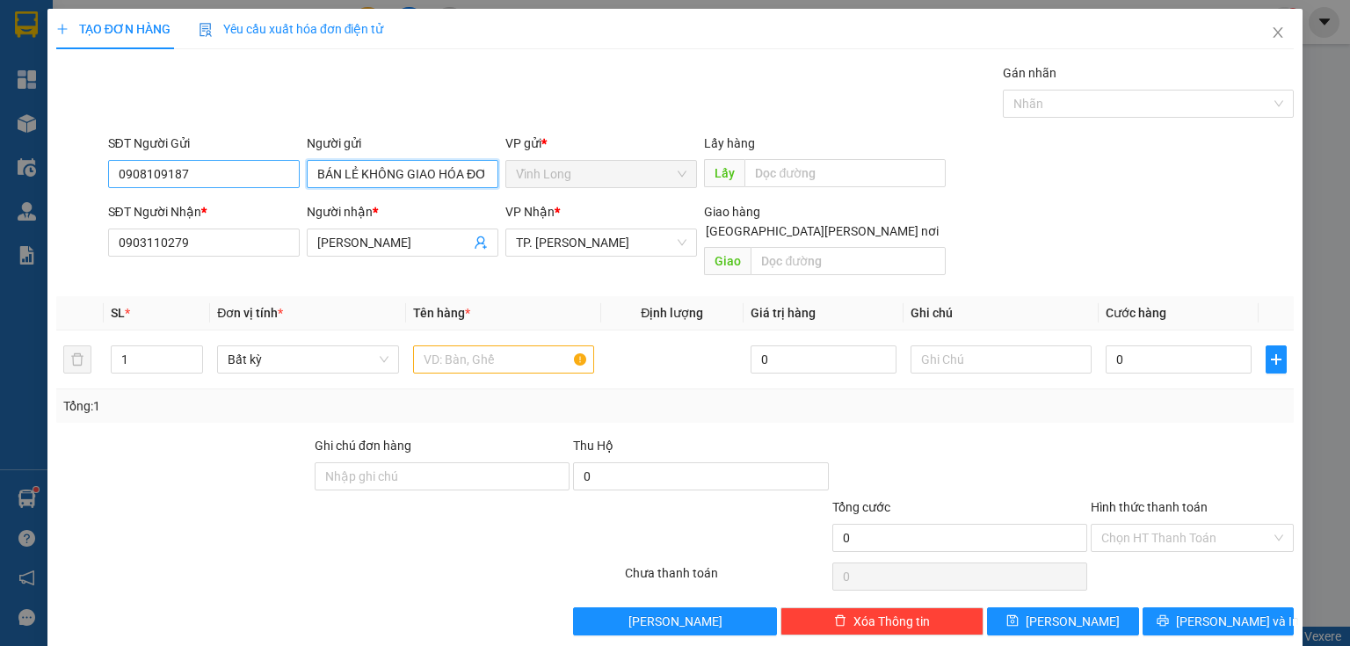
type input "BÁN LẺ KHÔNG GIAO HÓA ĐƠN"
drag, startPoint x: 257, startPoint y: 174, endPoint x: 0, endPoint y: 214, distance: 260.5
click at [0, 214] on div "TẠO ĐƠN HÀNG Yêu cầu xuất hóa đơn điện tử Transit Pickup Surcharge Ids Transit …" at bounding box center [675, 323] width 1350 height 646
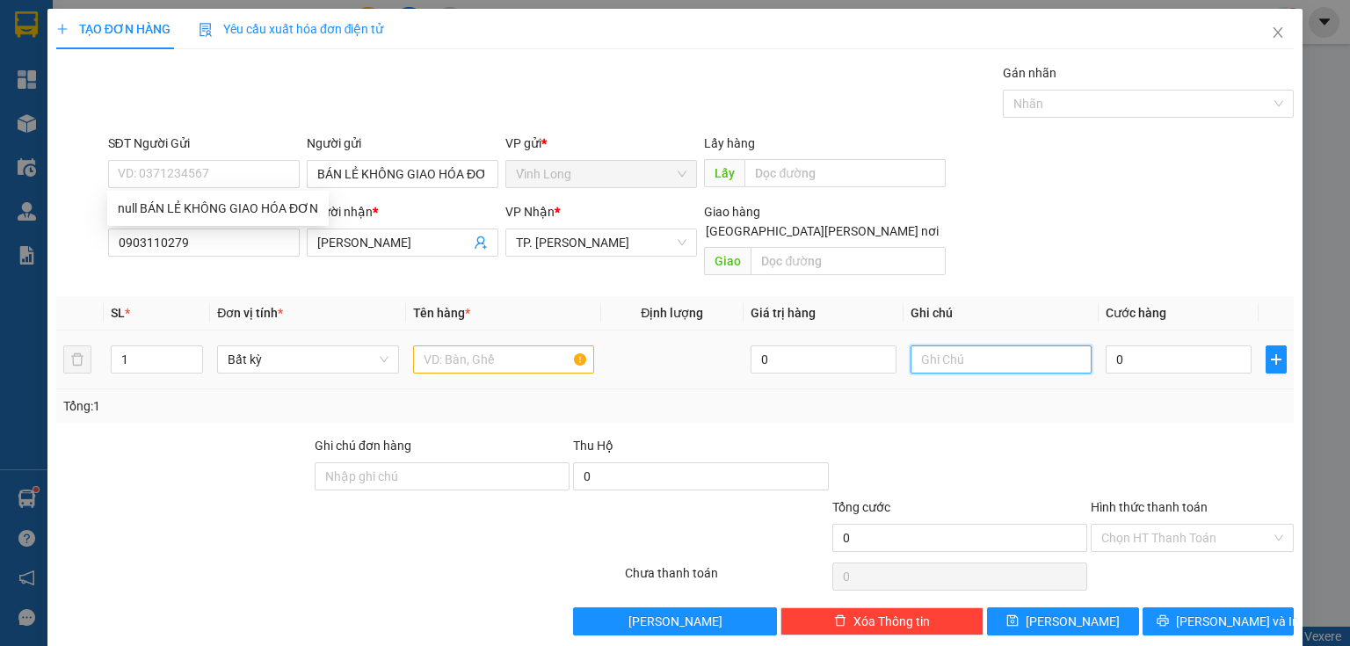
click at [981, 345] on input "text" at bounding box center [1000, 359] width 181 height 28
type input "THUY"
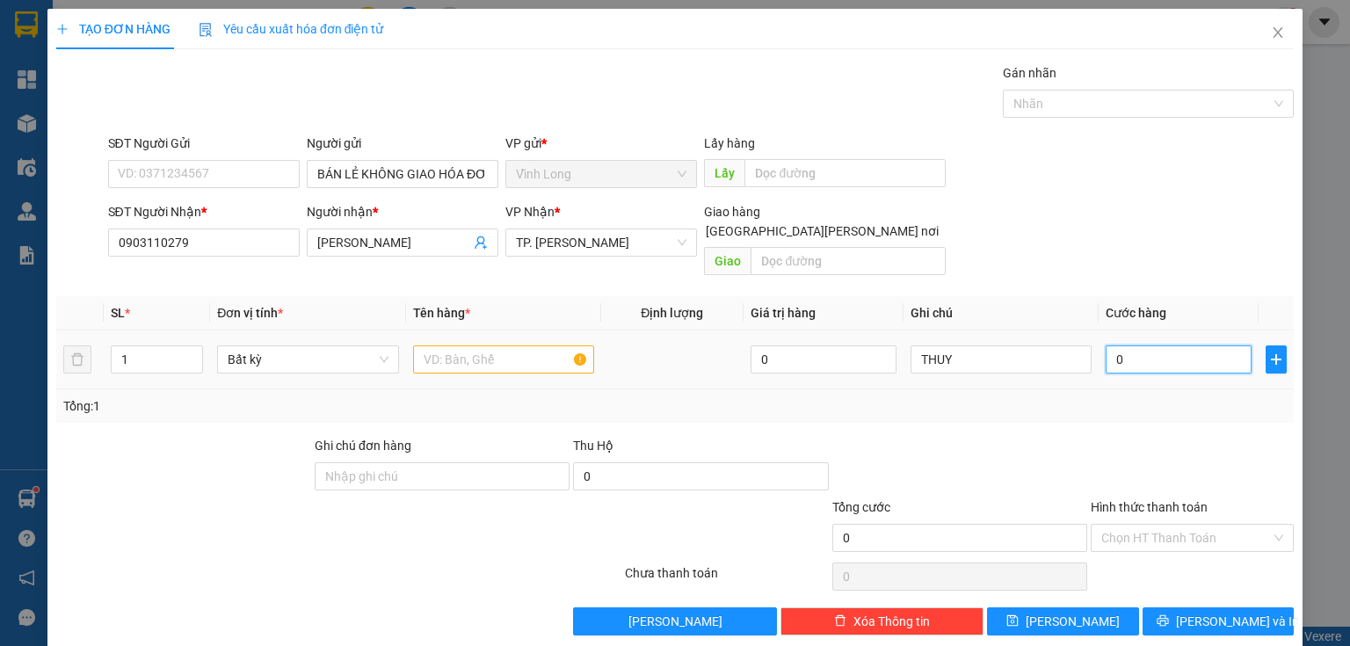
click at [1166, 347] on input "0" at bounding box center [1178, 359] width 146 height 28
drag, startPoint x: 460, startPoint y: 338, endPoint x: 473, endPoint y: 330, distance: 14.6
click at [462, 345] on input "text" at bounding box center [503, 359] width 181 height 28
type input "THÙNG FE"
click at [1121, 345] on input "0" at bounding box center [1178, 359] width 146 height 28
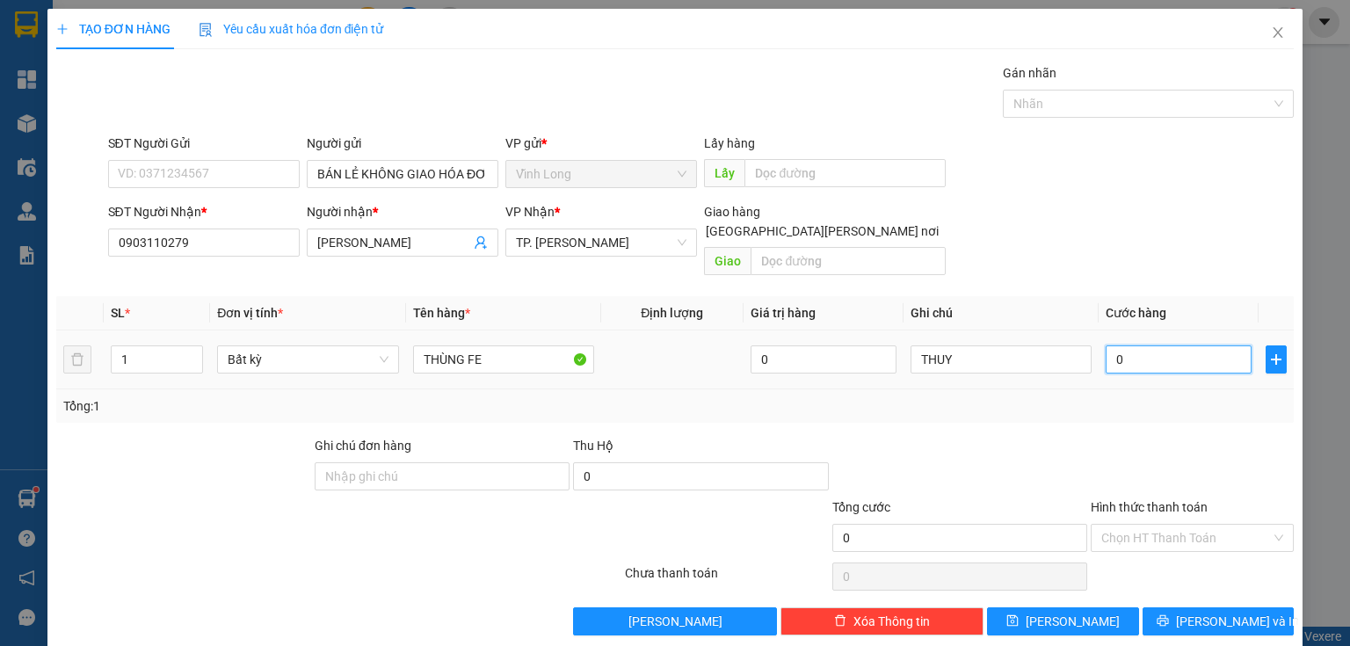
type input "6"
type input "60"
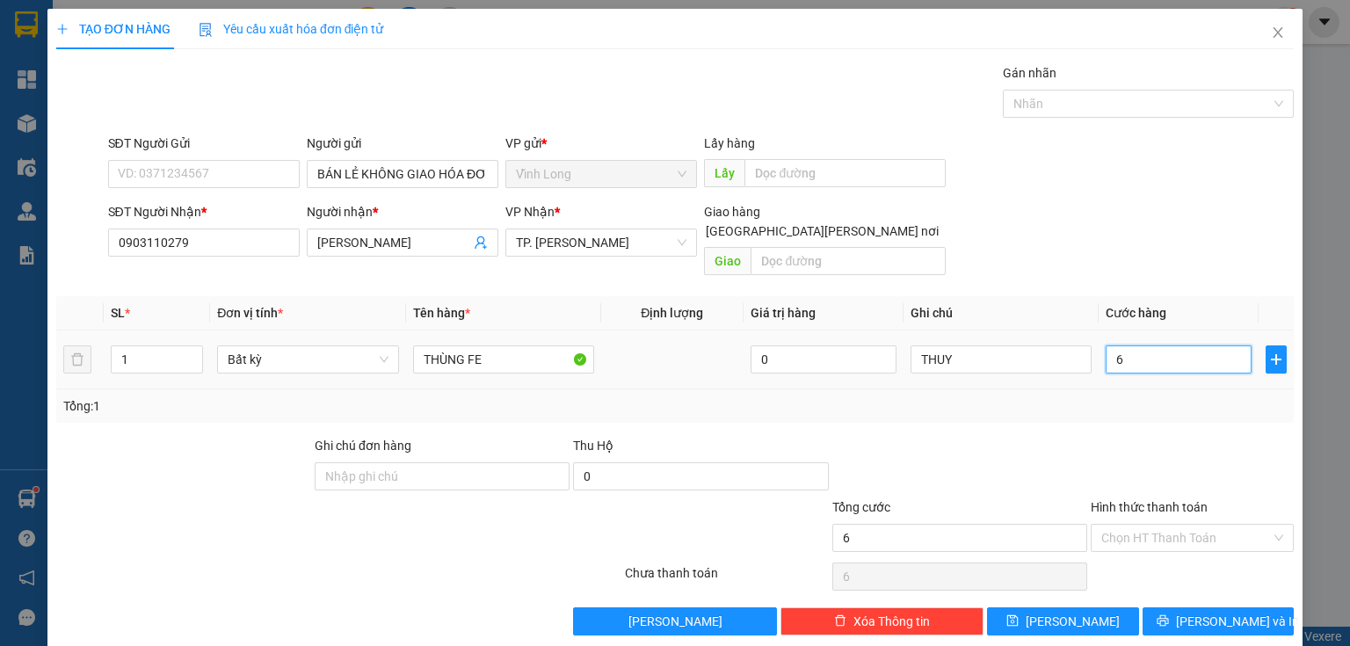
type input "60"
type input "60.000"
click at [1168, 525] on input "Hình thức thanh toán" at bounding box center [1186, 538] width 170 height 26
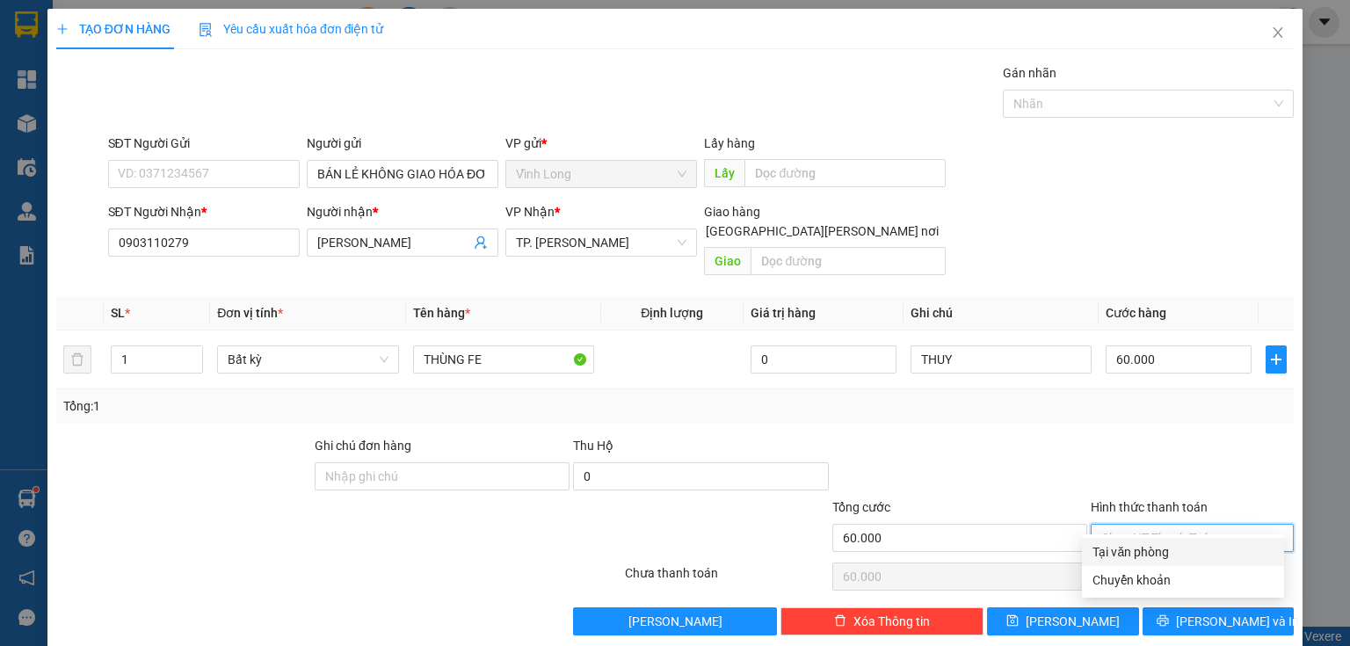
click at [1154, 545] on div "Tại văn phòng" at bounding box center [1182, 551] width 181 height 19
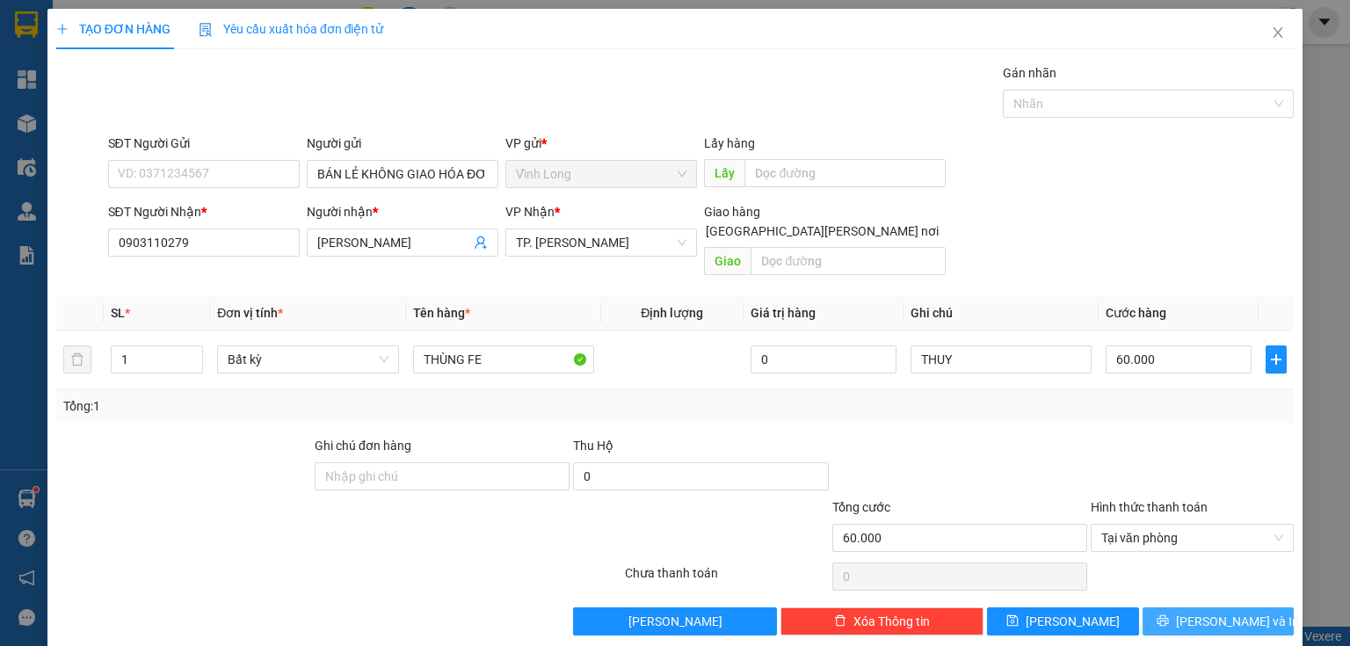
click at [1205, 612] on span "Lưu và In" at bounding box center [1237, 621] width 123 height 19
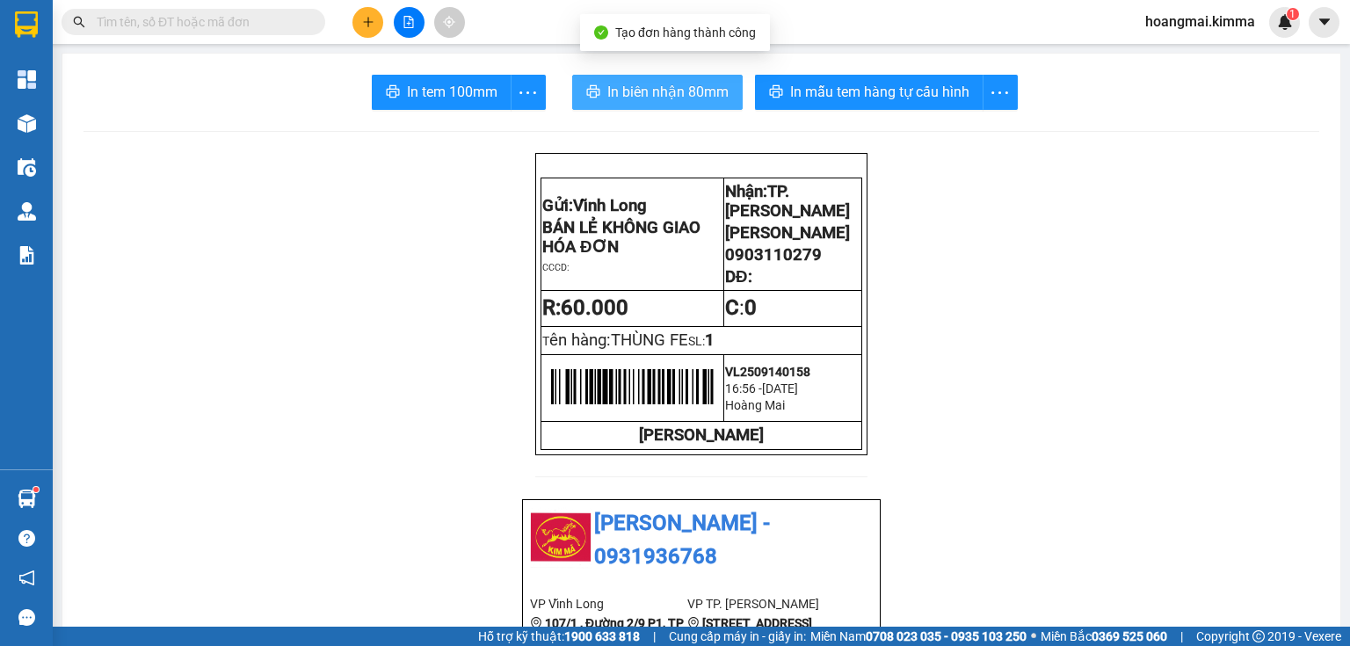
click at [661, 102] on span "In biên nhận 80mm" at bounding box center [667, 92] width 121 height 22
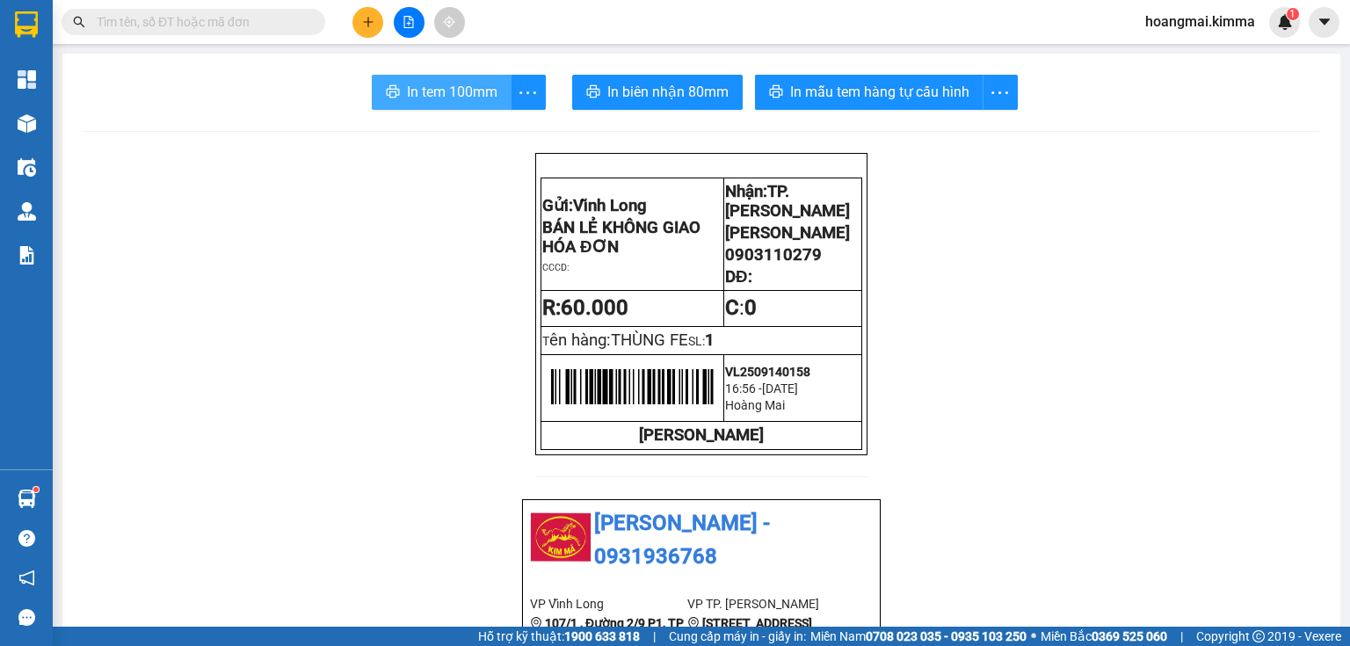
click at [429, 95] on span "In tem 100mm" at bounding box center [452, 92] width 90 height 22
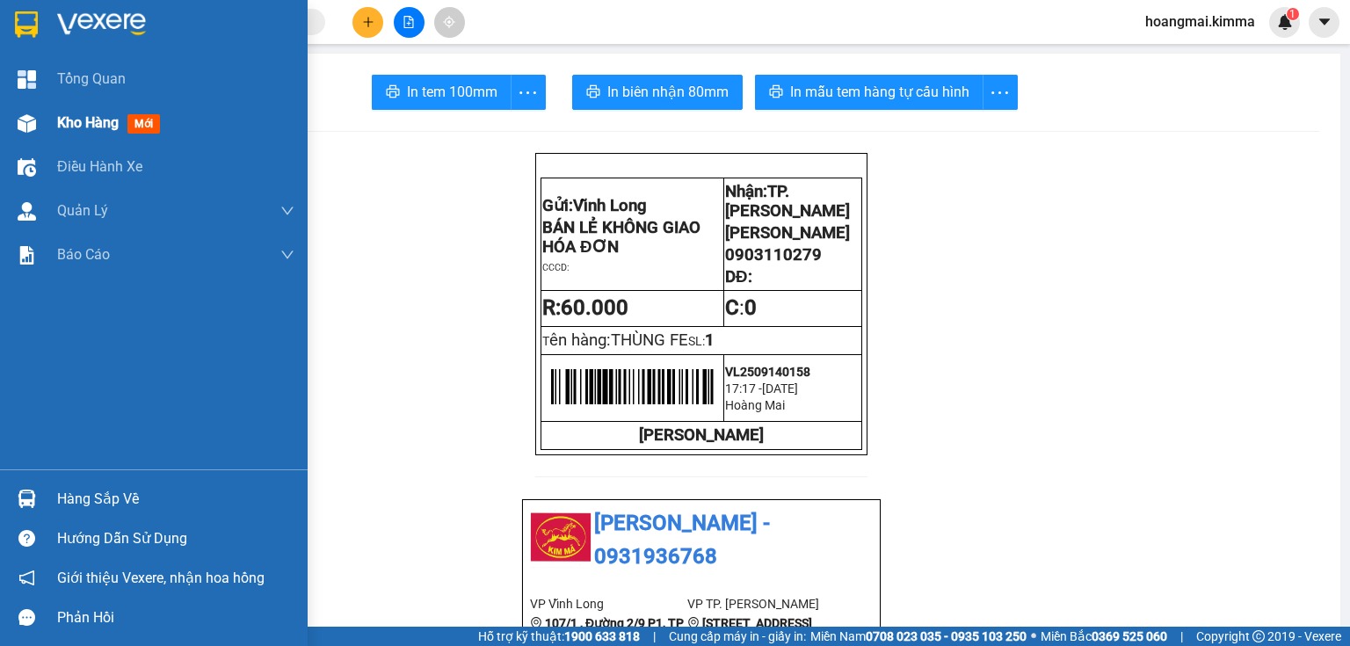
click at [41, 127] on div at bounding box center [26, 123] width 31 height 31
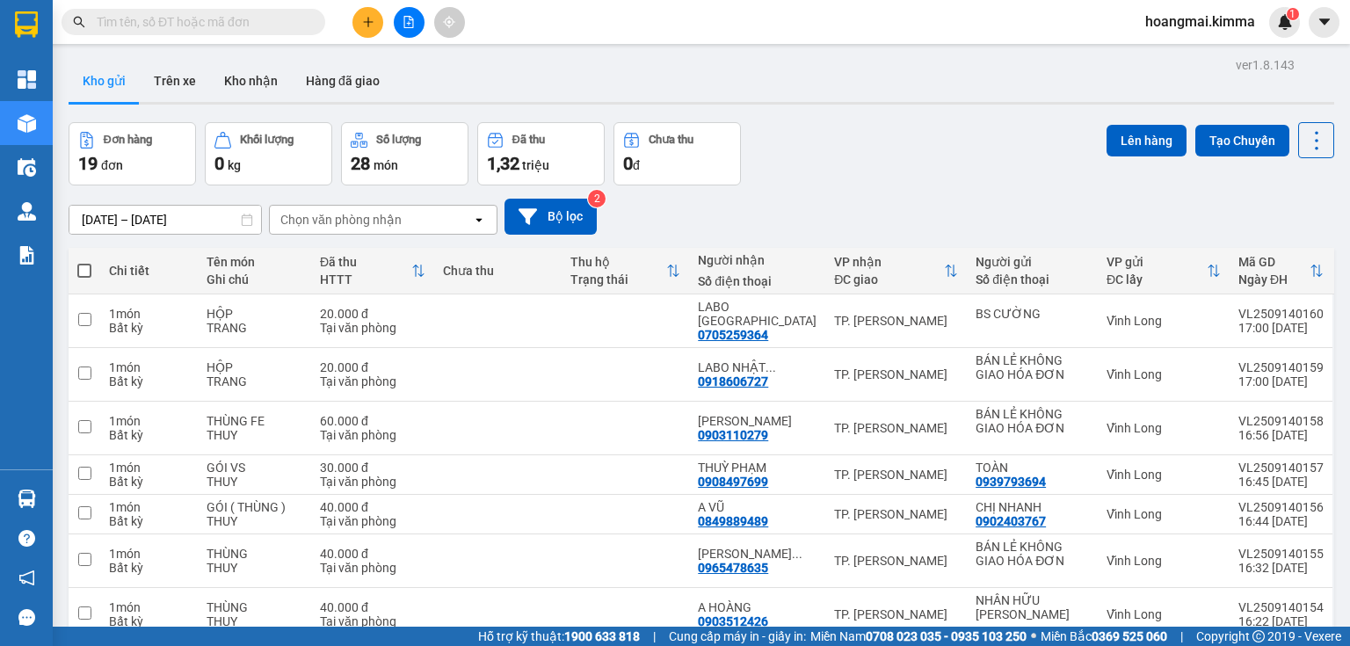
click at [527, 167] on span "triệu" at bounding box center [535, 165] width 27 height 14
click at [893, 127] on div "Đơn hàng 19 đơn Khối lượng 0 kg Số lượng 28 món Đã thu 1,32 triệu Chưa thu 0 đ …" at bounding box center [701, 153] width 1265 height 63
click at [278, 27] on input "text" at bounding box center [200, 21] width 207 height 19
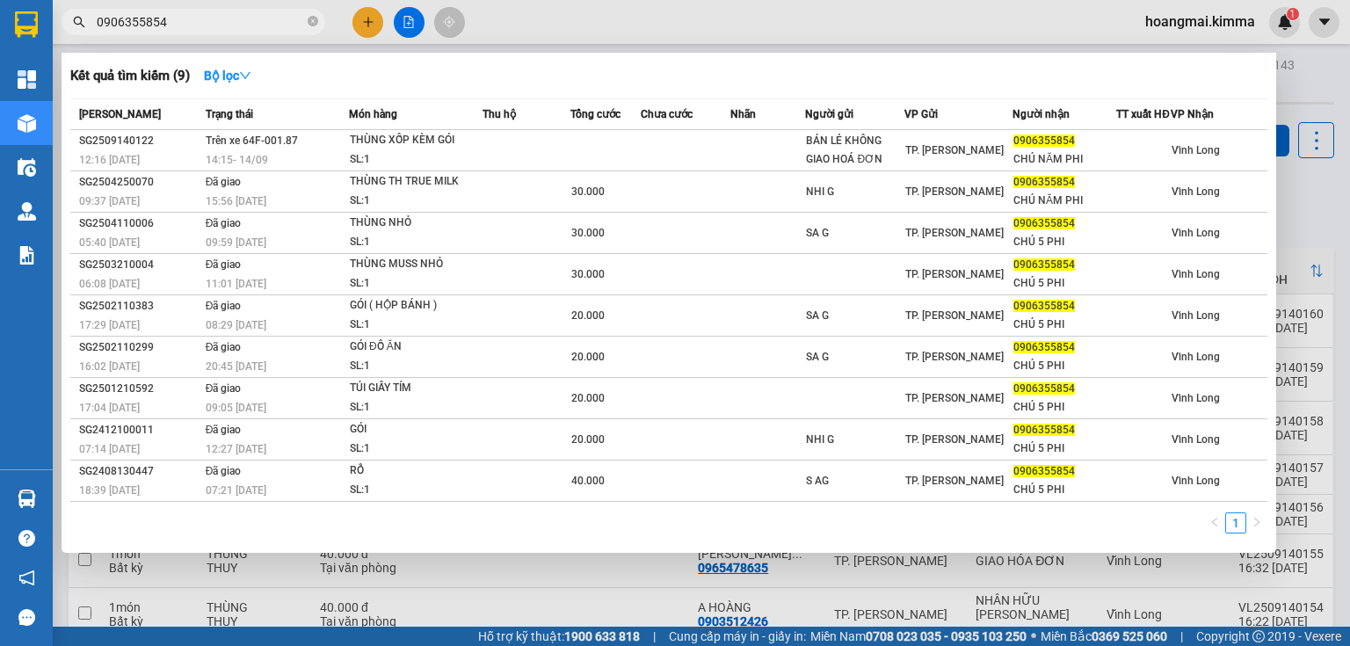
click at [302, 25] on input "0906355854" at bounding box center [200, 21] width 207 height 19
type input "0906355854"
